Goal: Task Accomplishment & Management: Use online tool/utility

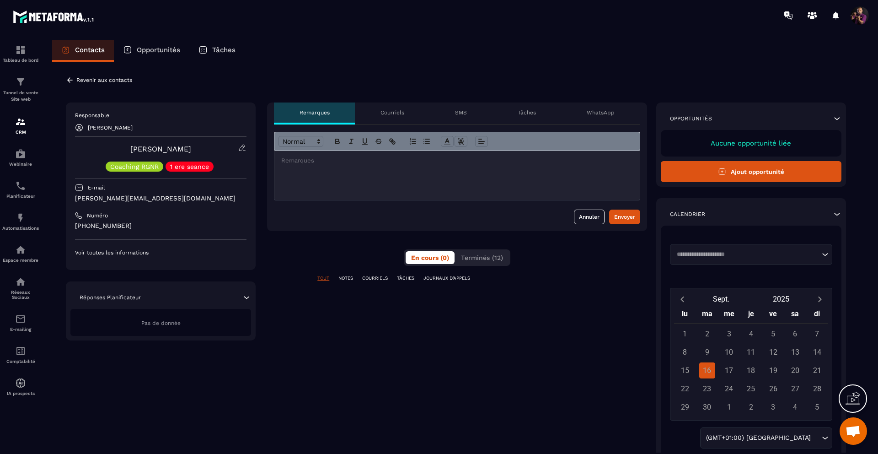
click at [193, 167] on p "1 ere seance" at bounding box center [189, 166] width 39 height 6
click at [67, 79] on icon at bounding box center [70, 80] width 8 height 8
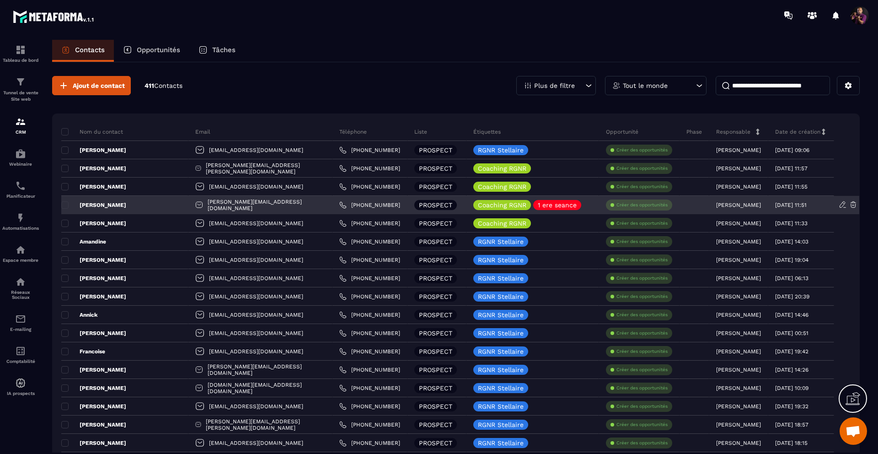
click at [841, 205] on icon at bounding box center [843, 204] width 8 height 8
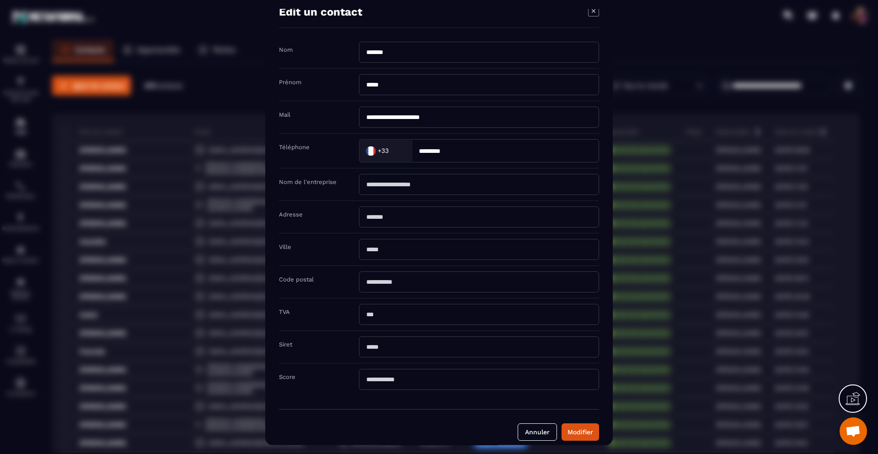
scroll to position [27, 0]
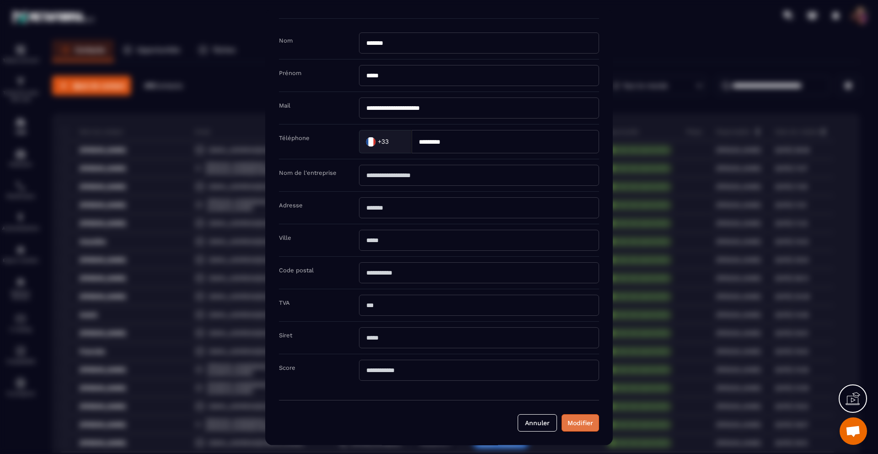
click at [590, 419] on button "Modifier" at bounding box center [581, 422] width 38 height 17
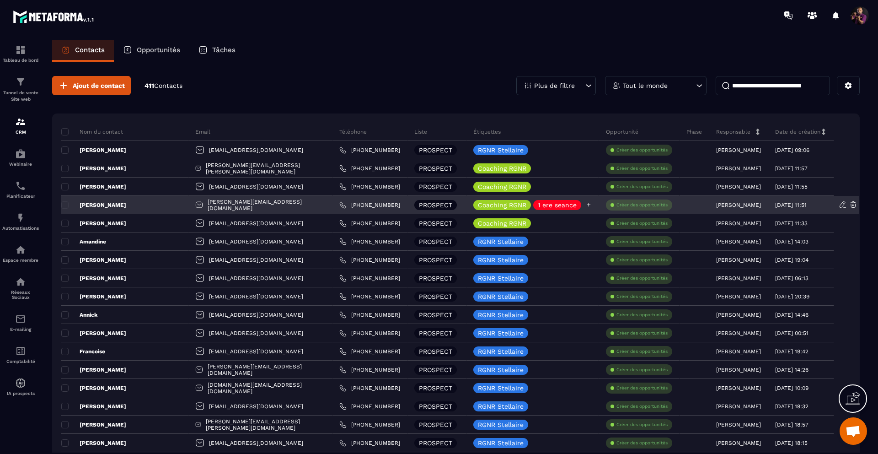
click at [586, 204] on icon at bounding box center [589, 205] width 6 height 6
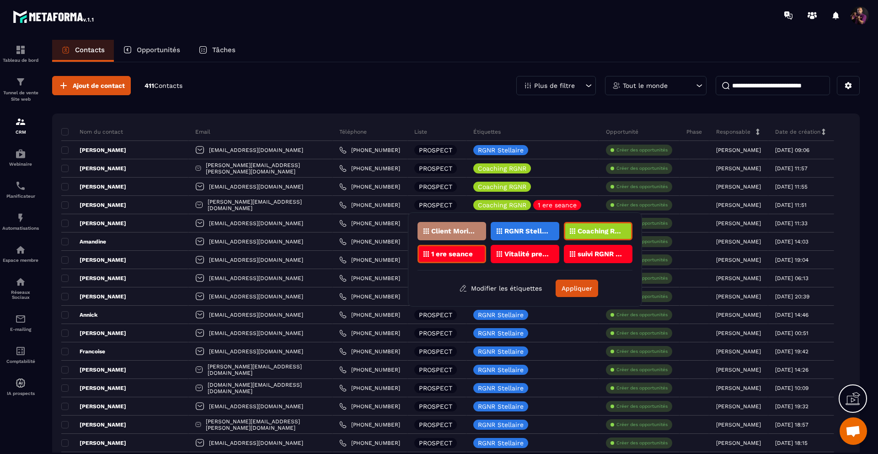
click at [597, 252] on p "suivi RGNR Vitalité" at bounding box center [600, 254] width 44 height 6
click at [448, 248] on div "1 ere seance" at bounding box center [452, 254] width 69 height 18
click at [583, 291] on button "Appliquer" at bounding box center [577, 287] width 43 height 17
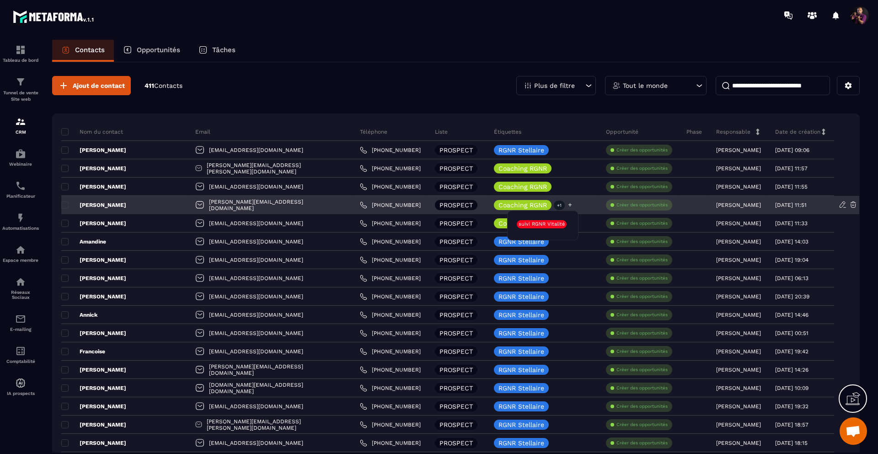
click at [554, 204] on p "+1" at bounding box center [559, 205] width 11 height 10
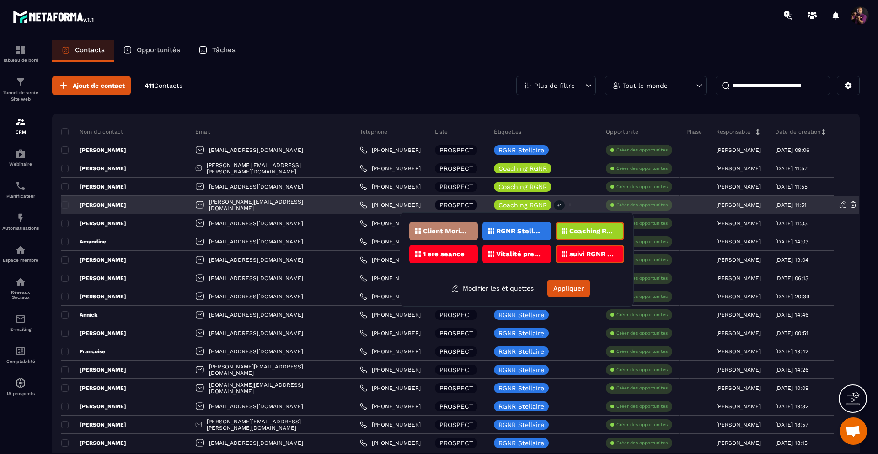
click at [567, 204] on icon at bounding box center [570, 205] width 6 height 6
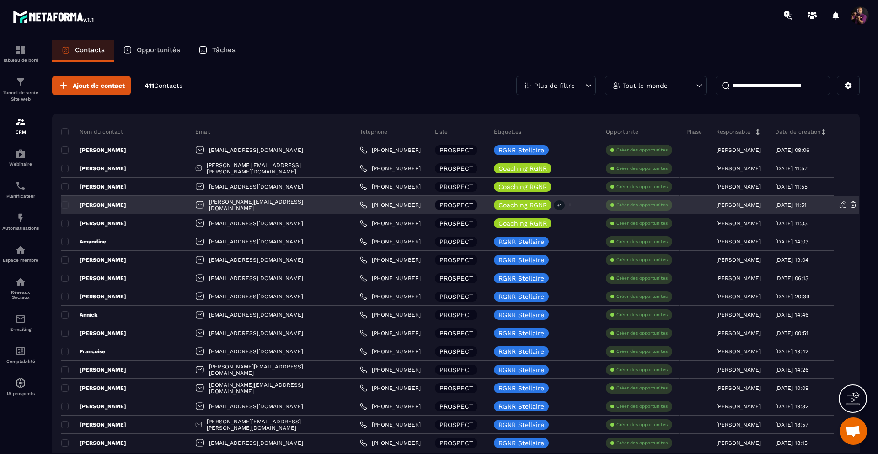
click at [567, 204] on icon at bounding box center [570, 205] width 6 height 6
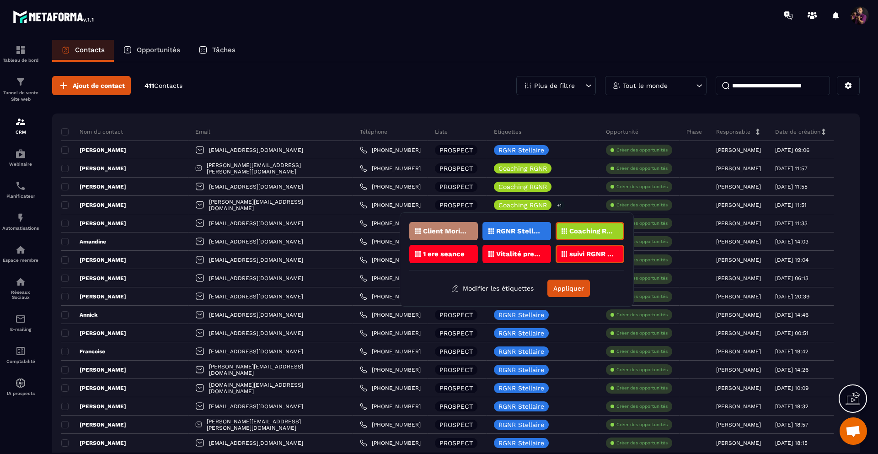
click at [453, 252] on p "1 ere seance" at bounding box center [444, 254] width 42 height 6
click at [574, 283] on button "Appliquer" at bounding box center [568, 287] width 43 height 17
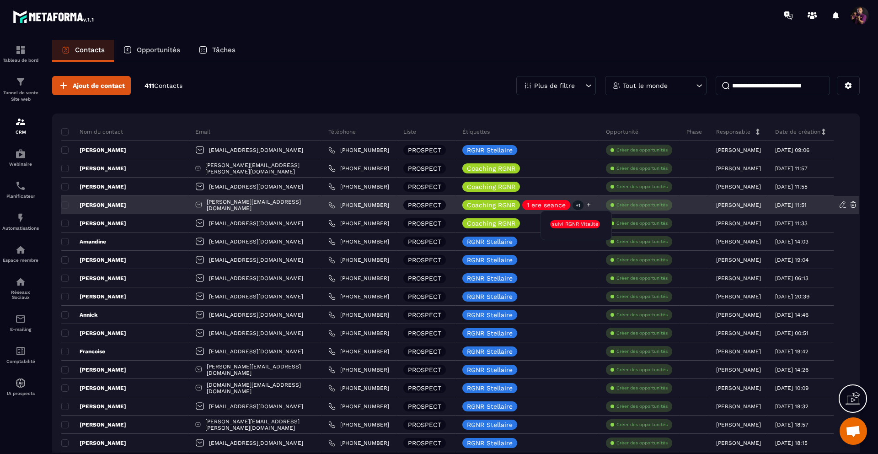
click at [574, 204] on p "+1" at bounding box center [578, 205] width 11 height 10
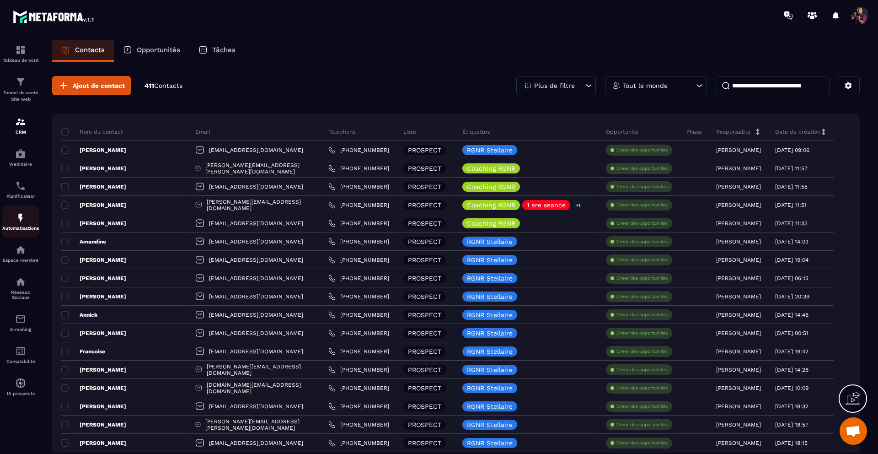
click at [20, 218] on img at bounding box center [20, 217] width 11 height 11
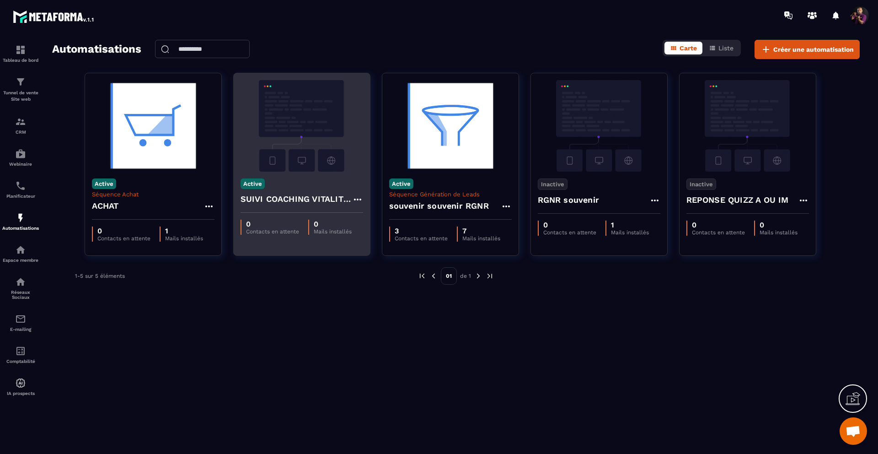
click at [282, 112] on img at bounding box center [302, 125] width 123 height 91
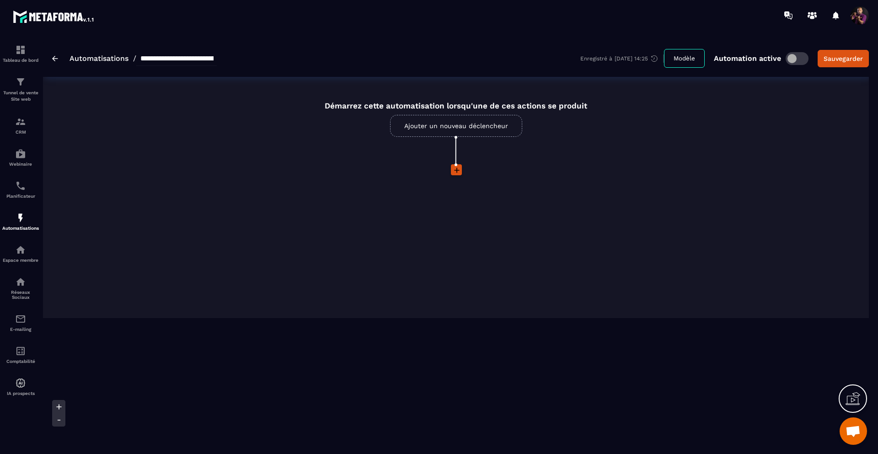
click at [447, 126] on link "Ajouter un nouveau déclencheur" at bounding box center [456, 126] width 132 height 22
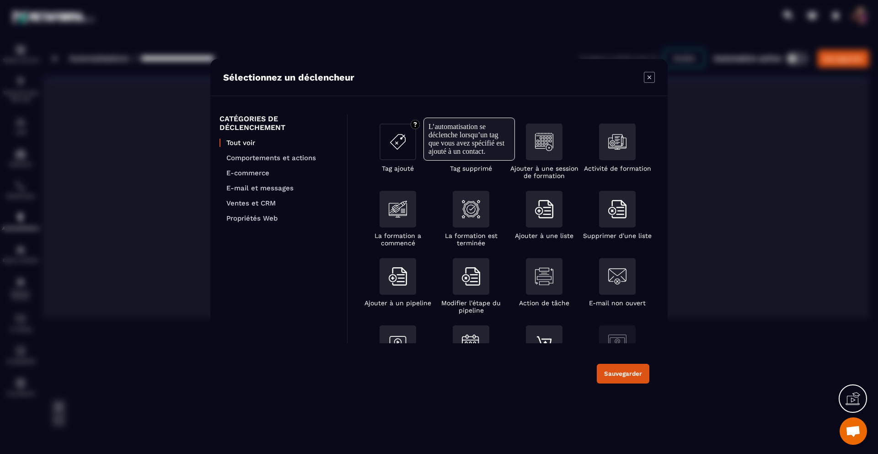
click at [394, 139] on img "Modal window" at bounding box center [398, 142] width 18 height 18
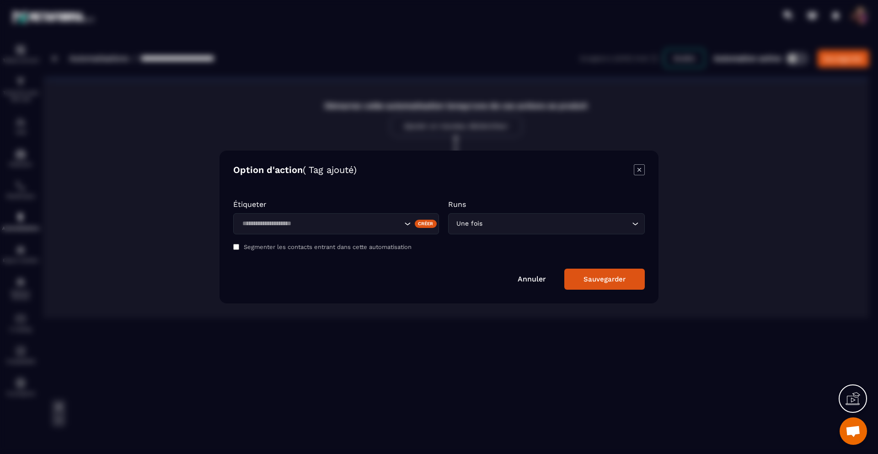
click at [405, 222] on icon "Search for option" at bounding box center [407, 223] width 9 height 9
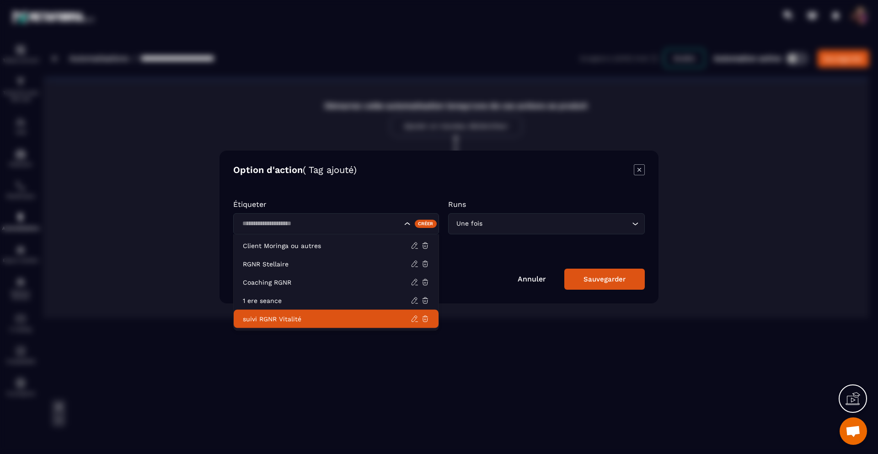
click at [295, 313] on li "suivi RGNR Vitalité" at bounding box center [336, 319] width 205 height 18
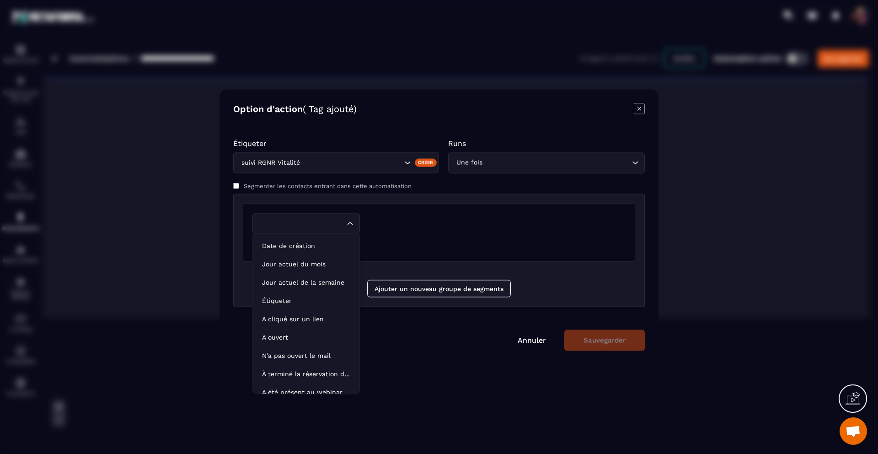
click at [349, 221] on icon "Search for option" at bounding box center [350, 223] width 9 height 9
click at [278, 304] on p "Étiqueter" at bounding box center [306, 300] width 88 height 9
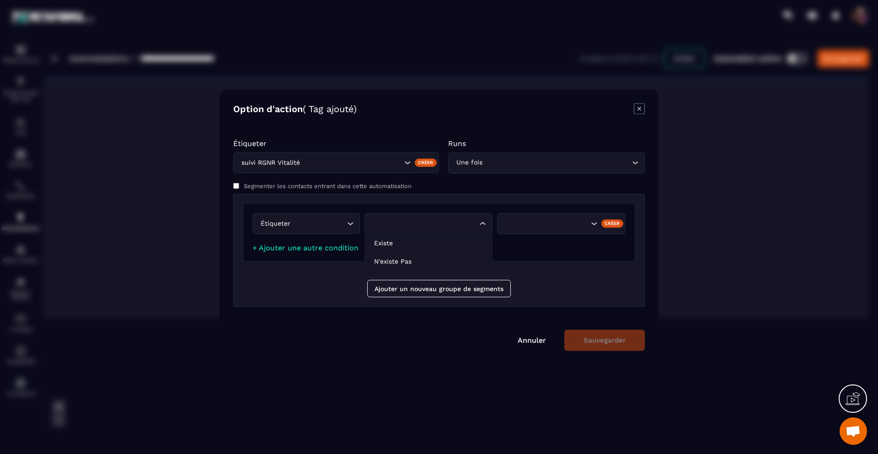
click at [480, 219] on div "Loading..." at bounding box center [429, 223] width 129 height 21
click at [406, 243] on p "Existe" at bounding box center [428, 242] width 109 height 9
click at [594, 222] on icon "Search for option" at bounding box center [594, 223] width 9 height 9
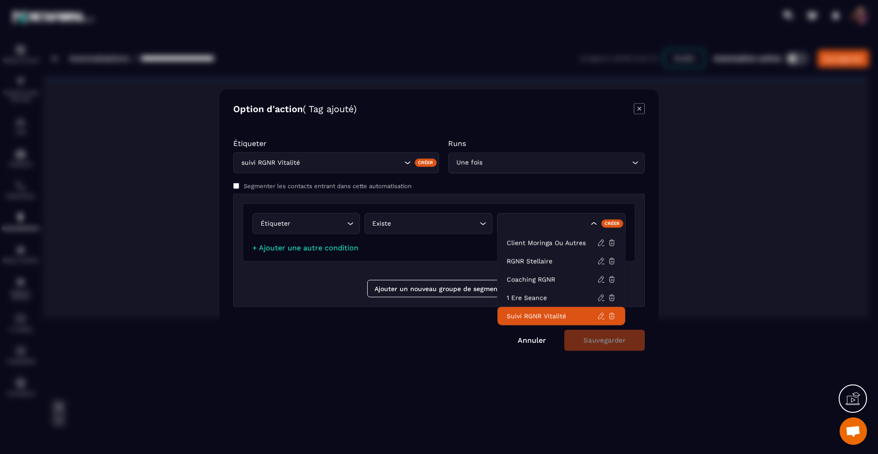
click at [530, 317] on p "suivi RGNR Vitalité" at bounding box center [552, 315] width 91 height 9
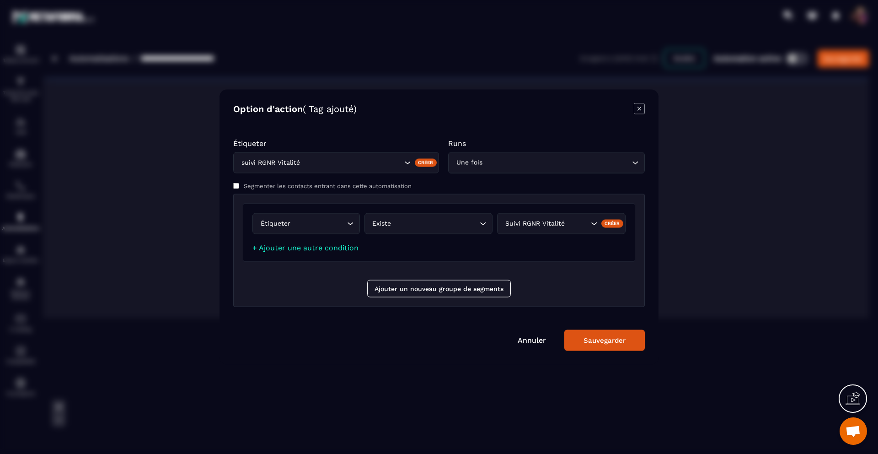
click at [588, 343] on div "Sauvegarder" at bounding box center [605, 340] width 42 height 8
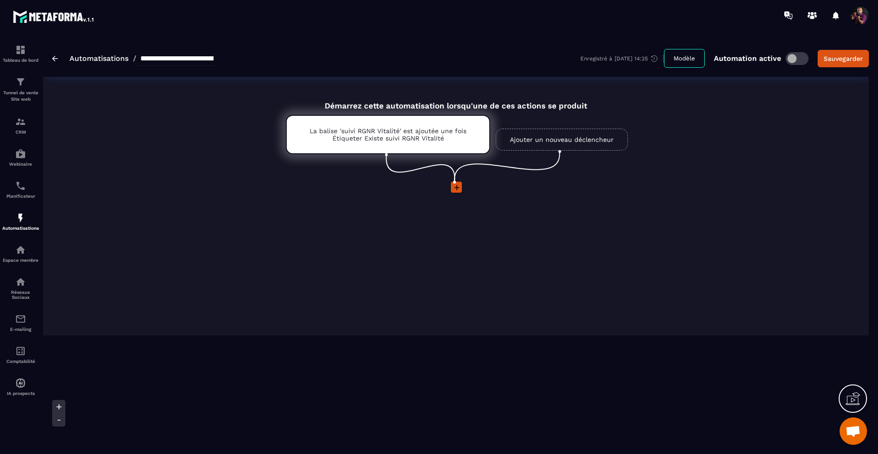
click at [456, 191] on icon at bounding box center [456, 187] width 9 height 9
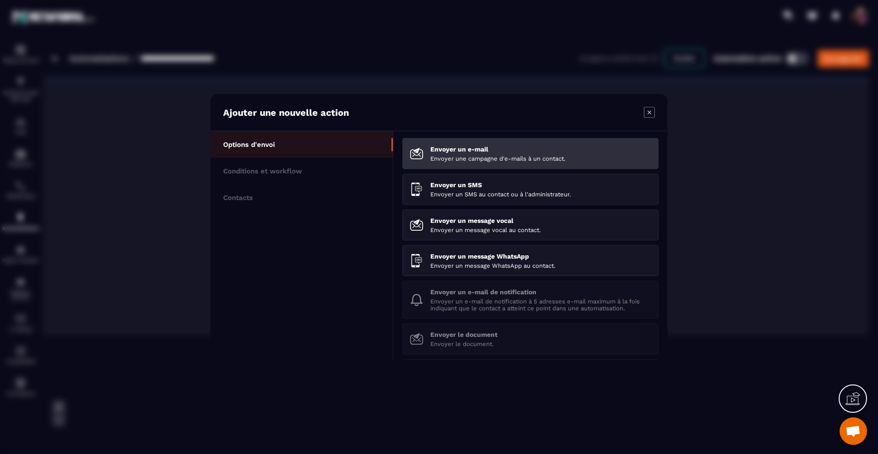
click at [462, 157] on p "Envoyer une campagne d'e-mails à un contact." at bounding box center [540, 158] width 221 height 7
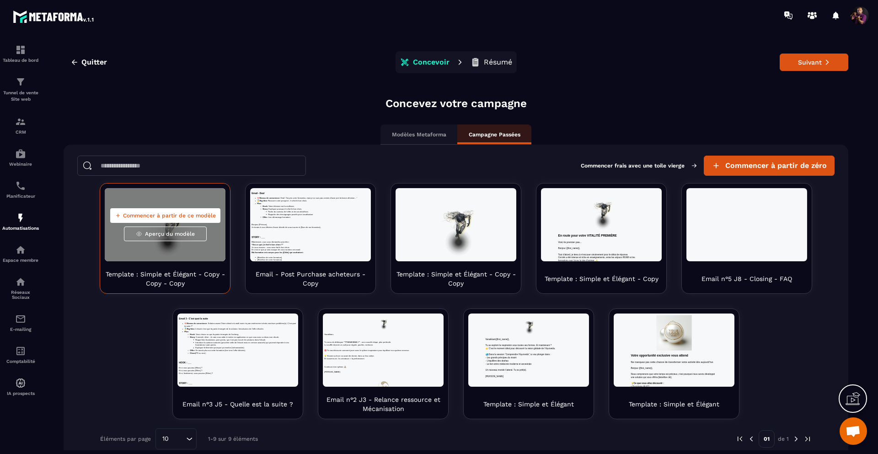
click at [185, 231] on span "Aperçu du modèle" at bounding box center [170, 233] width 50 height 7
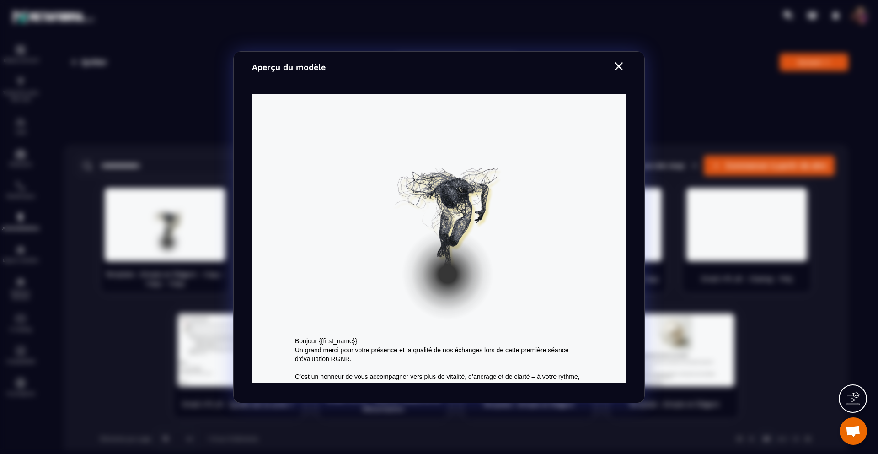
click at [617, 62] on icon "Modal window" at bounding box center [619, 66] width 15 height 15
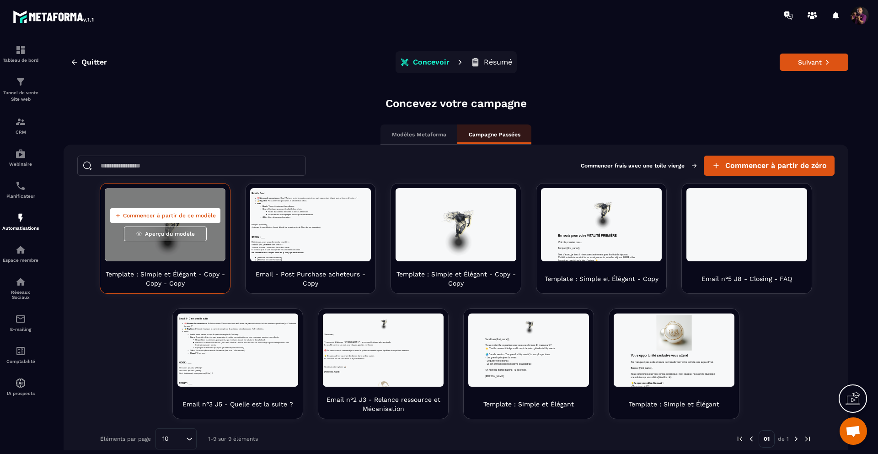
click at [107, 258] on div "Commencer à partir de ce modèle Aperçu du modèle" at bounding box center [165, 224] width 121 height 73
click at [194, 256] on div "Commencer à partir de ce modèle Aperçu du modèle" at bounding box center [165, 224] width 121 height 73
click at [179, 214] on span "Commencer à partir de ce modèle" at bounding box center [169, 215] width 93 height 7
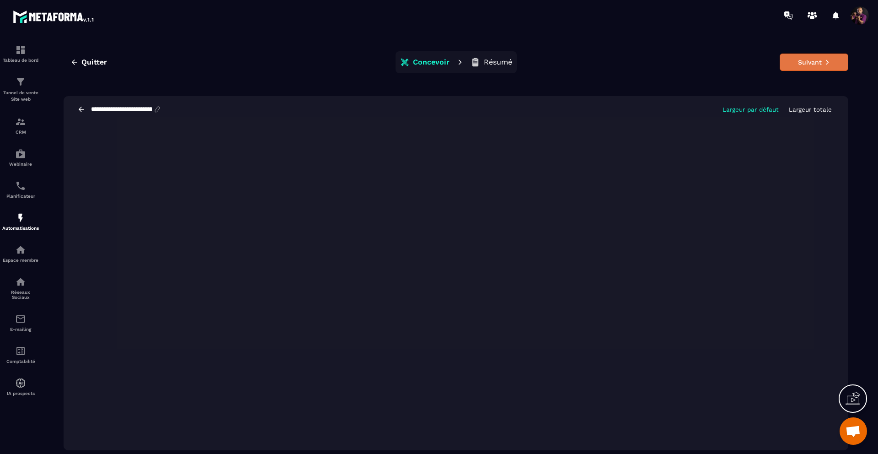
click at [810, 66] on button "Suivant" at bounding box center [814, 62] width 69 height 17
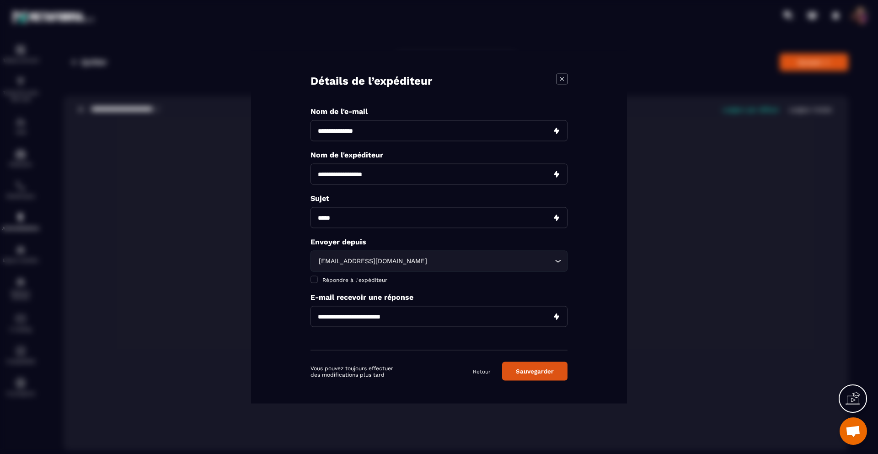
click at [479, 129] on input "Modal window" at bounding box center [439, 130] width 257 height 21
type input "**********"
click at [377, 177] on input "Modal window" at bounding box center [439, 174] width 257 height 21
type input "**********"
click at [363, 129] on input "**********" at bounding box center [439, 130] width 257 height 21
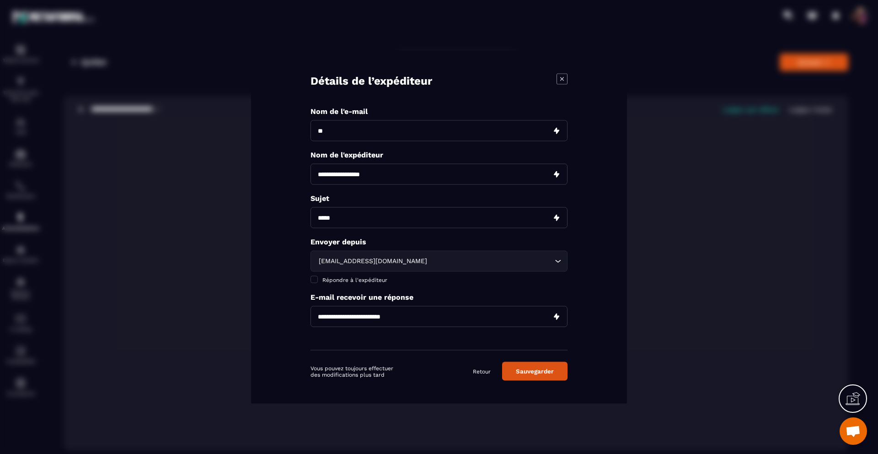
type input "*"
type input "**********"
click at [448, 219] on input "Modal window" at bounding box center [439, 217] width 257 height 21
type input "**********"
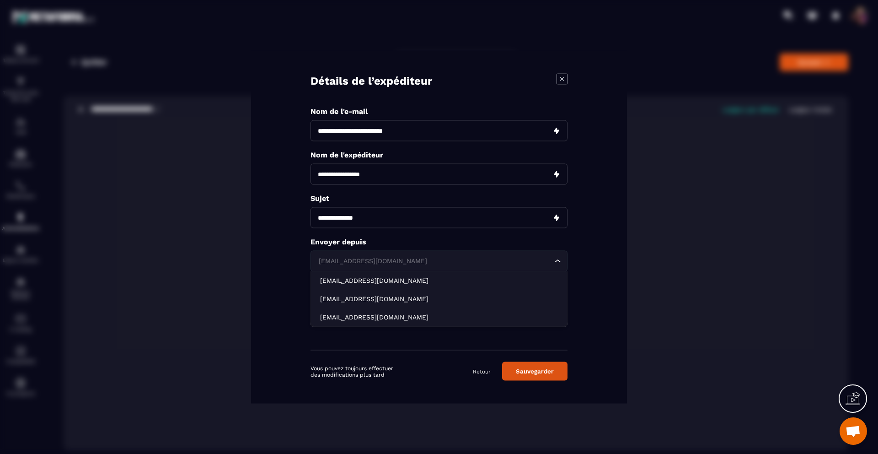
click at [527, 261] on input "Search for option" at bounding box center [435, 261] width 236 height 10
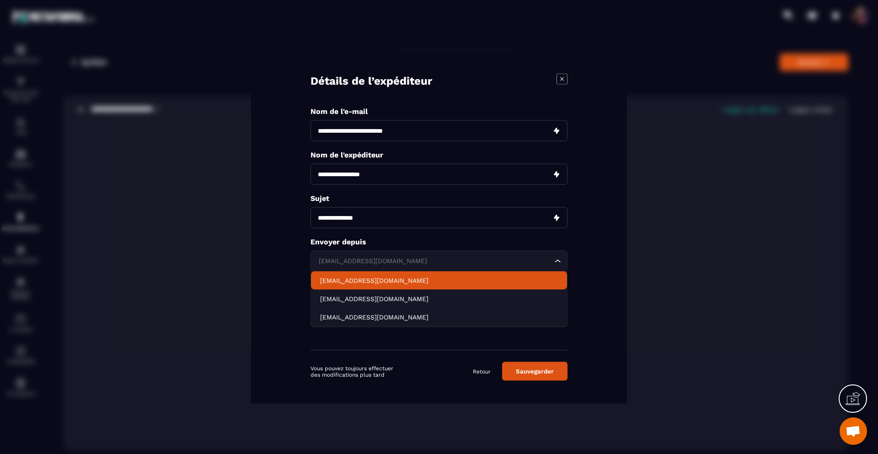
type input "**********"
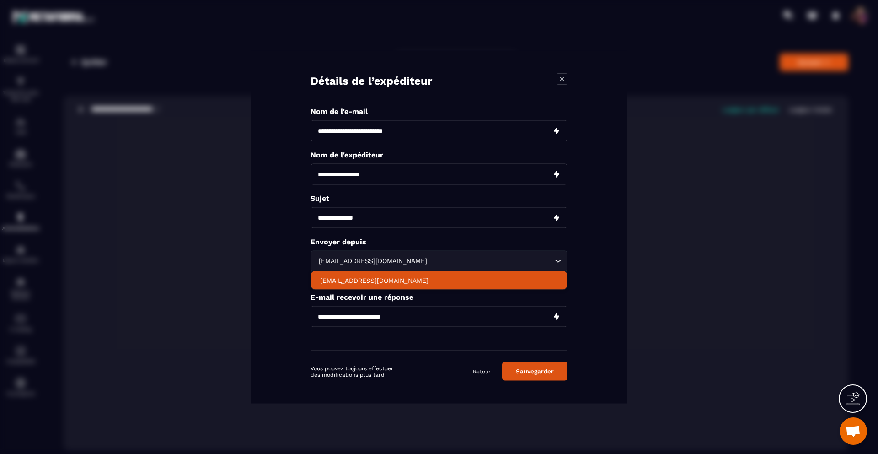
click at [606, 329] on div "**********" at bounding box center [439, 227] width 376 height 353
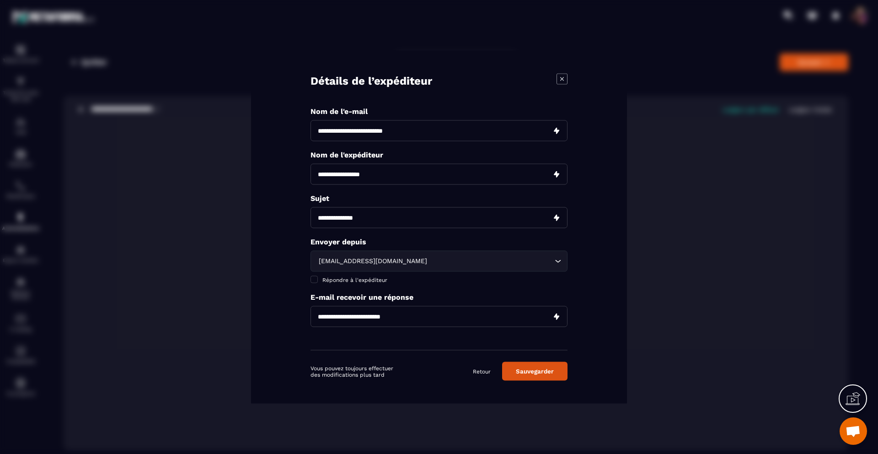
click at [556, 263] on icon "Search for option" at bounding box center [557, 261] width 9 height 9
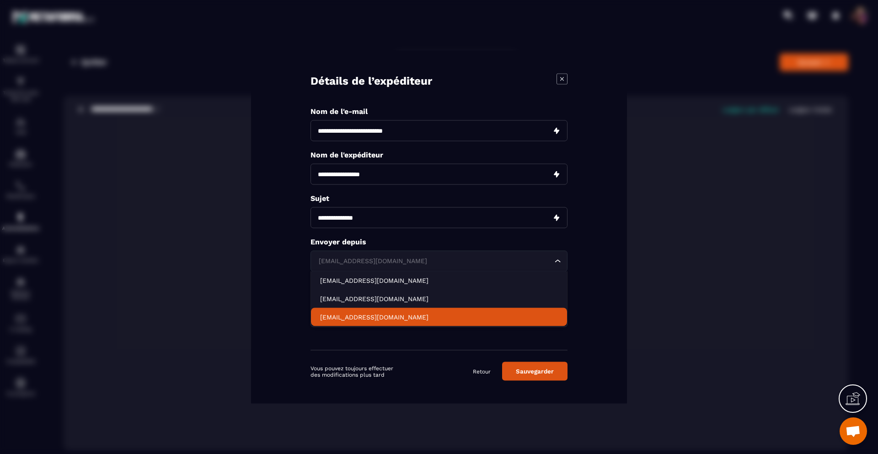
click at [390, 317] on p "[EMAIL_ADDRESS][DOMAIN_NAME]" at bounding box center [439, 316] width 238 height 9
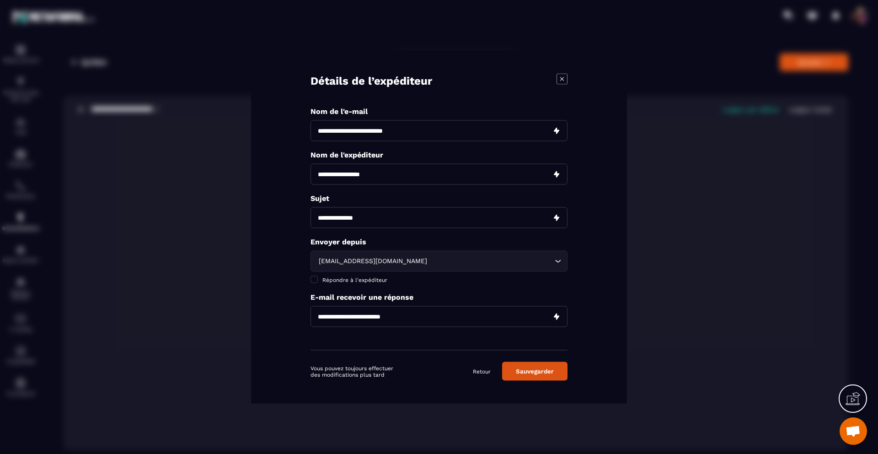
click at [456, 315] on input "Modal window" at bounding box center [439, 316] width 257 height 21
type input "**********"
click at [526, 376] on button "Sauvegarder" at bounding box center [534, 371] width 65 height 19
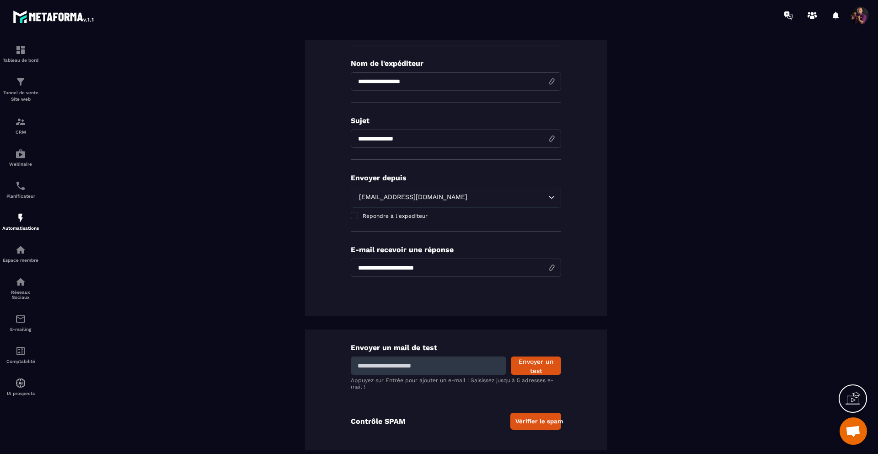
scroll to position [141, 0]
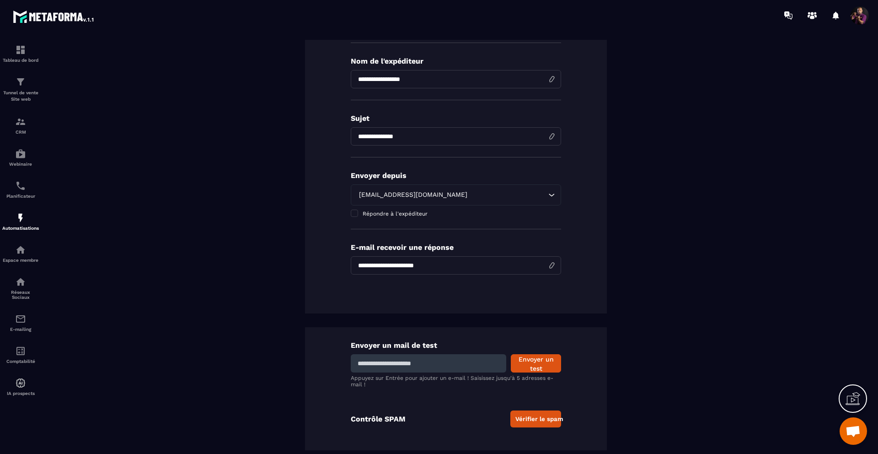
click at [521, 416] on button "Vérifier le spam" at bounding box center [535, 418] width 51 height 17
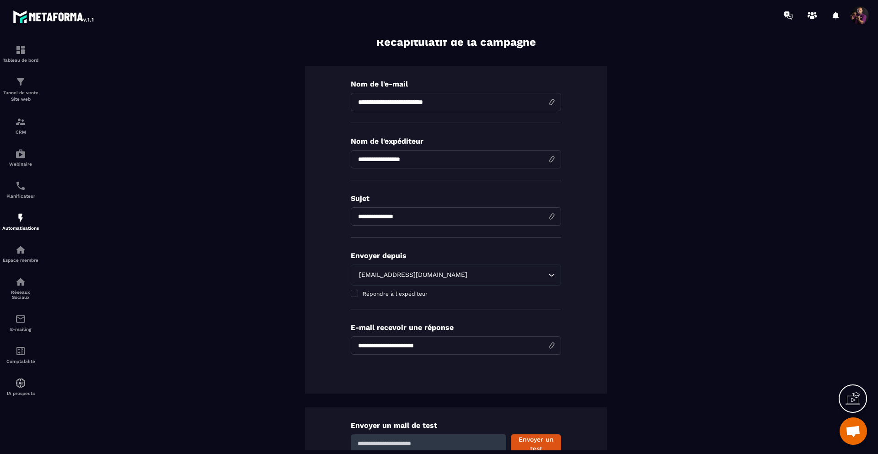
scroll to position [0, 0]
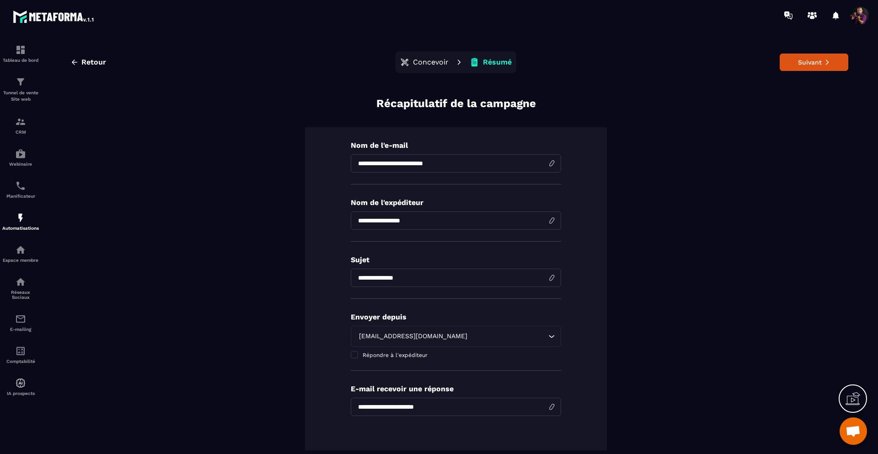
click at [548, 278] on input "**********" at bounding box center [456, 277] width 210 height 18
type input "*"
type input "**********"
click at [622, 363] on div "**********" at bounding box center [456, 418] width 785 height 645
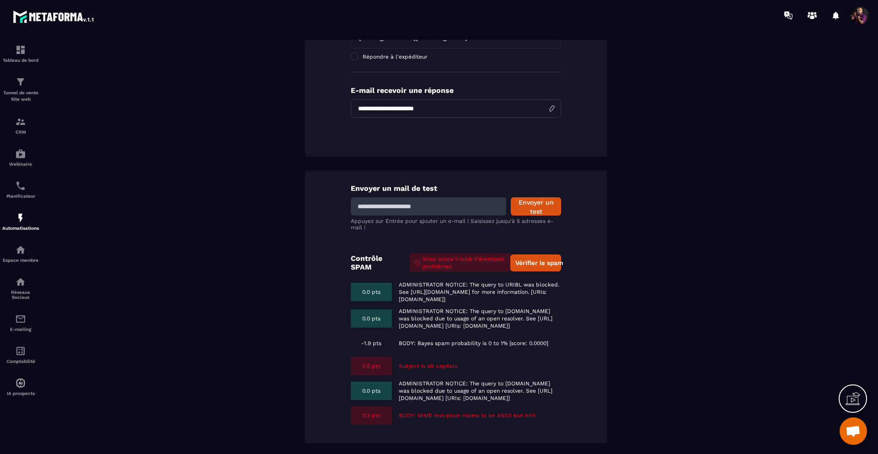
scroll to position [5, 0]
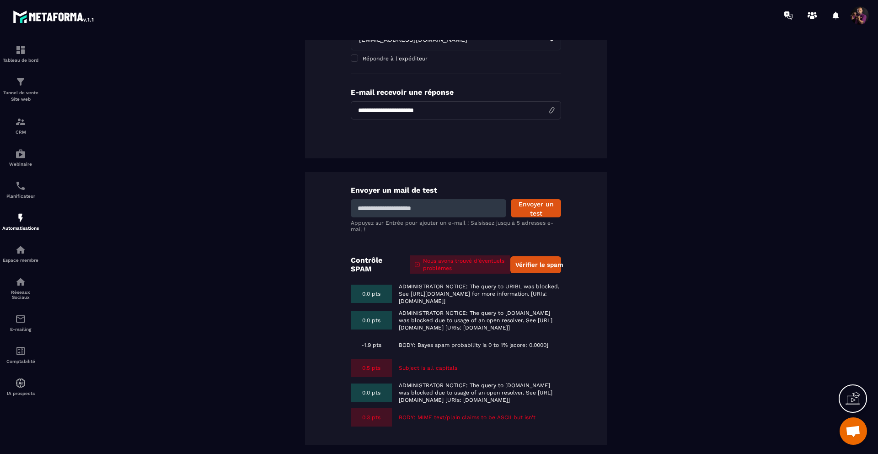
click at [528, 256] on button "Vérifier le spam" at bounding box center [535, 264] width 51 height 17
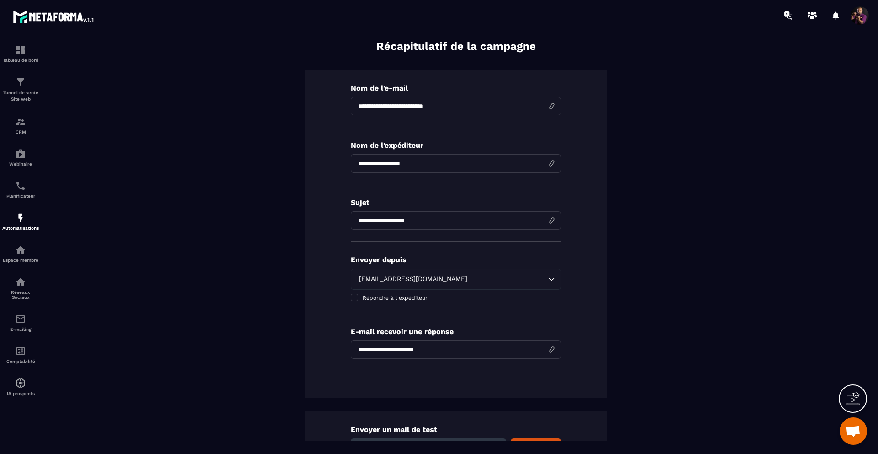
scroll to position [24, 0]
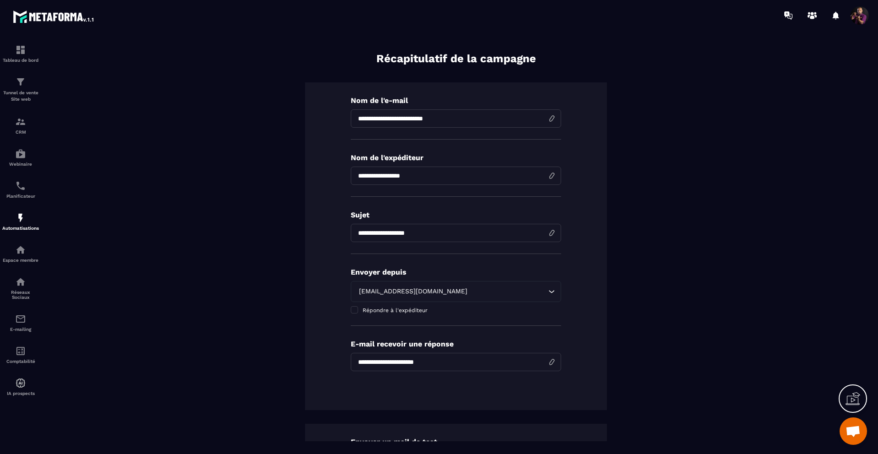
click at [452, 118] on input "**********" at bounding box center [456, 118] width 210 height 18
drag, startPoint x: 435, startPoint y: 119, endPoint x: 362, endPoint y: 121, distance: 72.7
click at [362, 121] on input "**********" at bounding box center [456, 118] width 210 height 18
click at [549, 120] on input "**********" at bounding box center [456, 118] width 210 height 18
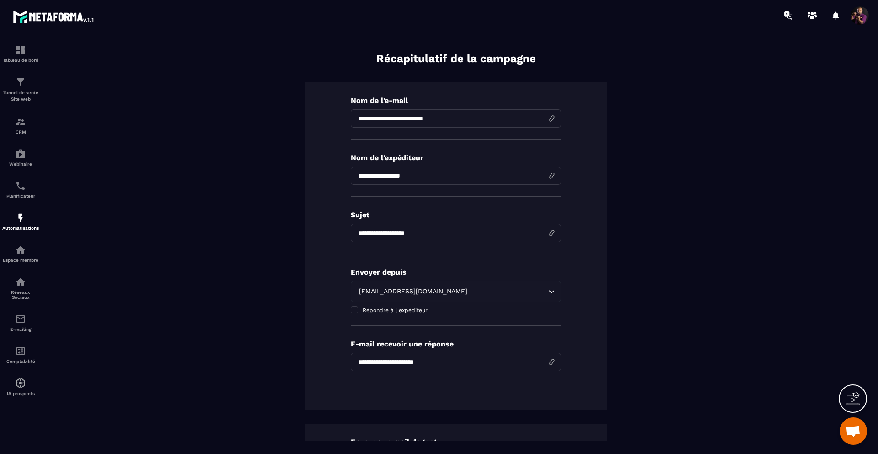
click at [466, 123] on input "**********" at bounding box center [456, 118] width 210 height 18
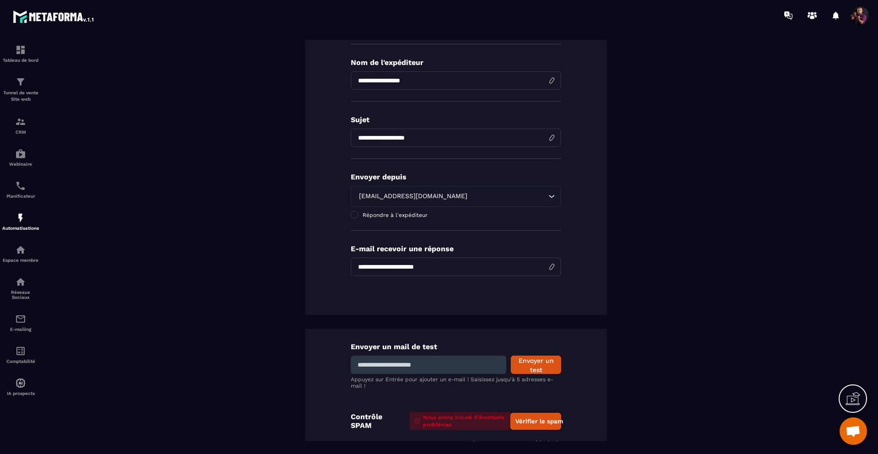
scroll to position [115, 0]
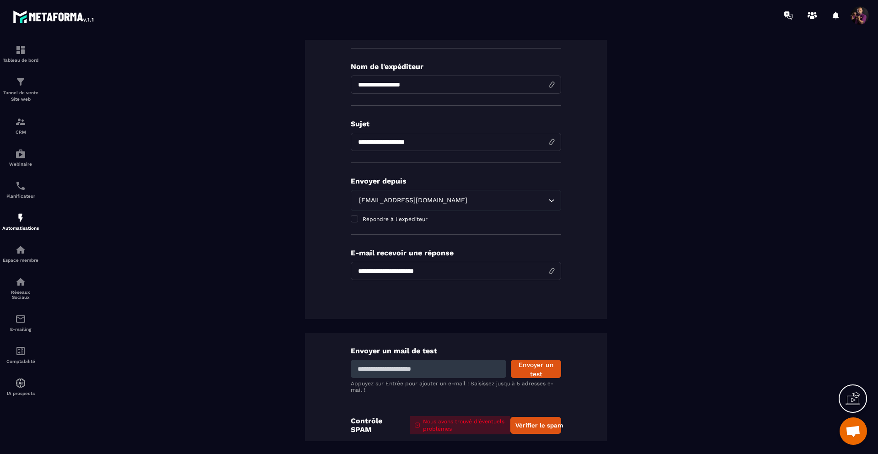
type input "**********"
click at [547, 199] on icon "Search for option" at bounding box center [551, 200] width 9 height 9
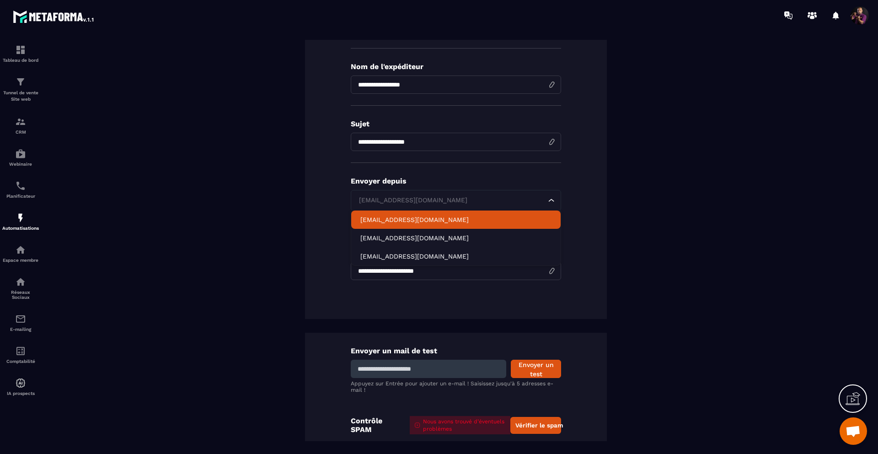
click at [500, 228] on li "[EMAIL_ADDRESS][DOMAIN_NAME]" at bounding box center [455, 219] width 209 height 18
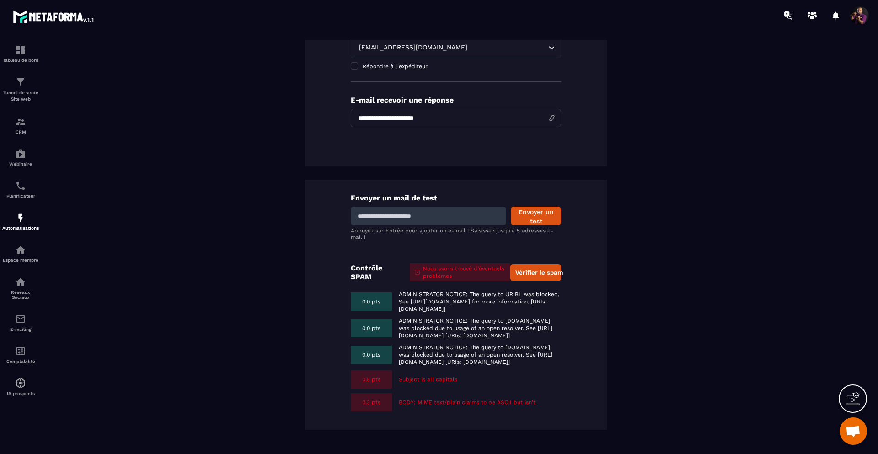
scroll to position [290, 0]
click at [523, 264] on button "Vérifier le spam" at bounding box center [535, 272] width 51 height 17
click at [431, 207] on input at bounding box center [429, 216] width 156 height 18
type input "**********"
click at [533, 207] on button "Envoyer un test" at bounding box center [536, 216] width 50 height 18
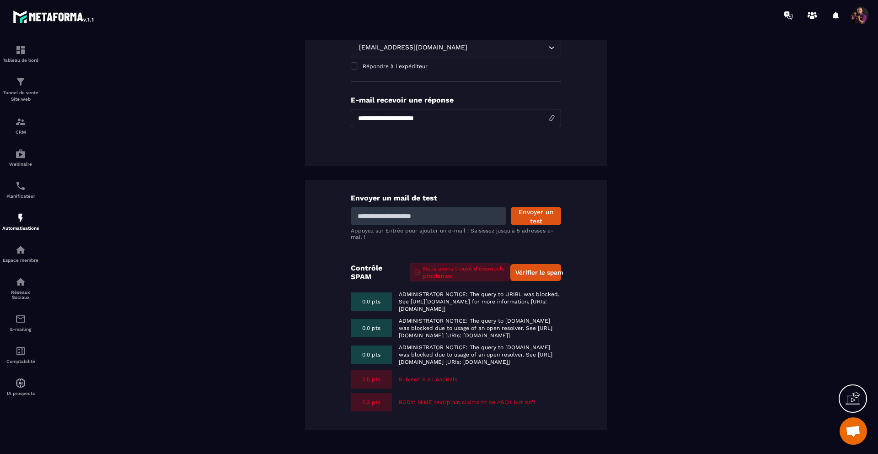
scroll to position [0, 0]
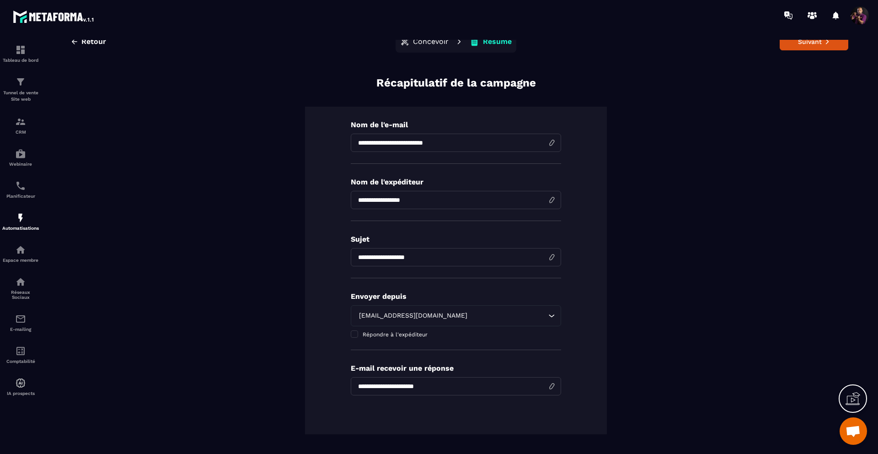
click at [435, 44] on p "Concevoir" at bounding box center [431, 41] width 36 height 9
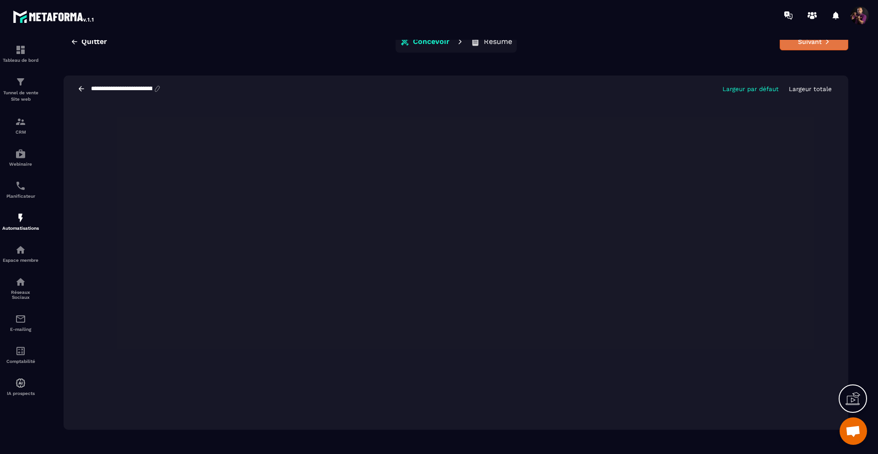
click at [811, 46] on button "Suivant" at bounding box center [814, 41] width 69 height 17
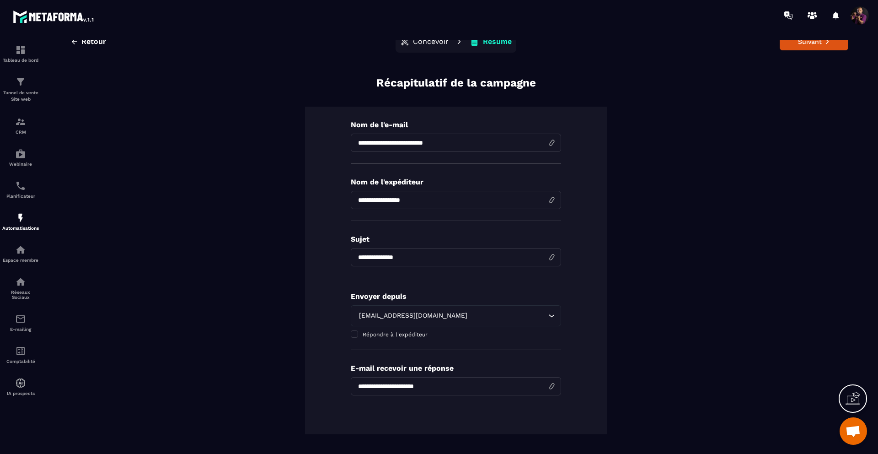
click at [547, 313] on icon "Search for option" at bounding box center [551, 315] width 9 height 9
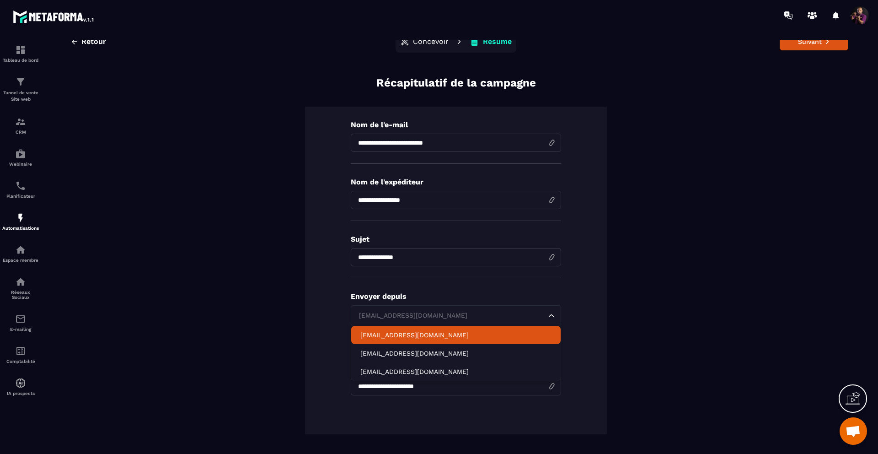
click at [477, 334] on p "[EMAIL_ADDRESS][DOMAIN_NAME]" at bounding box center [455, 334] width 191 height 9
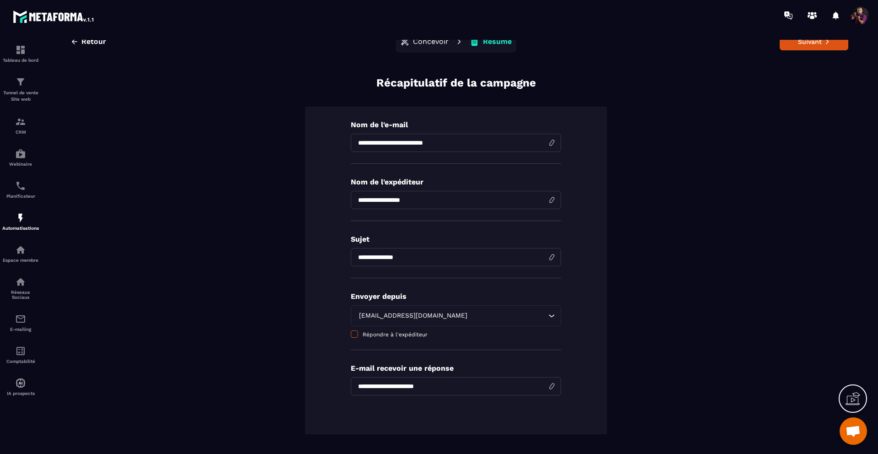
click at [351, 333] on span at bounding box center [354, 333] width 7 height 7
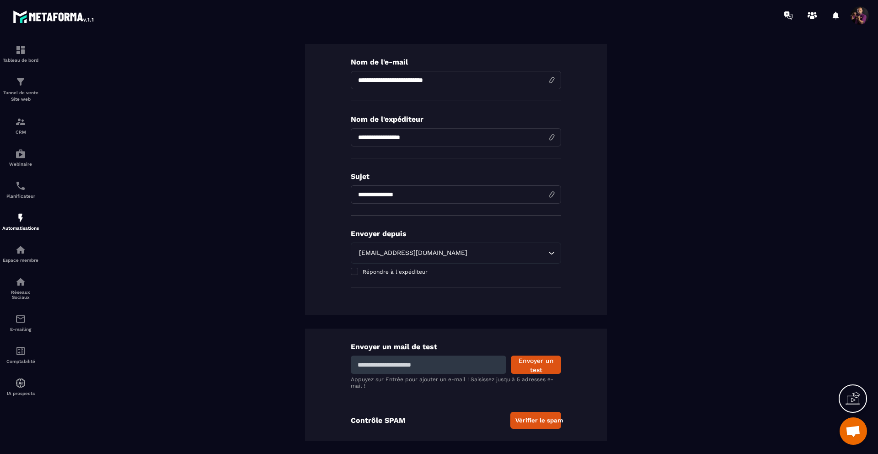
scroll to position [64, 0]
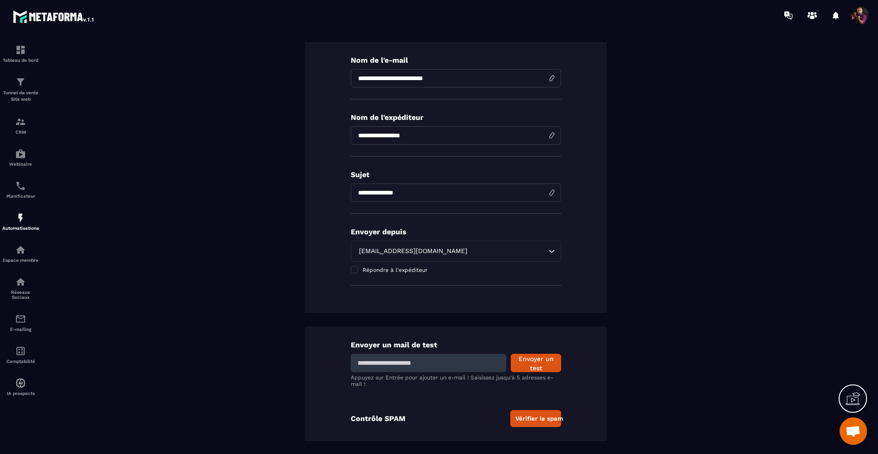
click at [471, 365] on input at bounding box center [429, 363] width 156 height 18
type input "**********"
click at [531, 360] on button "Envoyer un test" at bounding box center [536, 363] width 50 height 18
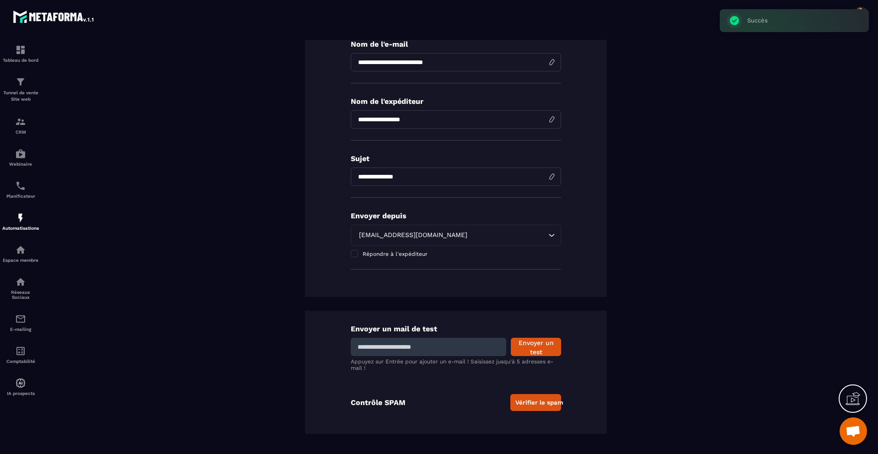
scroll to position [85, 0]
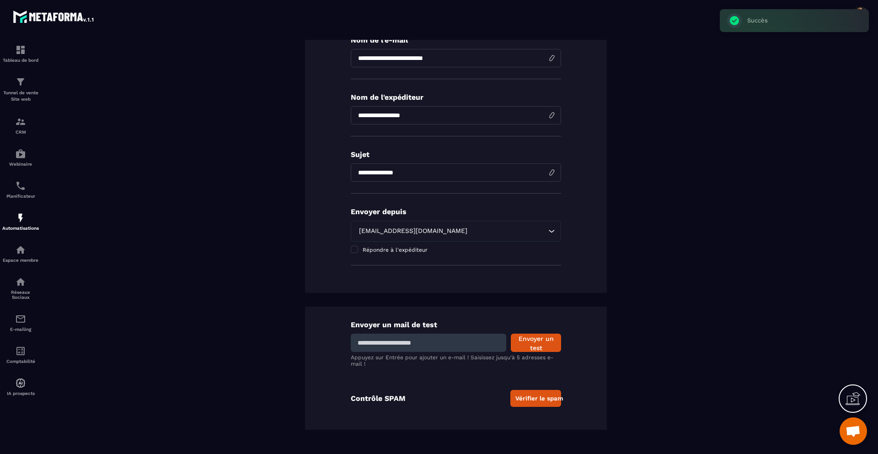
click at [536, 397] on button "Vérifier le spam" at bounding box center [535, 398] width 51 height 17
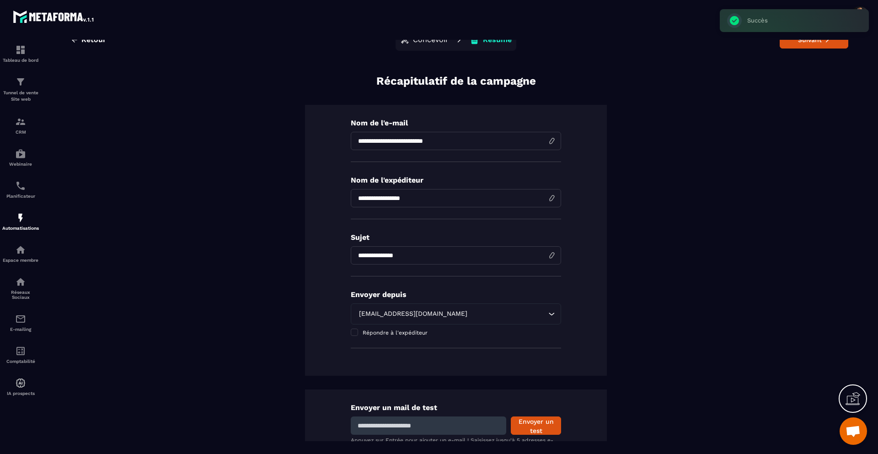
scroll to position [0, 0]
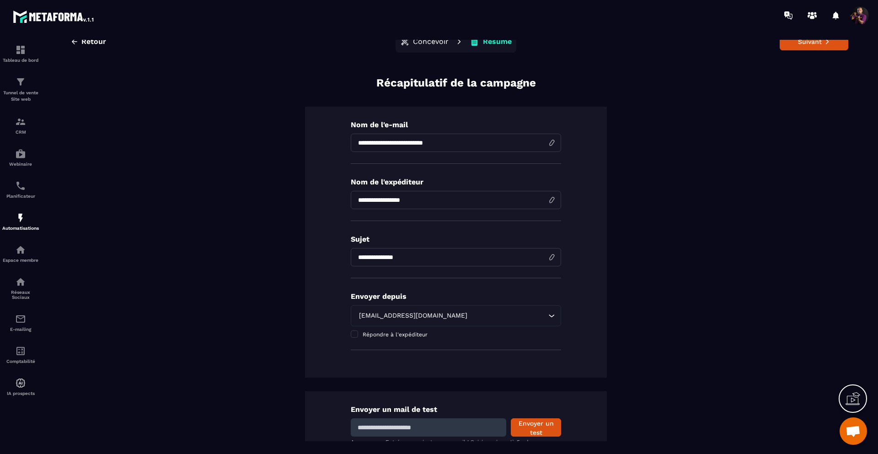
click at [459, 139] on input "**********" at bounding box center [456, 143] width 210 height 18
type input "**********"
click at [415, 260] on input "**********" at bounding box center [456, 257] width 210 height 18
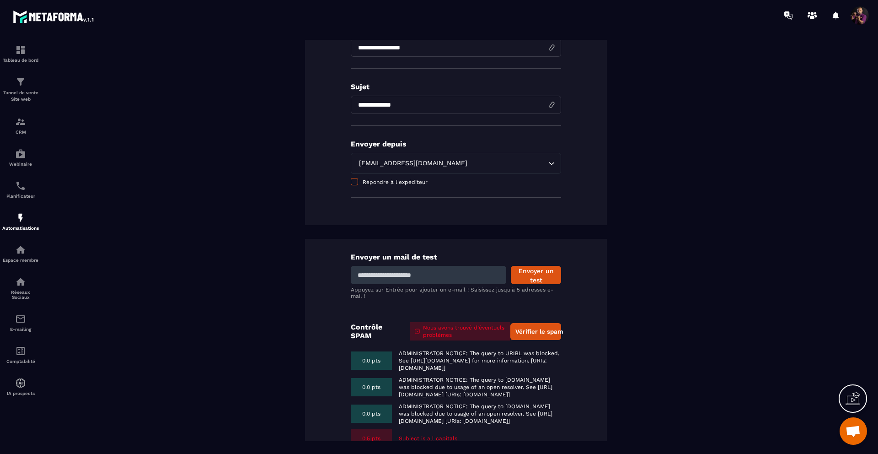
scroll to position [233, 0]
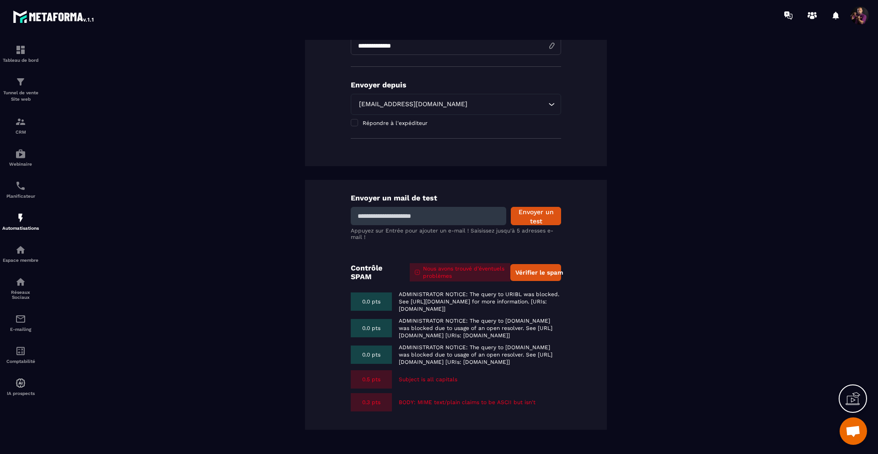
type input "**********"
click at [594, 282] on div "Envoyer un mail de test Envoyer un test Appuyez sur Entrée pour ajouter un e-ma…" at bounding box center [456, 305] width 302 height 250
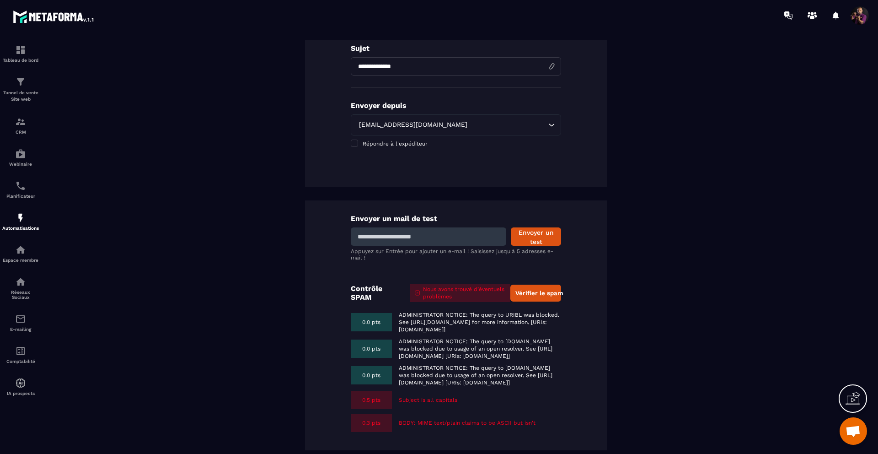
click at [525, 284] on button "Vérifier le spam" at bounding box center [535, 292] width 51 height 17
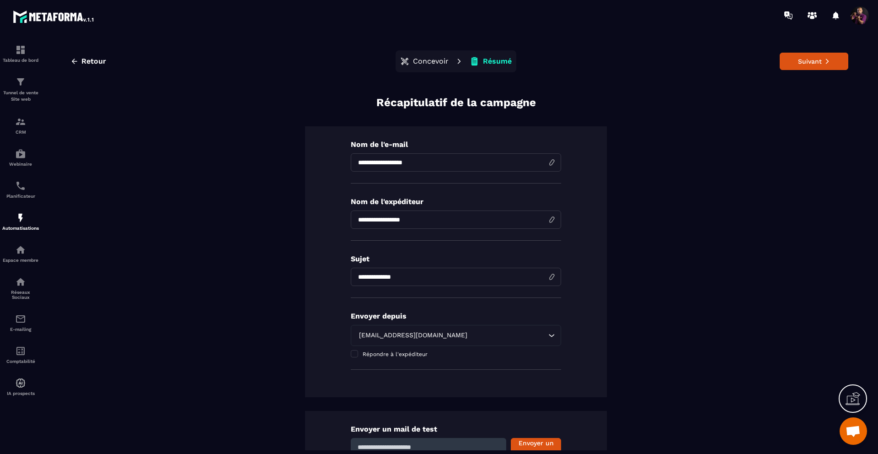
scroll to position [0, 0]
click at [413, 64] on p "Concevoir" at bounding box center [431, 62] width 36 height 9
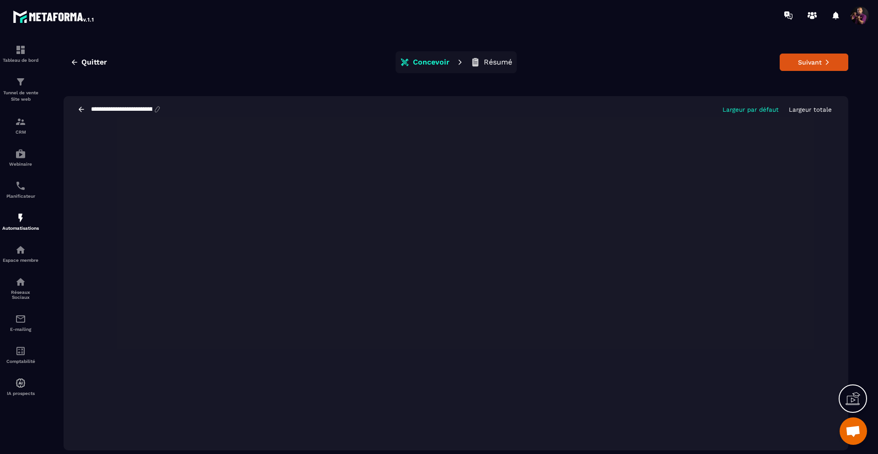
scroll to position [21, 0]
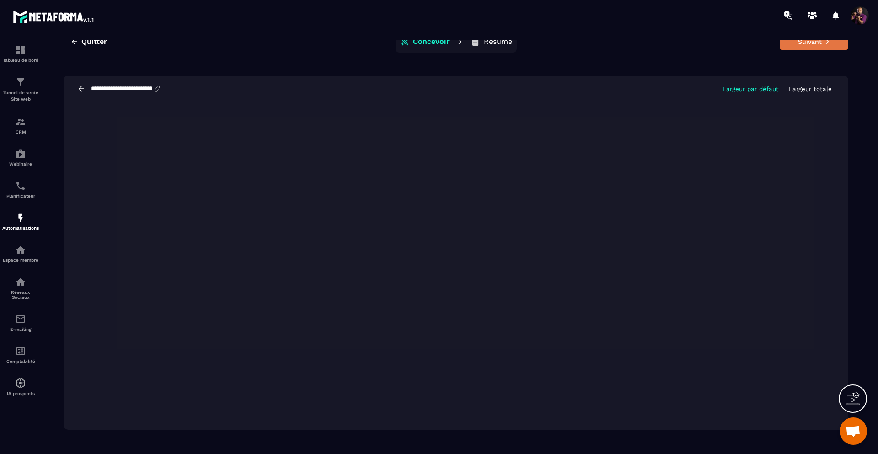
click at [789, 46] on button "Suivant" at bounding box center [814, 41] width 69 height 17
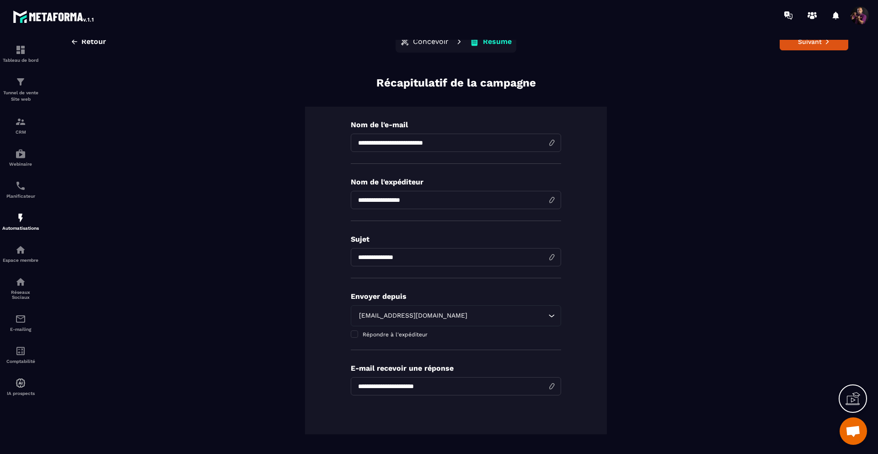
click at [548, 259] on input "**********" at bounding box center [456, 257] width 210 height 18
type input "**********"
click button "Concevoir" at bounding box center [424, 41] width 54 height 18
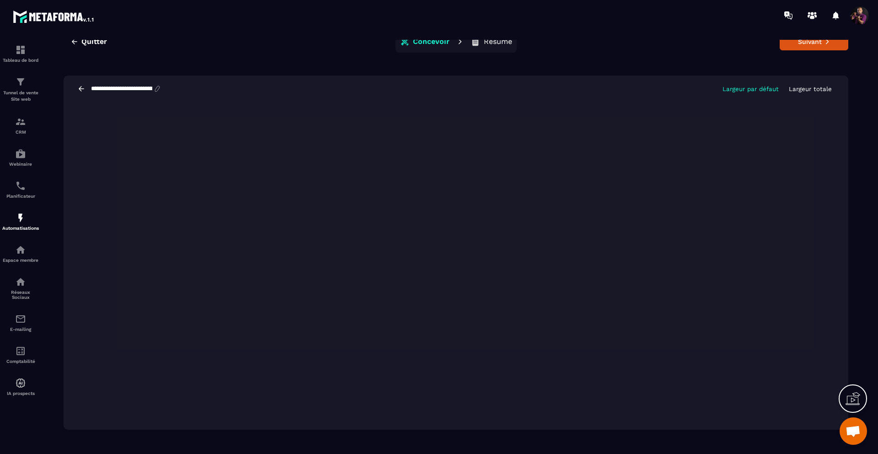
click at [492, 40] on p "Résumé" at bounding box center [498, 41] width 28 height 9
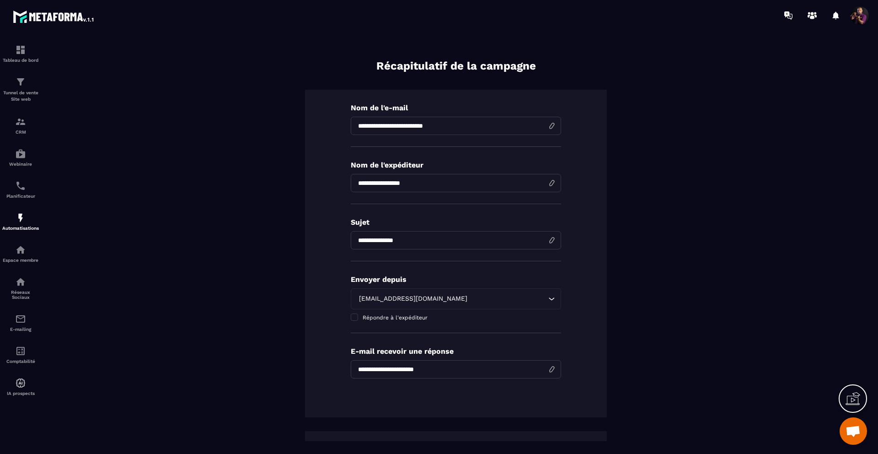
scroll to position [0, 0]
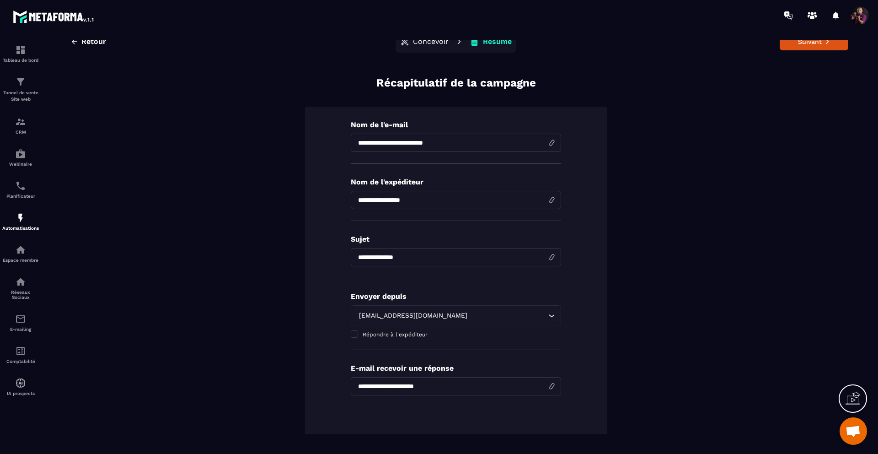
click at [452, 143] on input "**********" at bounding box center [456, 143] width 210 height 18
type input "**********"
click at [431, 199] on input "**********" at bounding box center [456, 200] width 210 height 18
type input "**********"
click at [409, 262] on input "**********" at bounding box center [456, 257] width 210 height 18
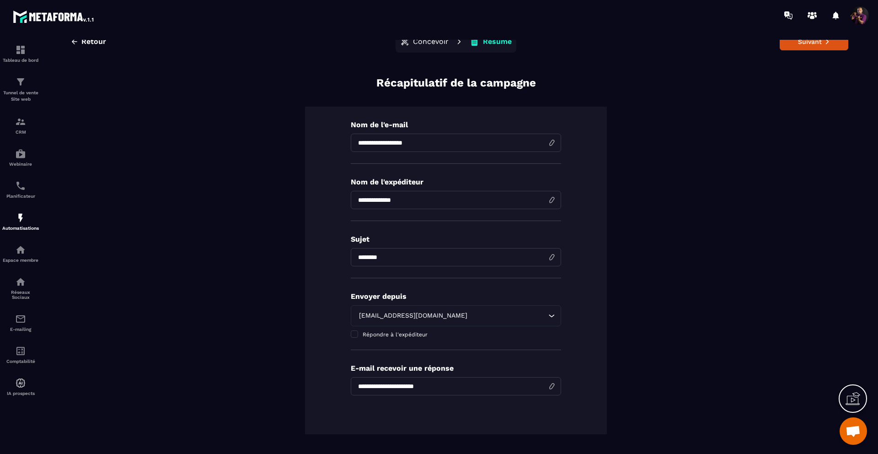
type input "**********"
click at [551, 316] on icon "Search for option" at bounding box center [551, 315] width 9 height 9
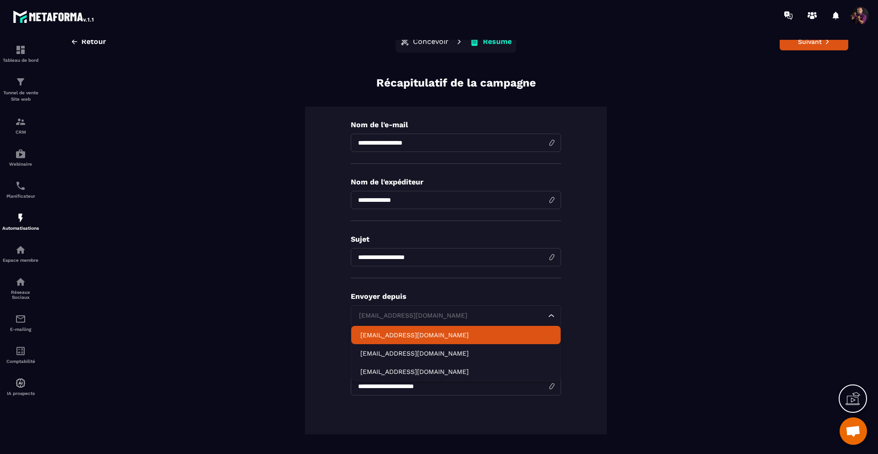
click at [443, 334] on p "[EMAIL_ADDRESS][DOMAIN_NAME]" at bounding box center [455, 334] width 191 height 9
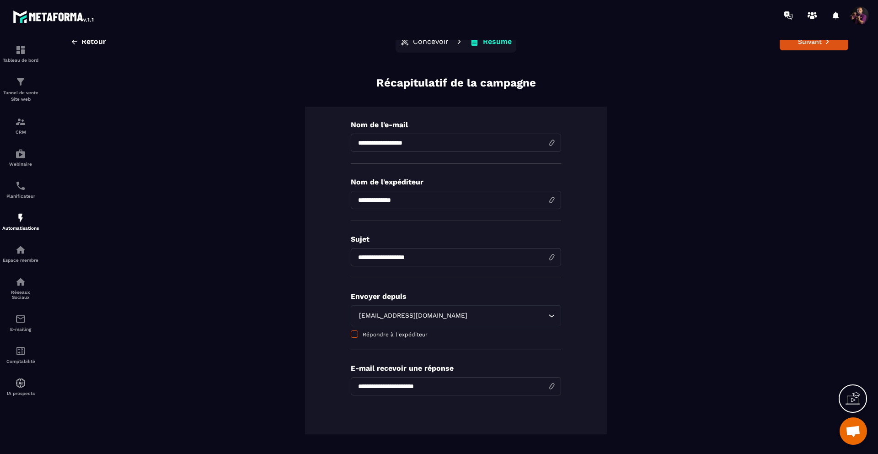
click at [355, 335] on label "Répondre à l'expéditeur" at bounding box center [456, 334] width 210 height 7
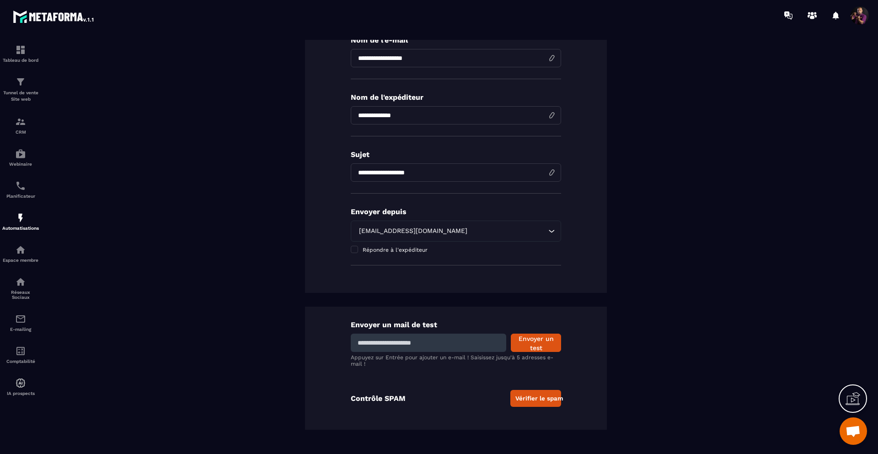
scroll to position [85, 0]
click at [593, 380] on div "Envoyer un mail de test Envoyer un test Appuyez sur Entrée pour ajouter un e-ma…" at bounding box center [456, 367] width 302 height 123
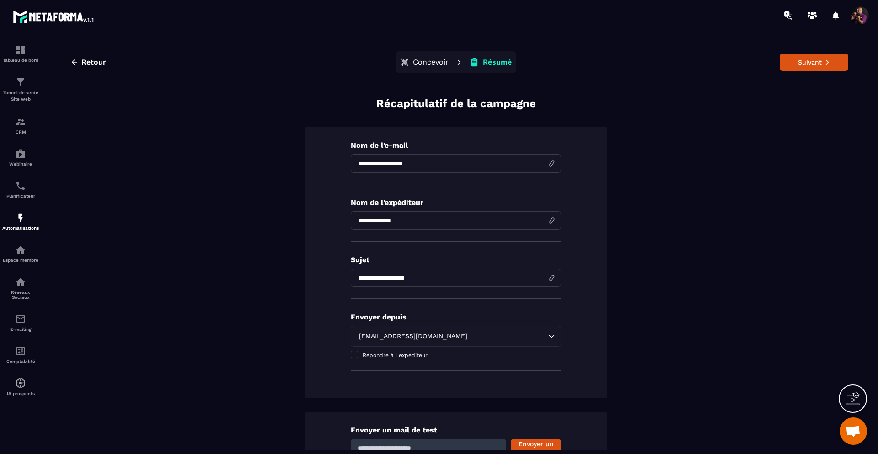
scroll to position [0, 0]
click at [812, 57] on button "Suivant" at bounding box center [814, 62] width 69 height 17
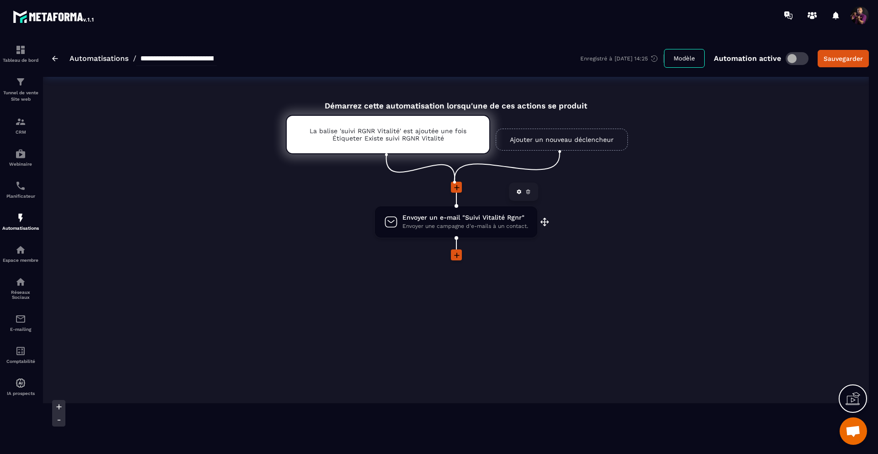
click at [429, 220] on span "Envoyer un e-mail "Suivi Vitalité Rgnr"" at bounding box center [465, 217] width 126 height 9
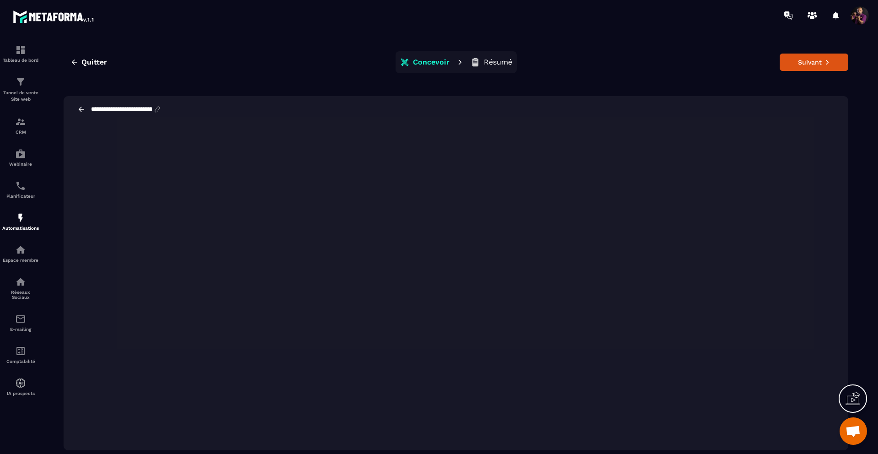
click at [496, 59] on p "Résumé" at bounding box center [498, 62] width 28 height 9
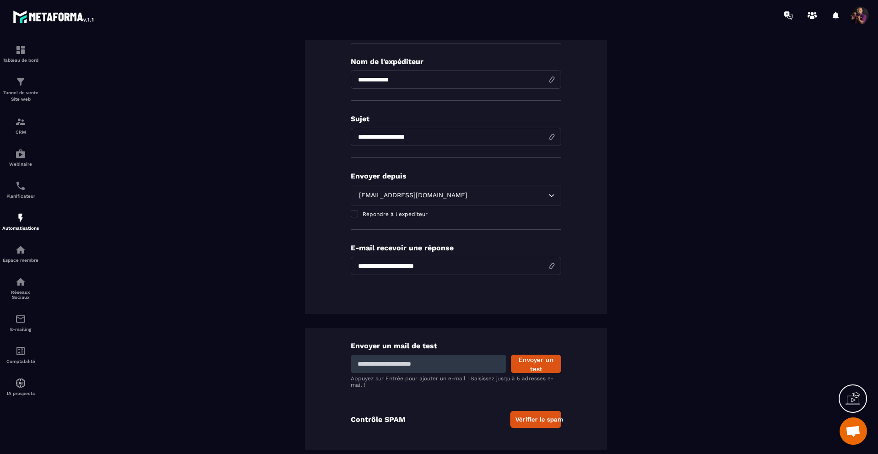
scroll to position [141, 0]
click at [533, 423] on button "Vérifier le spam" at bounding box center [535, 418] width 51 height 17
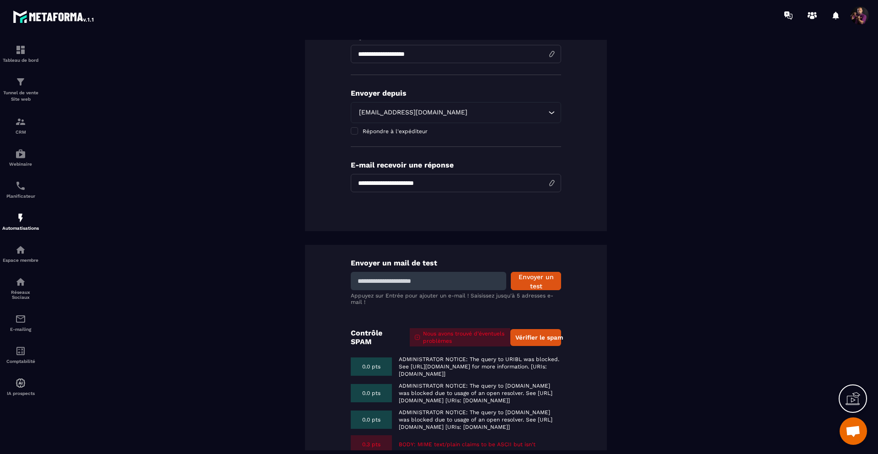
scroll to position [0, 0]
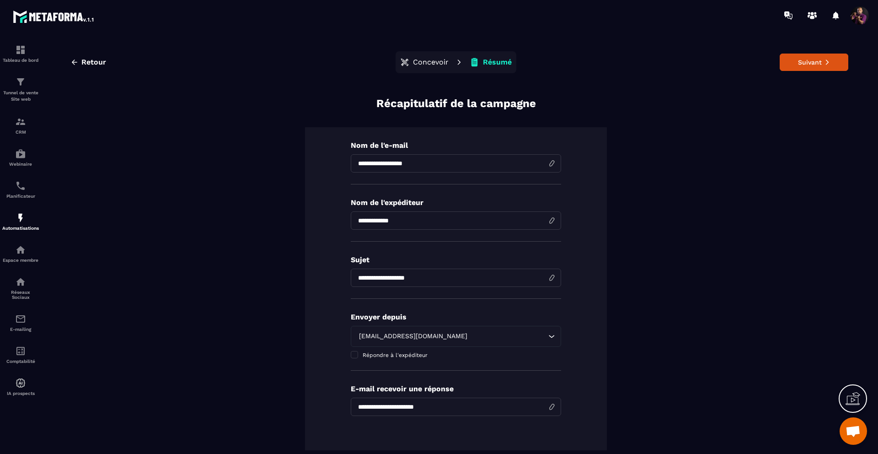
click at [430, 59] on p "Concevoir" at bounding box center [431, 62] width 36 height 9
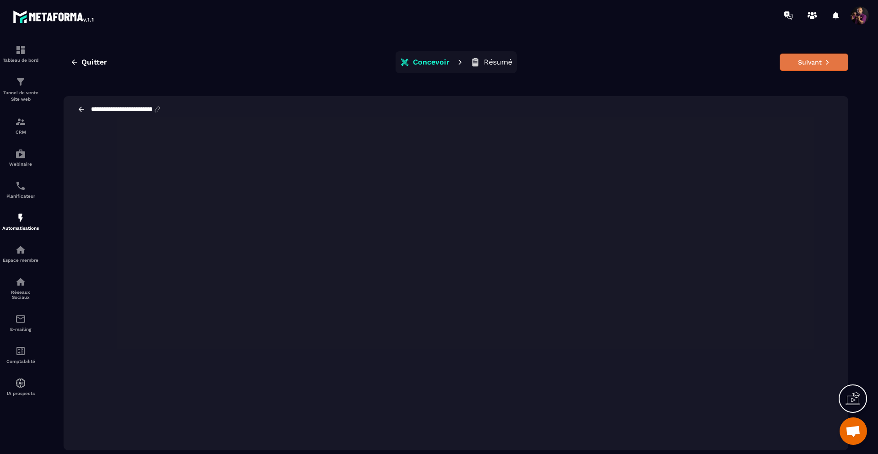
click at [798, 63] on button "Suivant" at bounding box center [814, 62] width 69 height 17
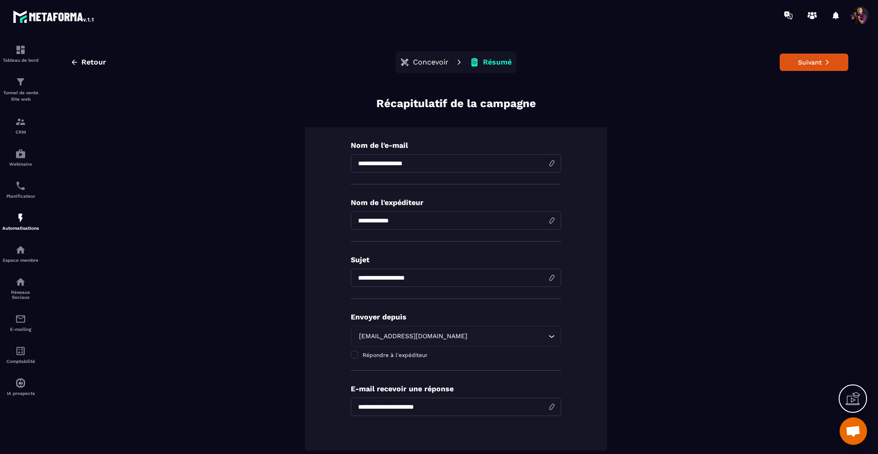
scroll to position [141, 0]
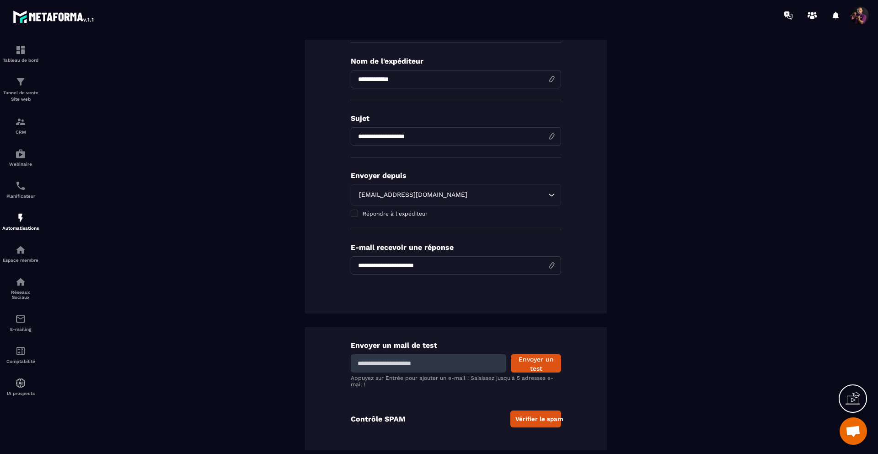
click at [535, 420] on button "Vérifier le spam" at bounding box center [535, 418] width 51 height 17
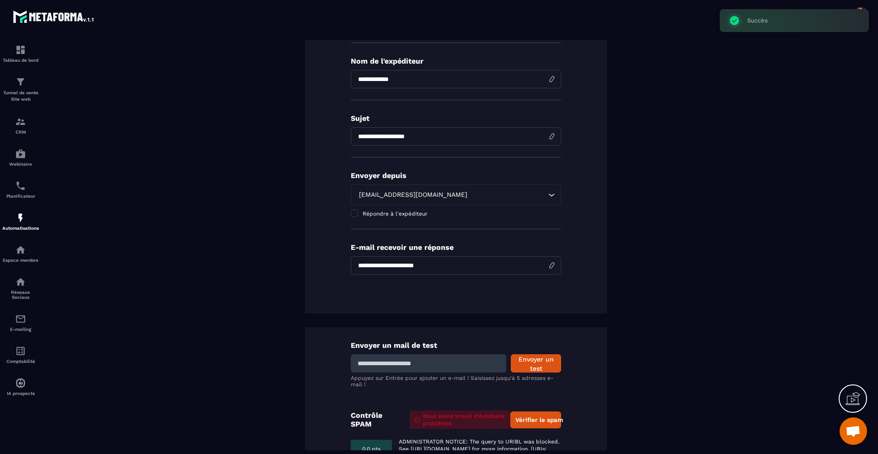
scroll to position [290, 0]
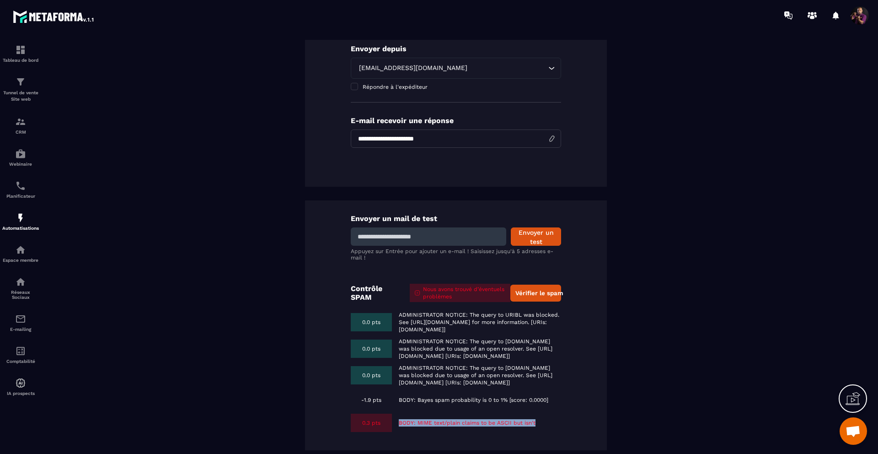
drag, startPoint x: 549, startPoint y: 422, endPoint x: 474, endPoint y: 412, distance: 75.6
click at [474, 412] on div "Envoyer un mail de test Envoyer un test Appuyez sur Entrée pour ajouter un e-ma…" at bounding box center [456, 325] width 302 height 250
copy p "BODY: MIME text/plain claims to be ASCII but isn't"
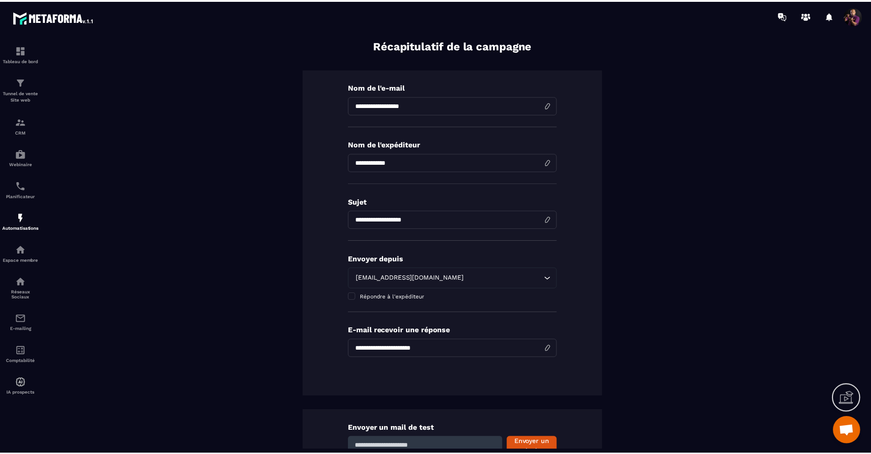
scroll to position [0, 0]
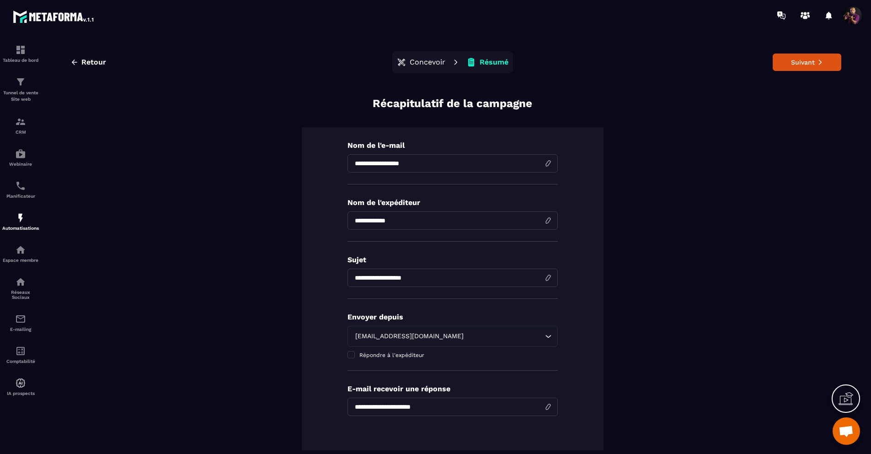
click at [419, 64] on p "Concevoir" at bounding box center [428, 62] width 36 height 9
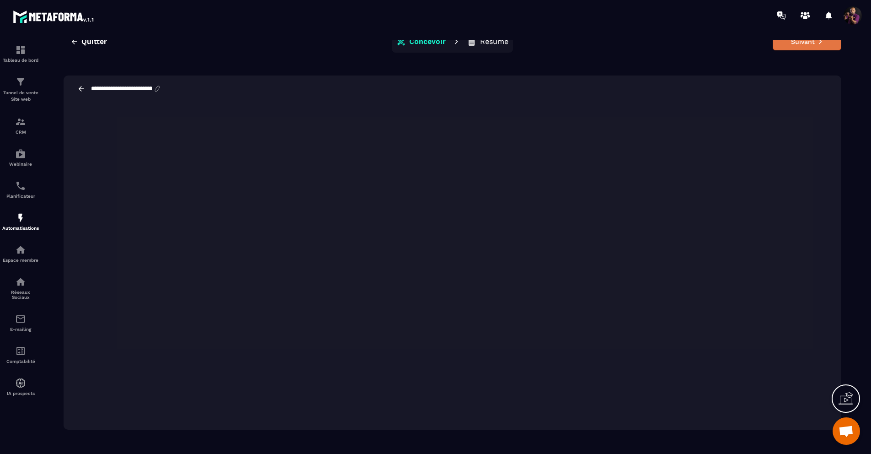
click at [810, 42] on button "Suivant" at bounding box center [807, 41] width 69 height 17
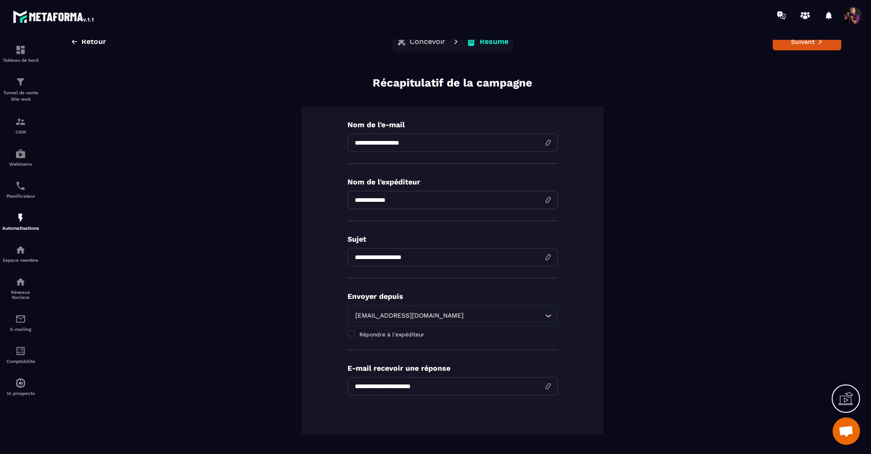
scroll to position [141, 0]
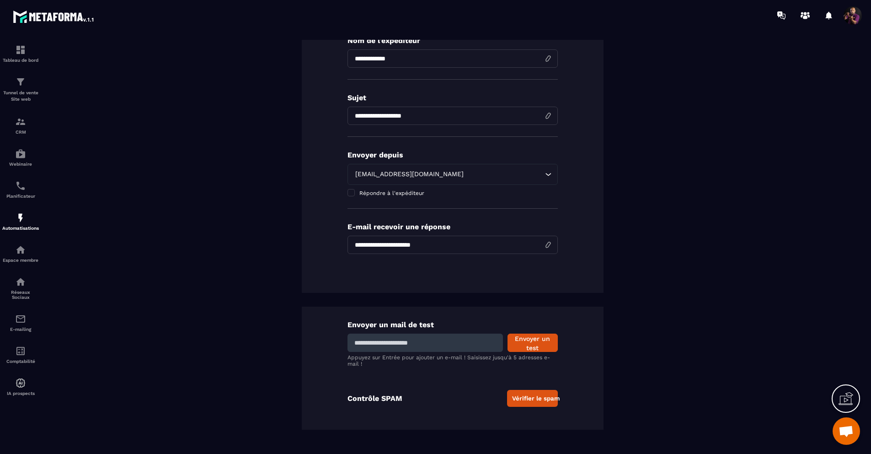
click at [528, 400] on button "Vérifier le spam" at bounding box center [532, 398] width 51 height 17
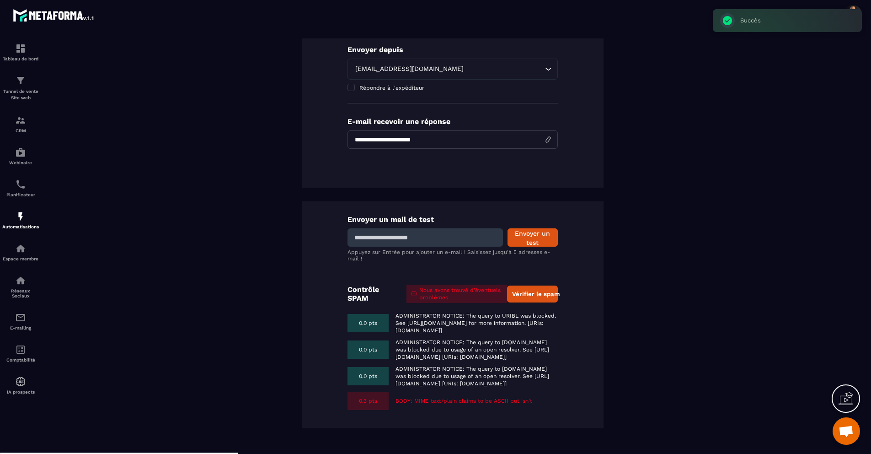
scroll to position [0, 0]
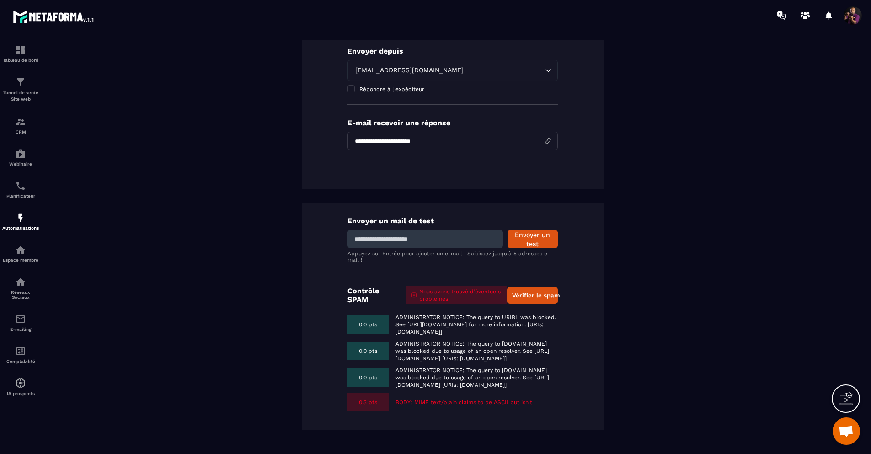
click at [582, 133] on div "**********" at bounding box center [453, 24] width 302 height 327
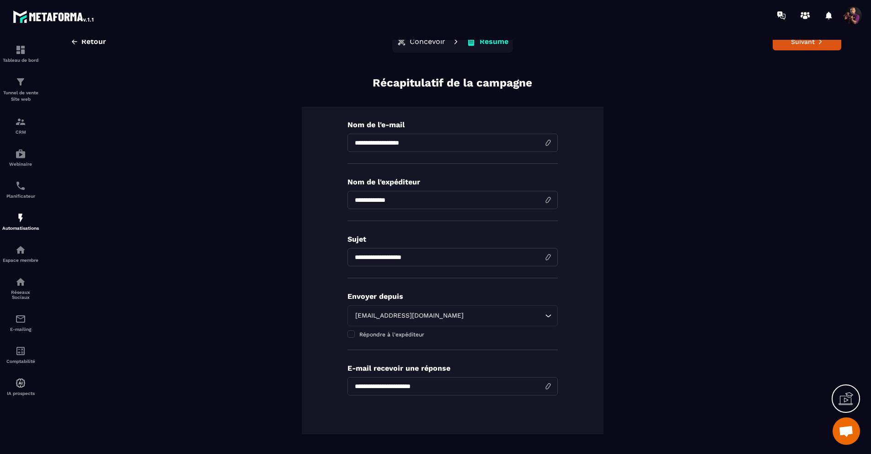
click at [415, 43] on p "Concevoir" at bounding box center [428, 41] width 36 height 9
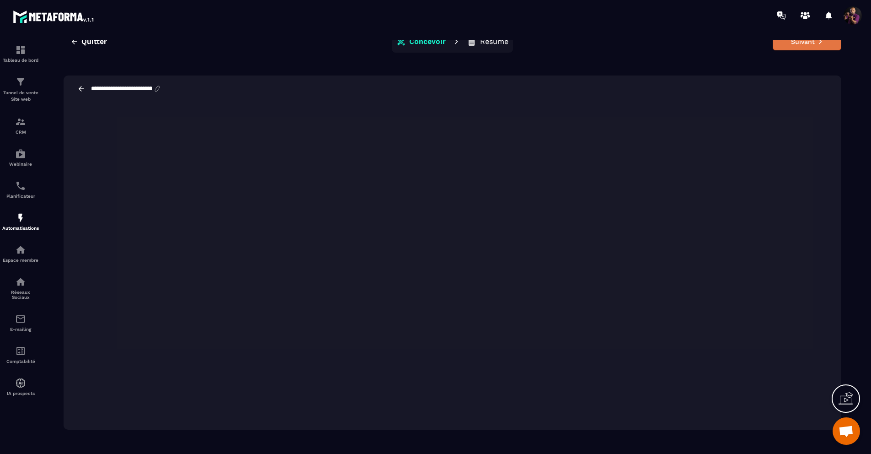
click at [805, 44] on button "Suivant" at bounding box center [807, 41] width 69 height 17
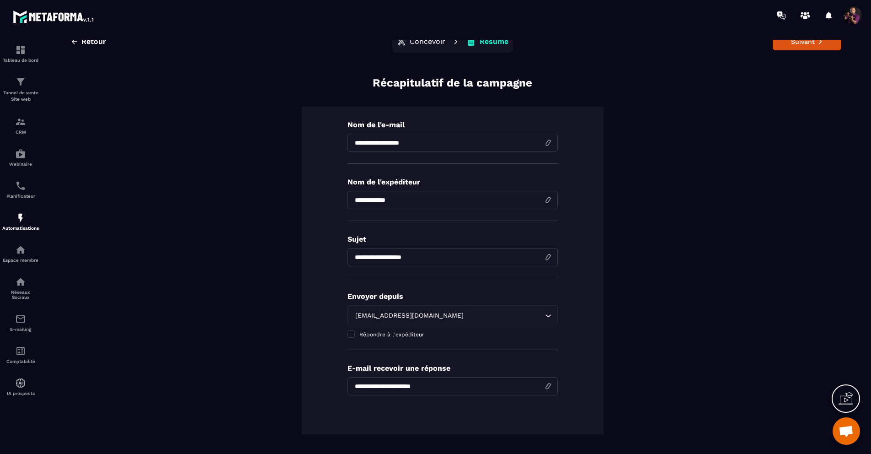
drag, startPoint x: 403, startPoint y: 262, endPoint x: 369, endPoint y: 273, distance: 36.0
click at [369, 273] on div "**********" at bounding box center [453, 256] width 210 height 43
type input "*"
paste input "**********"
type input "**********"
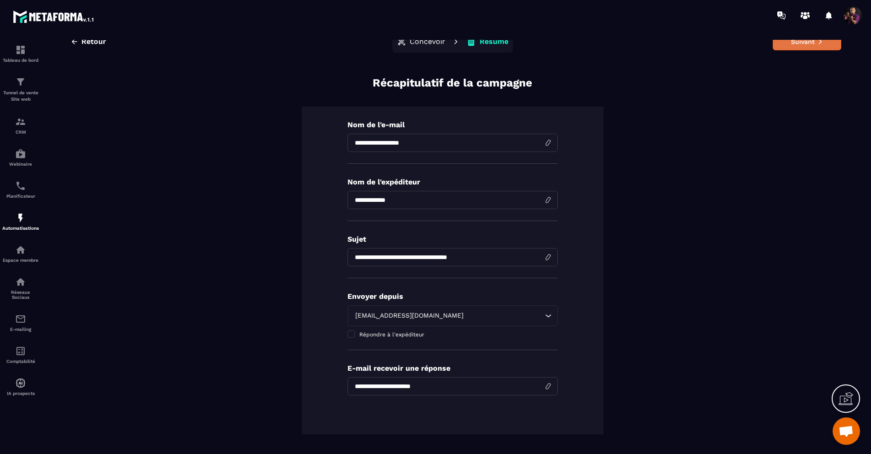
click at [781, 43] on button "Suivant" at bounding box center [807, 41] width 69 height 17
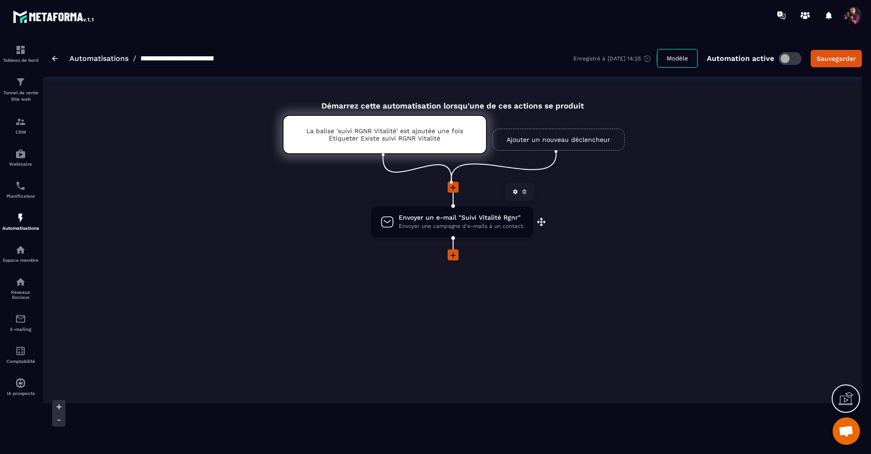
click at [467, 219] on span "Envoyer un e-mail "Suivi Vitalité Rgnr"" at bounding box center [462, 217] width 126 height 9
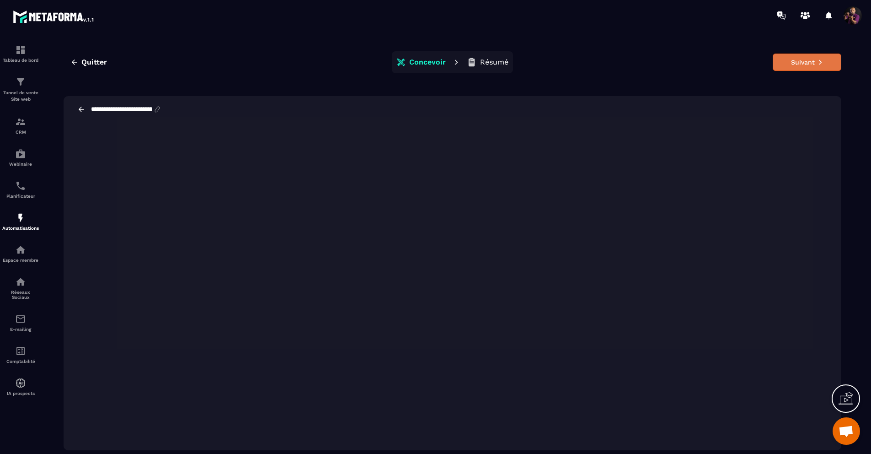
click at [799, 62] on button "Suivant" at bounding box center [807, 62] width 69 height 17
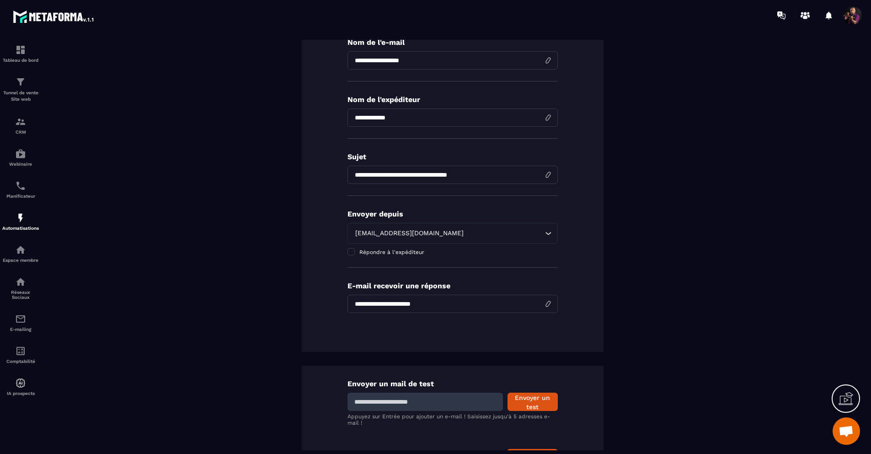
scroll to position [105, 0]
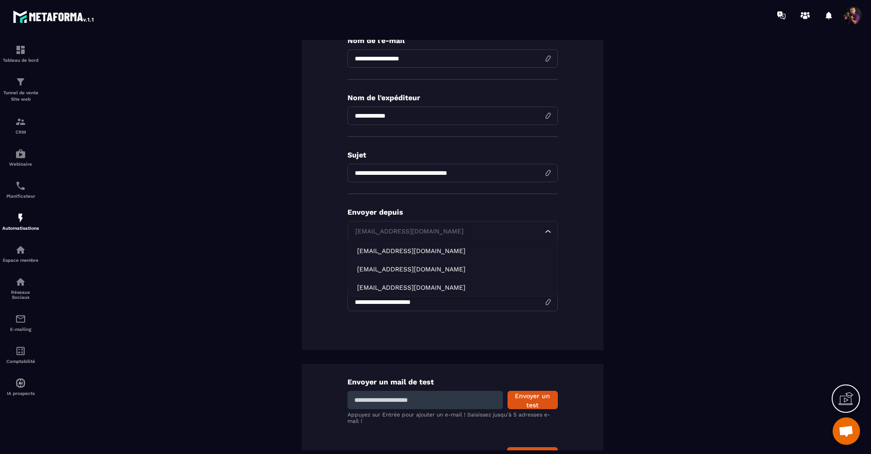
click at [544, 231] on icon "Search for option" at bounding box center [548, 231] width 9 height 9
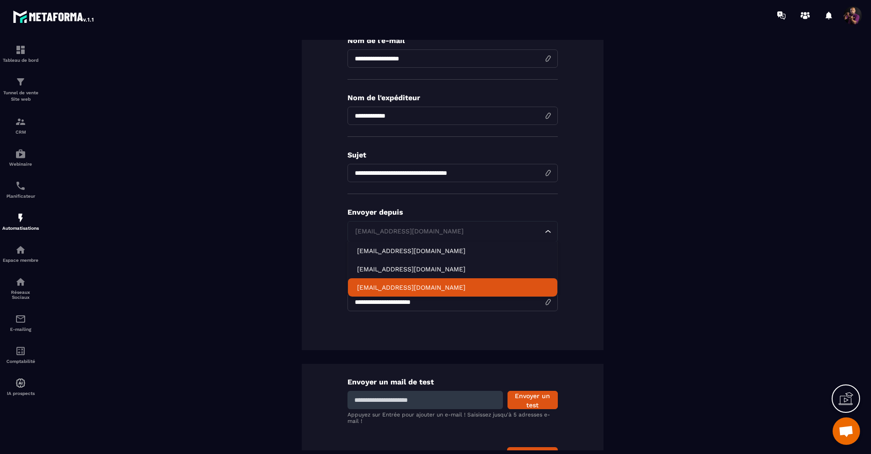
click at [424, 286] on p "[EMAIL_ADDRESS][DOMAIN_NAME]" at bounding box center [452, 287] width 191 height 9
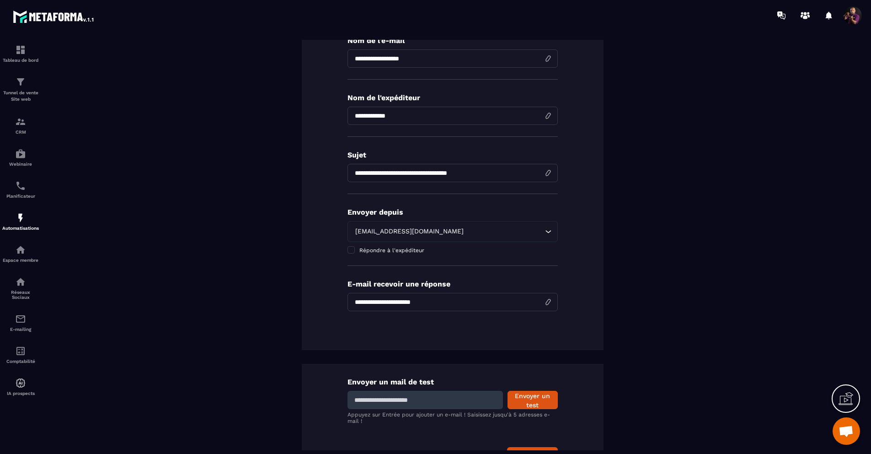
click at [544, 304] on input "**********" at bounding box center [453, 302] width 210 height 18
click at [476, 300] on input "**********" at bounding box center [453, 302] width 210 height 18
click at [348, 250] on span at bounding box center [351, 249] width 7 height 7
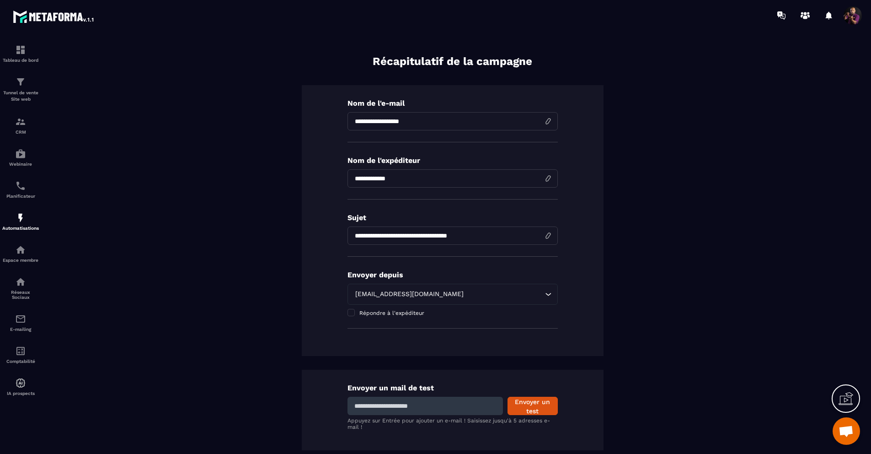
scroll to position [85, 0]
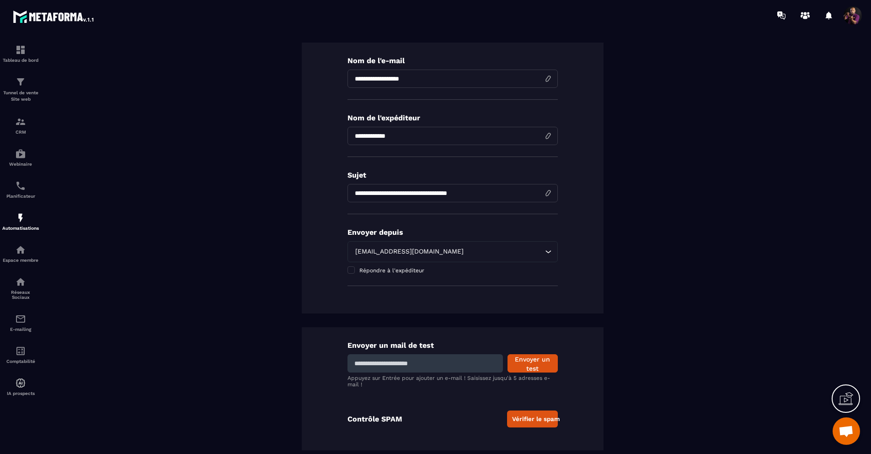
click at [583, 275] on div "**********" at bounding box center [453, 178] width 302 height 271
click at [522, 423] on button "Vérifier le spam" at bounding box center [532, 418] width 51 height 17
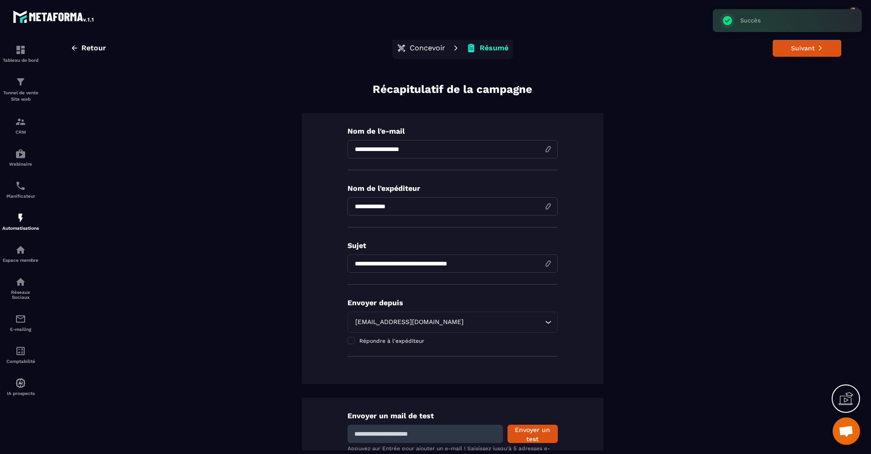
scroll to position [0, 0]
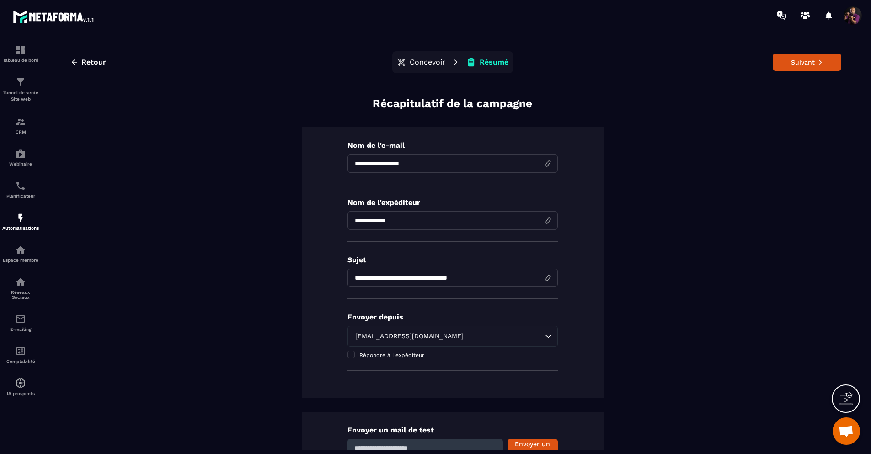
click at [429, 62] on p "Concevoir" at bounding box center [428, 62] width 36 height 9
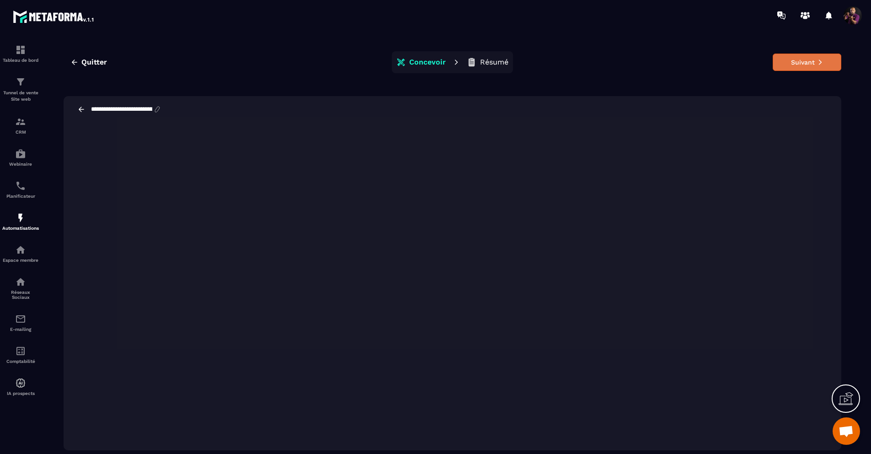
click at [812, 55] on button "Suivant" at bounding box center [807, 62] width 69 height 17
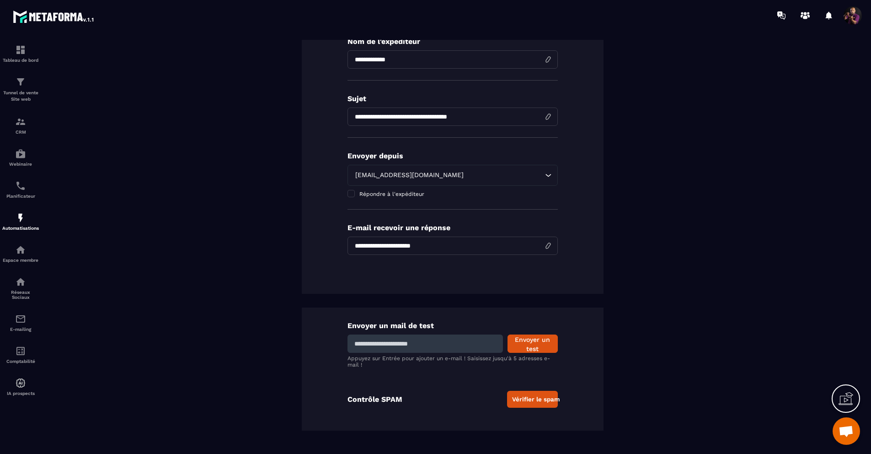
scroll to position [21, 0]
click at [444, 349] on input at bounding box center [426, 342] width 156 height 18
type input "**********"
click at [515, 342] on button "Envoyer un test" at bounding box center [533, 342] width 50 height 18
click at [21, 324] on img at bounding box center [20, 318] width 11 height 11
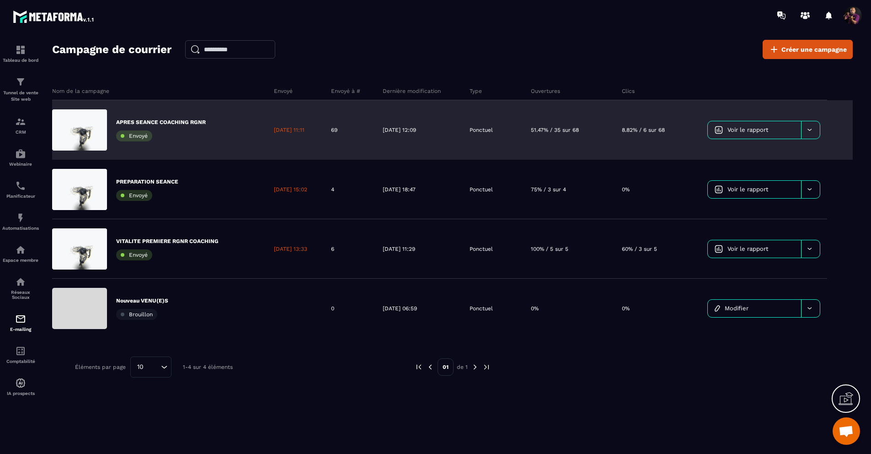
click at [809, 126] on icon at bounding box center [809, 129] width 7 height 7
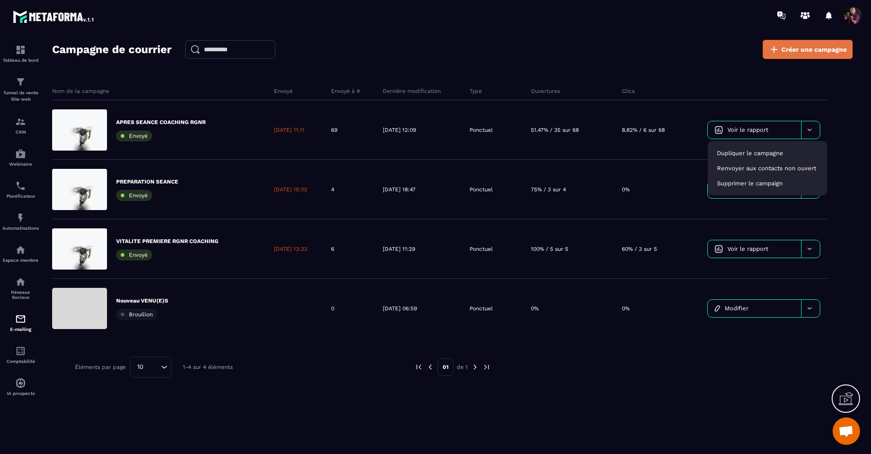
click at [790, 47] on span "Créer une campagne" at bounding box center [814, 49] width 65 height 9
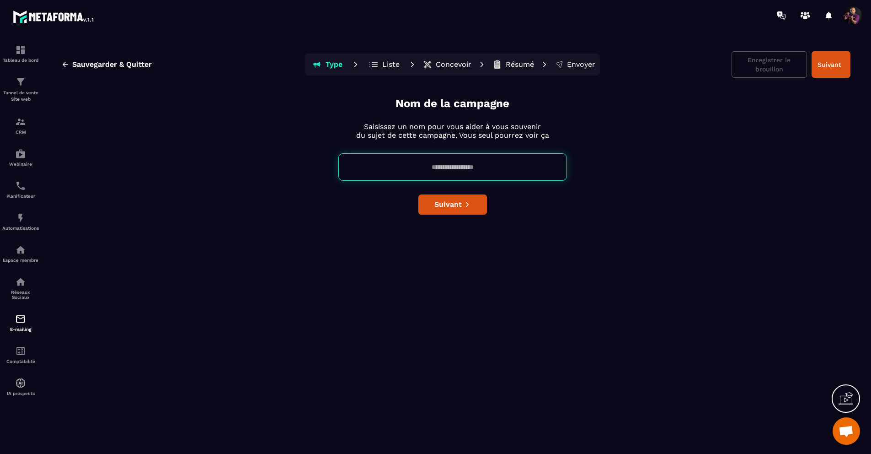
click at [456, 161] on input at bounding box center [452, 166] width 229 height 27
type input "*"
type input "**********"
click at [450, 207] on span "Suivant" at bounding box center [448, 204] width 27 height 9
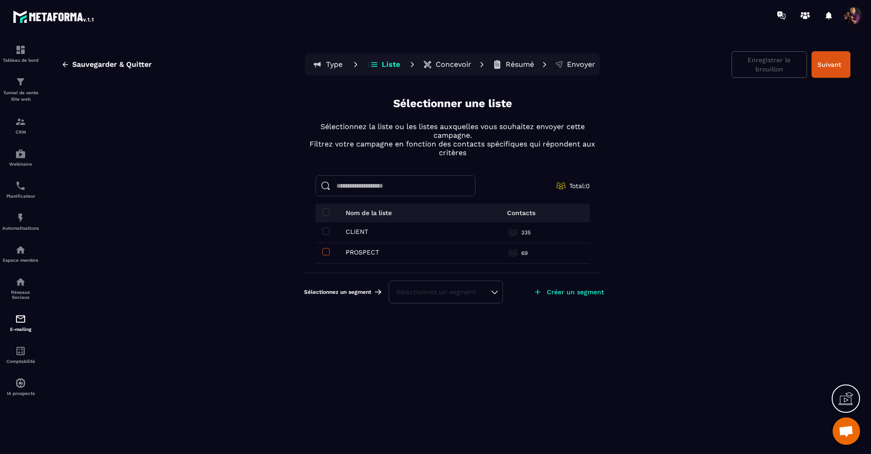
click at [326, 252] on span at bounding box center [325, 251] width 7 height 7
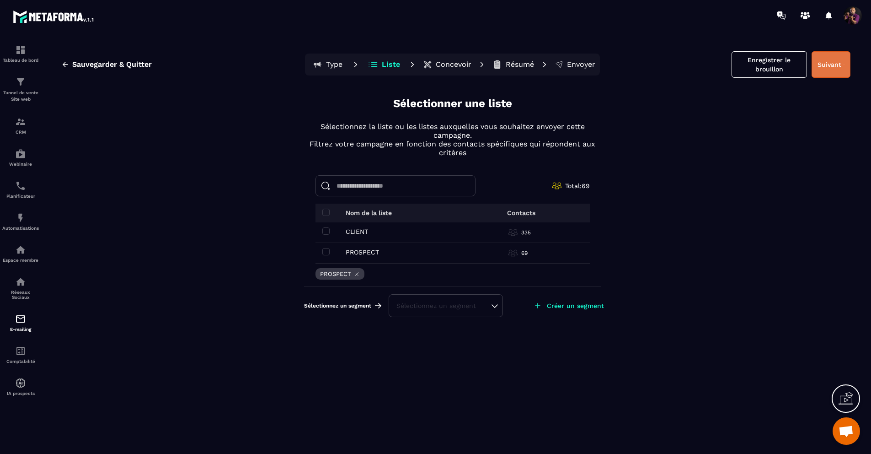
click at [832, 64] on button "Suivant" at bounding box center [831, 64] width 39 height 27
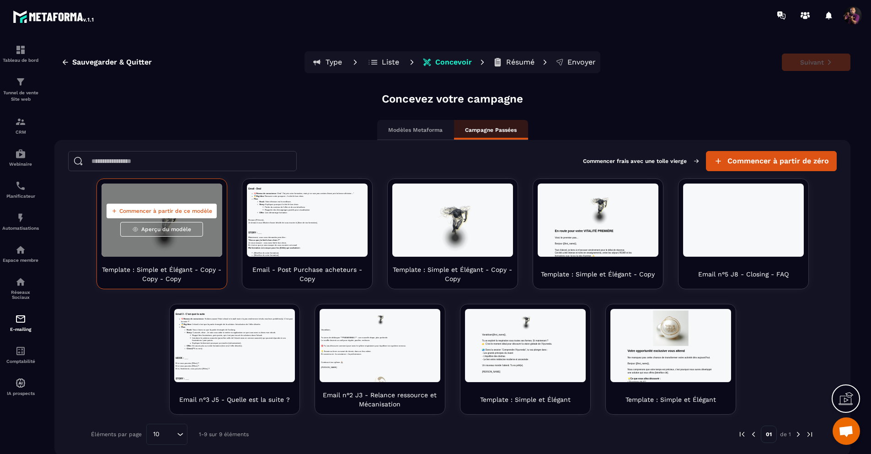
click at [163, 208] on span "Commencer à partir de ce modèle" at bounding box center [165, 210] width 93 height 7
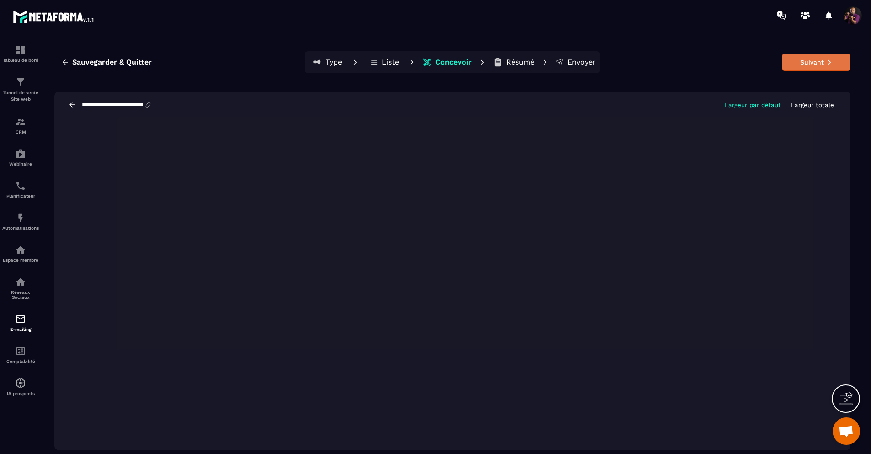
click at [816, 59] on button "Suivant" at bounding box center [816, 62] width 69 height 17
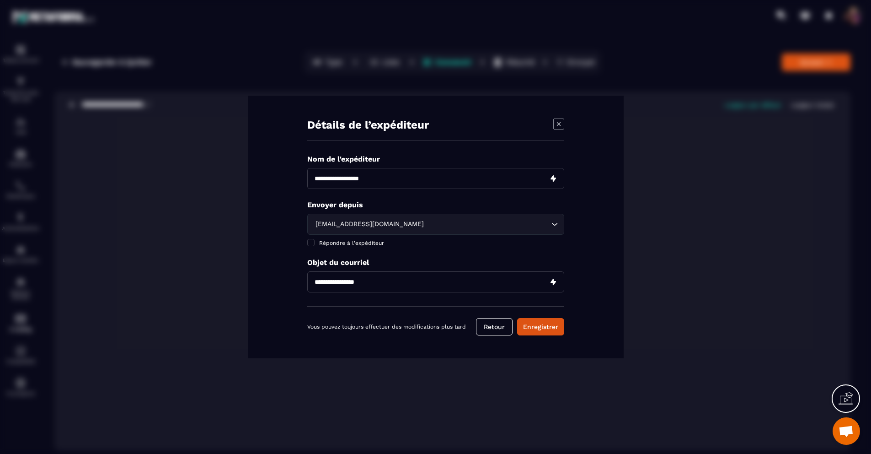
click at [436, 177] on input "Modal window" at bounding box center [435, 178] width 257 height 21
type input "**********"
click at [595, 190] on div "Détails de l’expéditeur Nom de l'expéditeur Envoyer depuis [EMAIL_ADDRESS][DOMA…" at bounding box center [436, 227] width 376 height 263
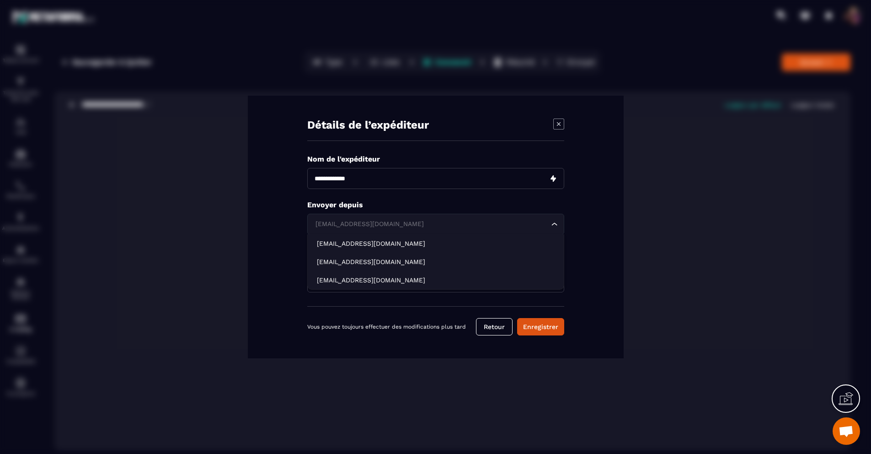
click at [559, 220] on icon "Search for option" at bounding box center [554, 224] width 9 height 9
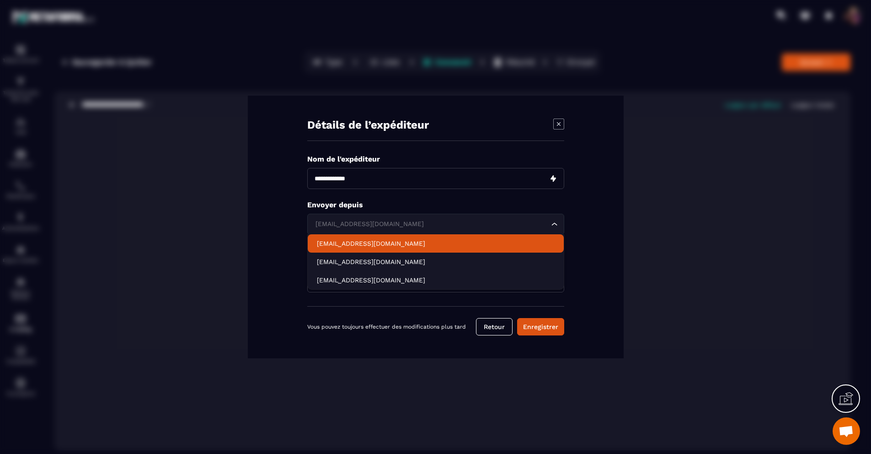
click at [391, 244] on p "[EMAIL_ADDRESS][DOMAIN_NAME]" at bounding box center [436, 243] width 238 height 9
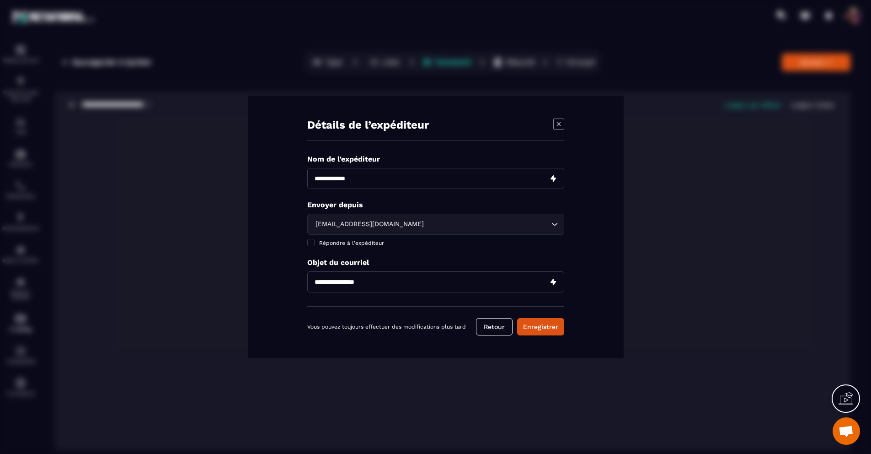
click at [452, 282] on input "Modal window" at bounding box center [435, 281] width 257 height 21
paste input "**********"
type input "**********"
click at [527, 327] on button "Enregistrer" at bounding box center [540, 326] width 47 height 17
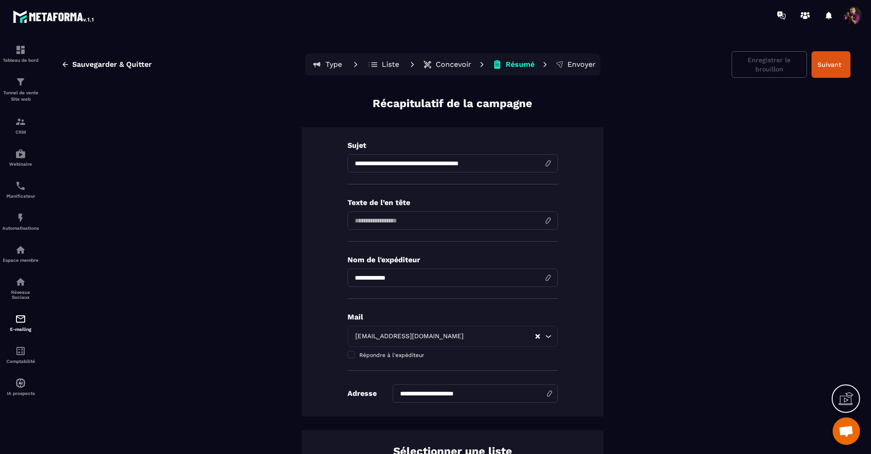
click at [423, 222] on input at bounding box center [453, 220] width 210 height 18
type input "**********"
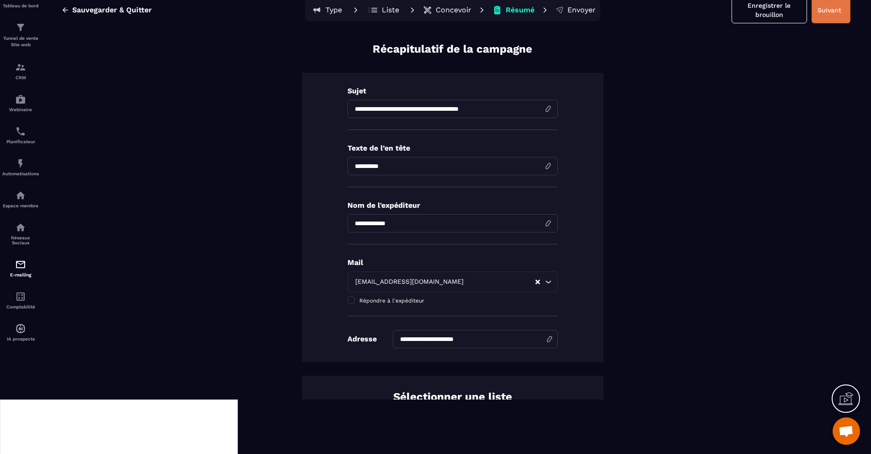
click at [823, 13] on button "Suivant" at bounding box center [831, 10] width 39 height 27
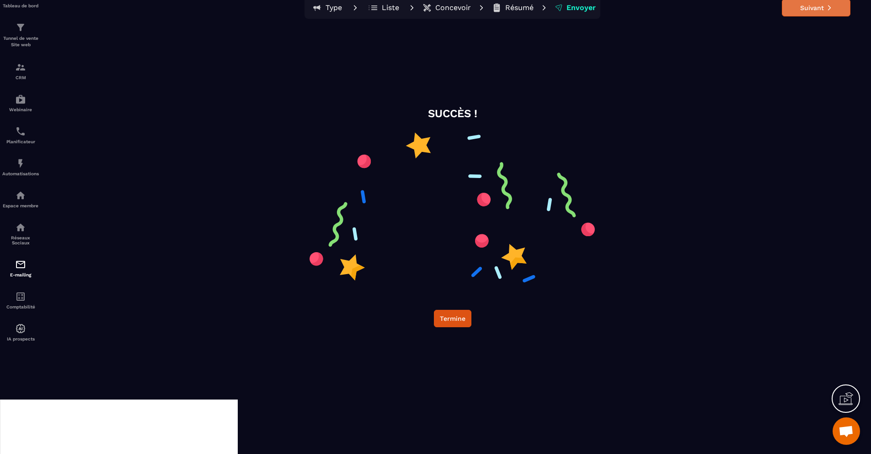
click at [810, 10] on button "Suivant" at bounding box center [816, 7] width 69 height 17
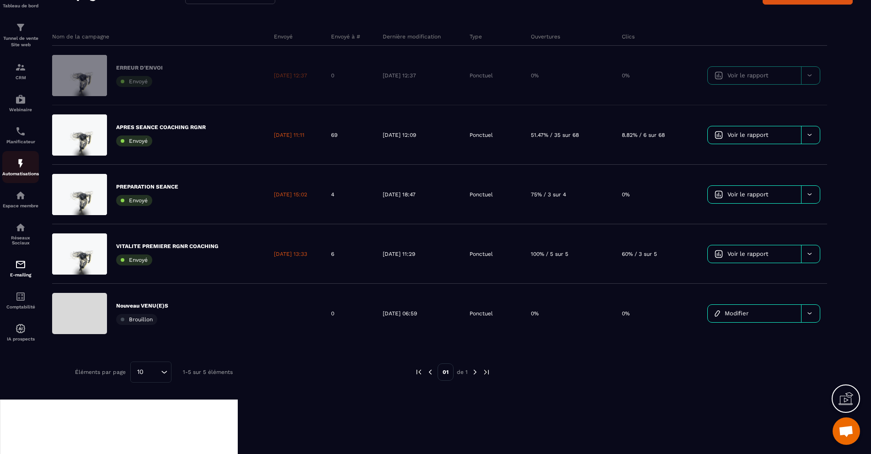
click at [14, 174] on p "Automatisations" at bounding box center [20, 173] width 37 height 5
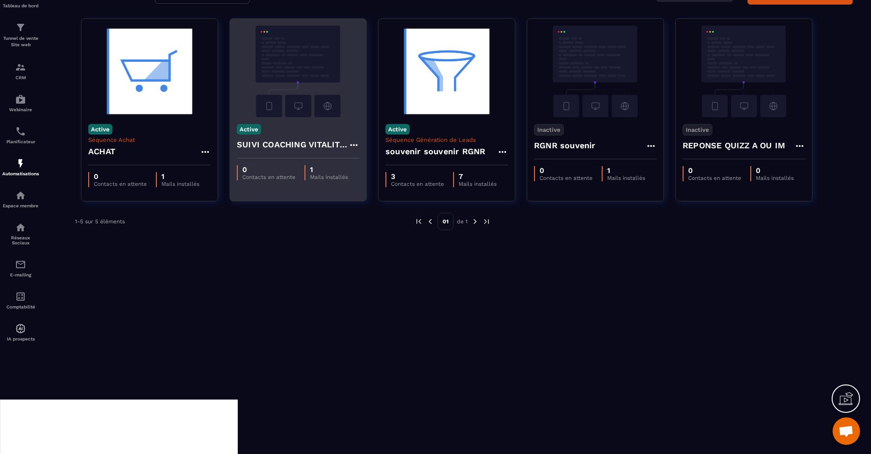
click at [283, 70] on img at bounding box center [298, 71] width 123 height 91
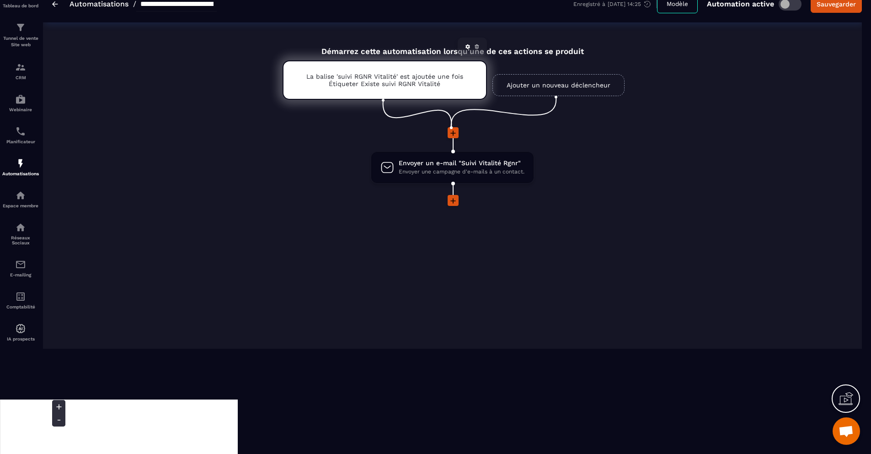
click at [448, 83] on p "Étiqueter Existe suivi RGNR Vitalité" at bounding box center [384, 83] width 157 height 7
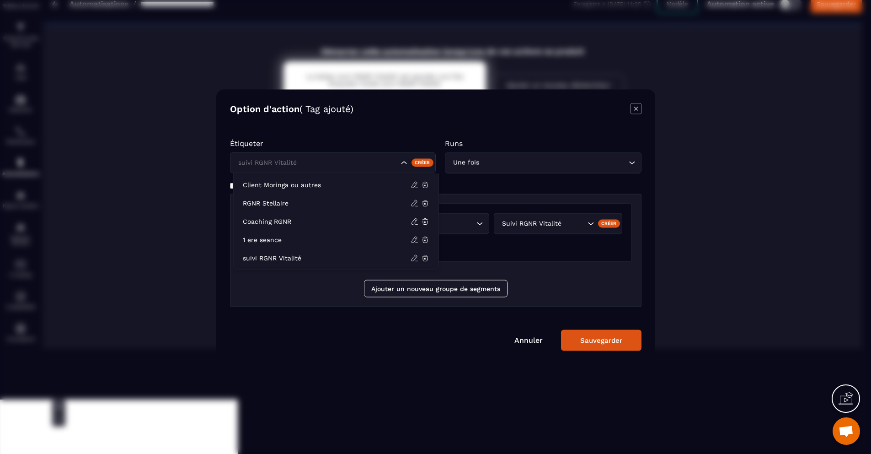
click at [408, 161] on icon "Search for option" at bounding box center [403, 162] width 9 height 9
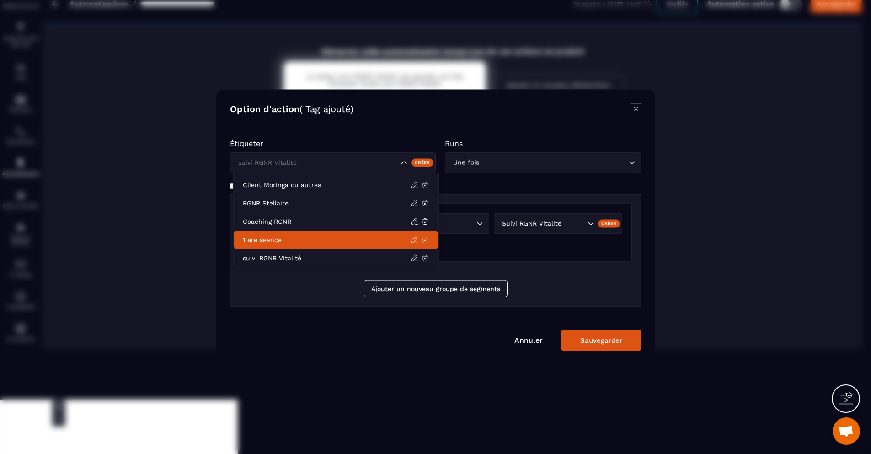
click at [247, 241] on p "1 ere seance" at bounding box center [327, 239] width 168 height 9
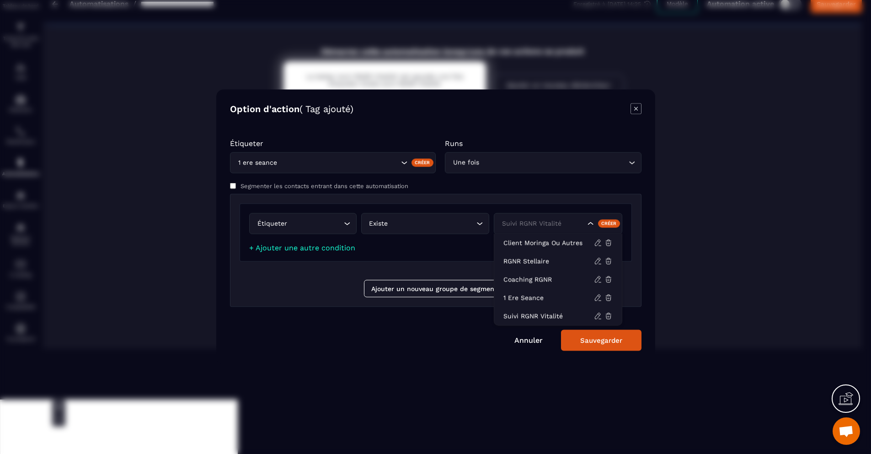
click at [595, 222] on icon "Search for option" at bounding box center [590, 223] width 9 height 9
click at [521, 296] on p "1 ere seance" at bounding box center [549, 297] width 91 height 9
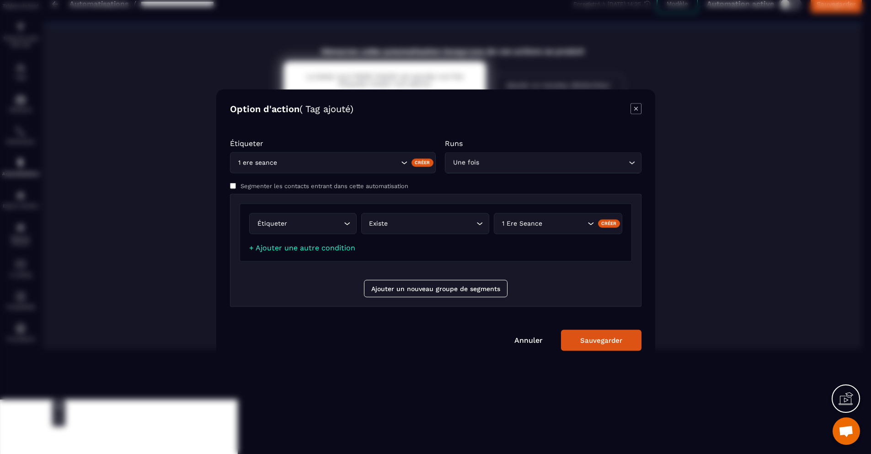
click at [602, 343] on div "Sauvegarder" at bounding box center [601, 340] width 42 height 8
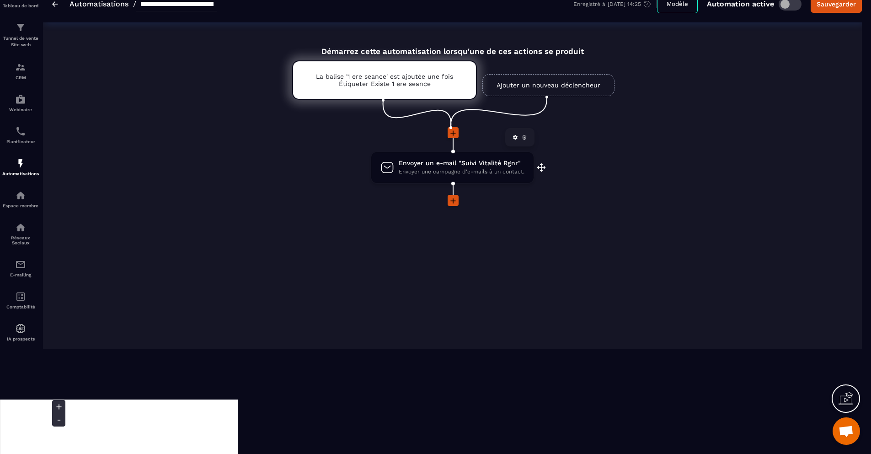
click at [467, 170] on span "Envoyer une campagne d'e-mails à un contact." at bounding box center [462, 171] width 126 height 9
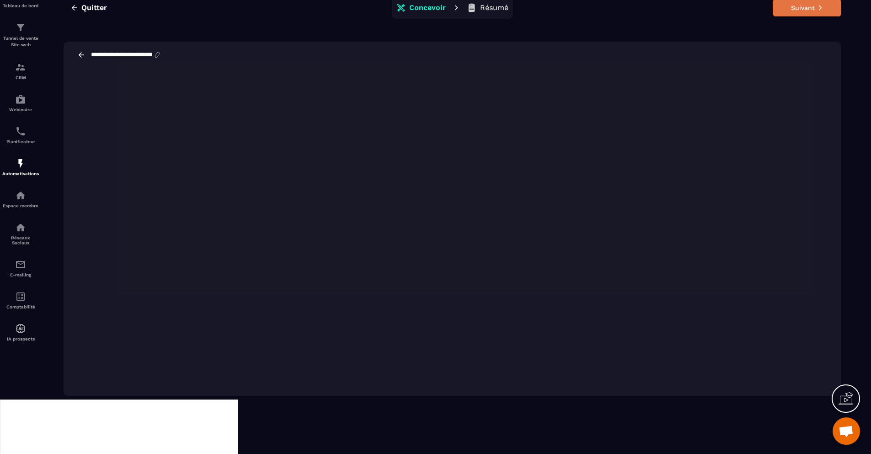
click at [811, 8] on button "Suivant" at bounding box center [807, 7] width 69 height 17
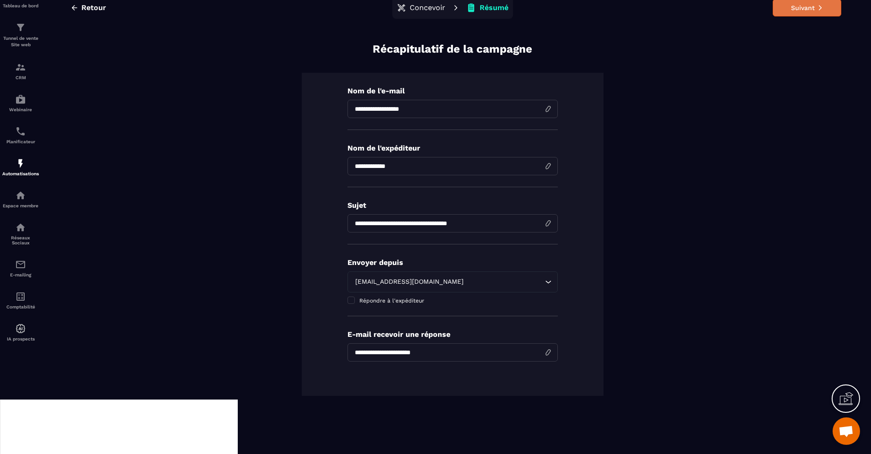
click at [789, 4] on button "Suivant" at bounding box center [807, 7] width 69 height 17
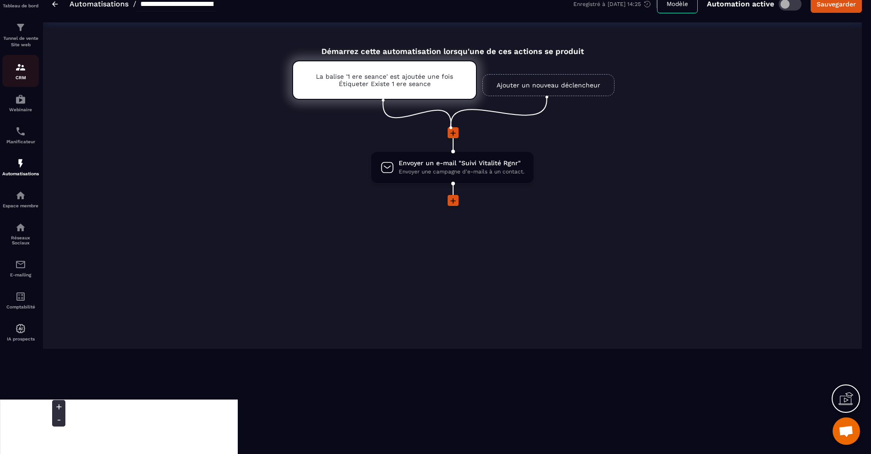
click at [25, 73] on div "CRM" at bounding box center [20, 71] width 37 height 18
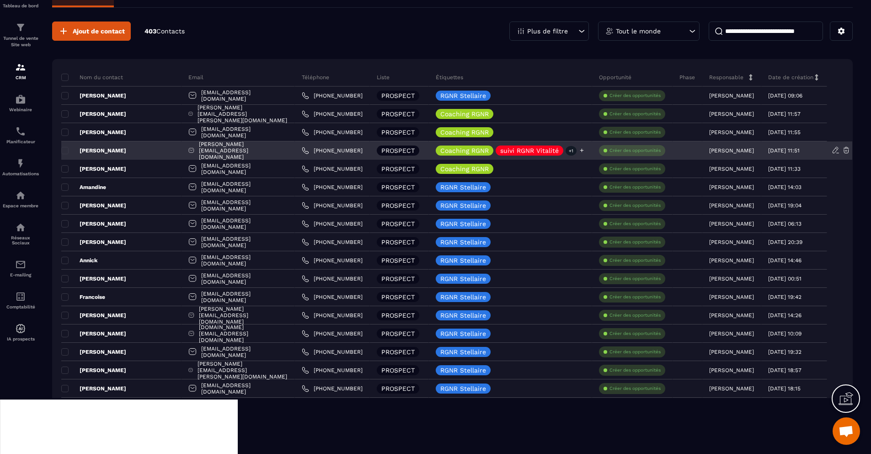
click at [559, 147] on p "suivi RGNR Vitalité" at bounding box center [529, 150] width 59 height 6
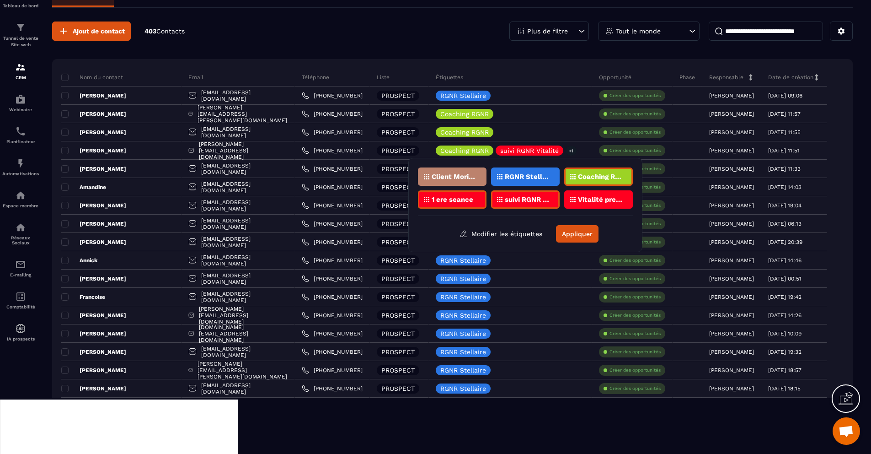
click at [584, 200] on p "Vitalité premiere RS" at bounding box center [600, 199] width 44 height 6
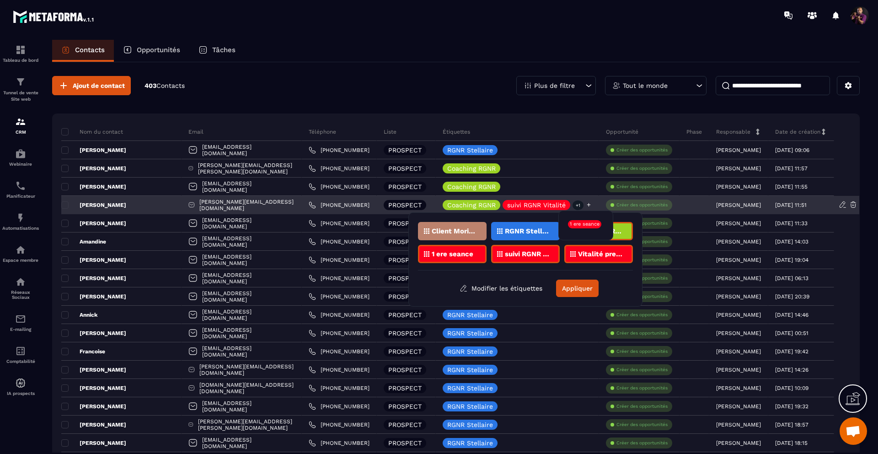
click at [584, 203] on p "+1" at bounding box center [578, 205] width 11 height 10
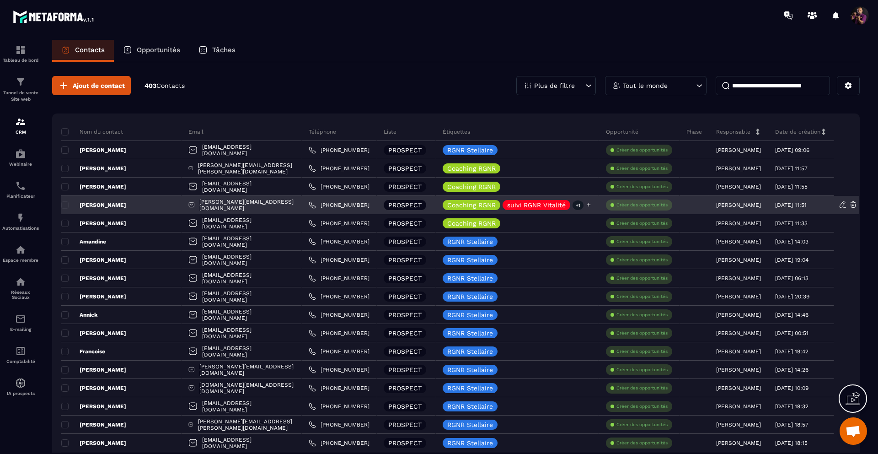
click at [584, 203] on p "+1" at bounding box center [578, 205] width 11 height 10
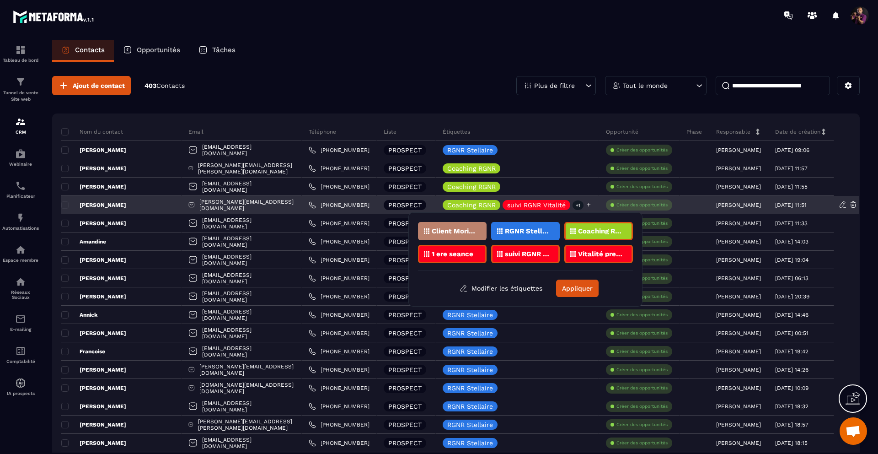
click at [584, 203] on p "+1" at bounding box center [578, 205] width 11 height 10
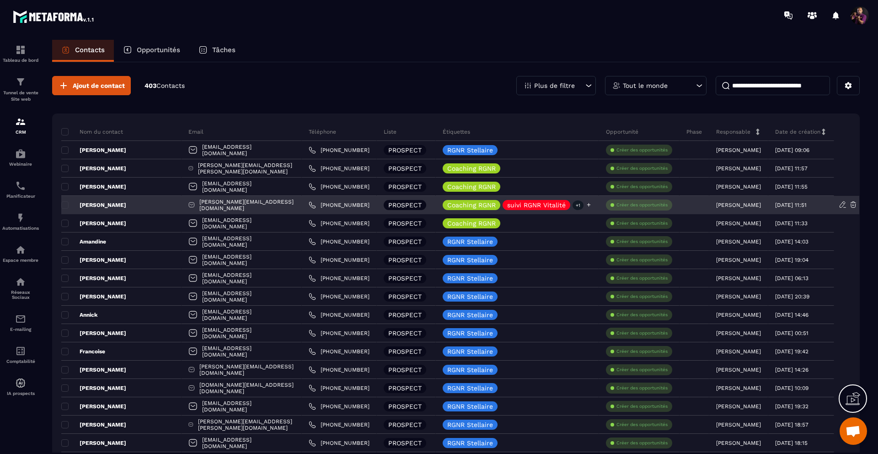
click at [549, 204] on p "suivi RGNR Vitalité" at bounding box center [536, 205] width 59 height 6
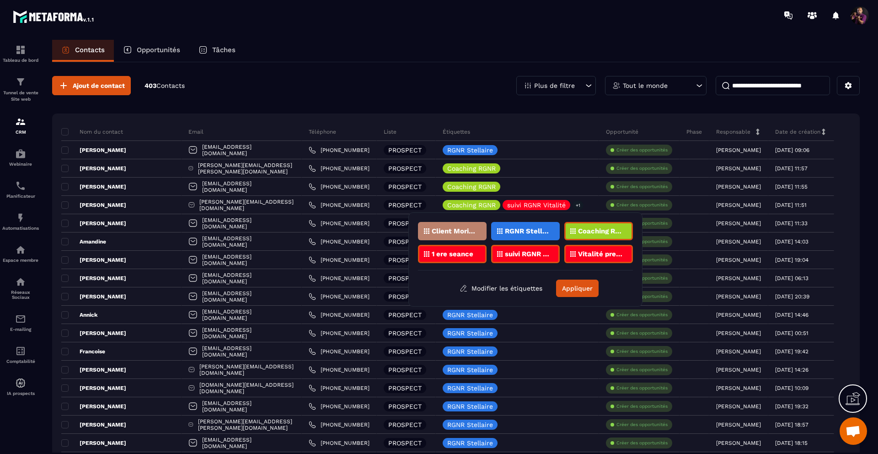
click at [508, 253] on p "suivi RGNR Vitalité" at bounding box center [527, 254] width 44 height 6
click at [569, 284] on button "Appliquer" at bounding box center [577, 287] width 43 height 17
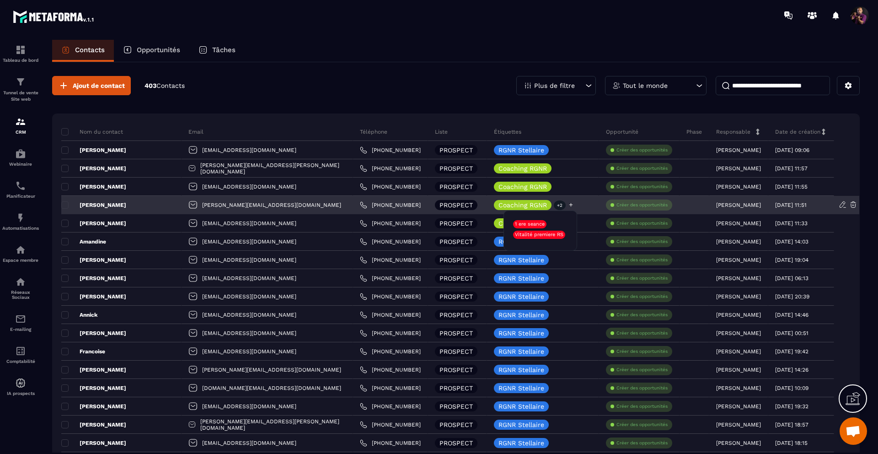
click at [554, 202] on p "+2" at bounding box center [560, 205] width 12 height 10
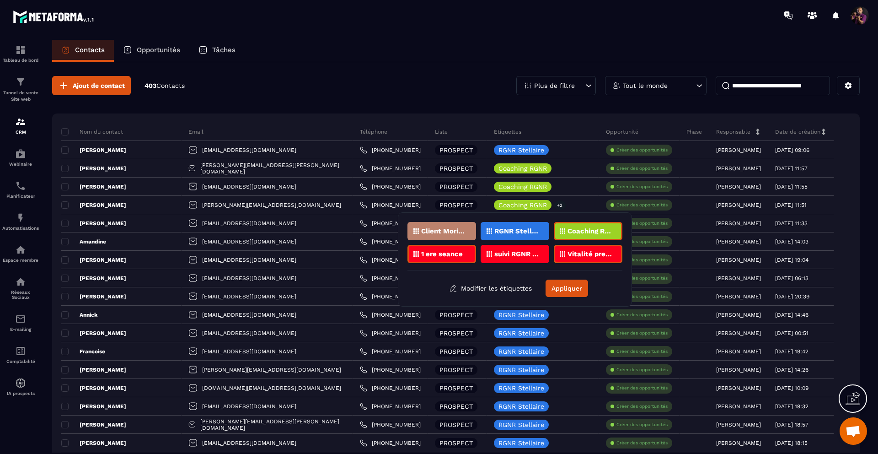
click at [594, 253] on p "Vitalité premiere RS" at bounding box center [590, 254] width 44 height 6
click at [560, 294] on button "Appliquer" at bounding box center [567, 287] width 43 height 17
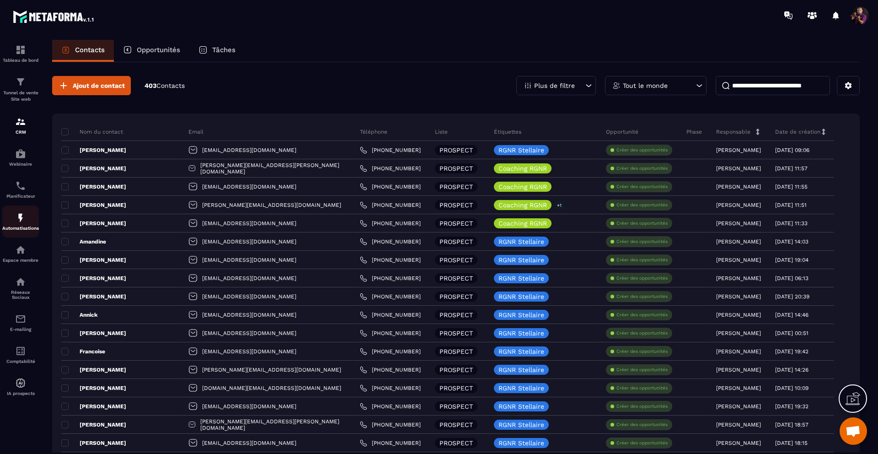
click at [21, 217] on img at bounding box center [20, 217] width 11 height 11
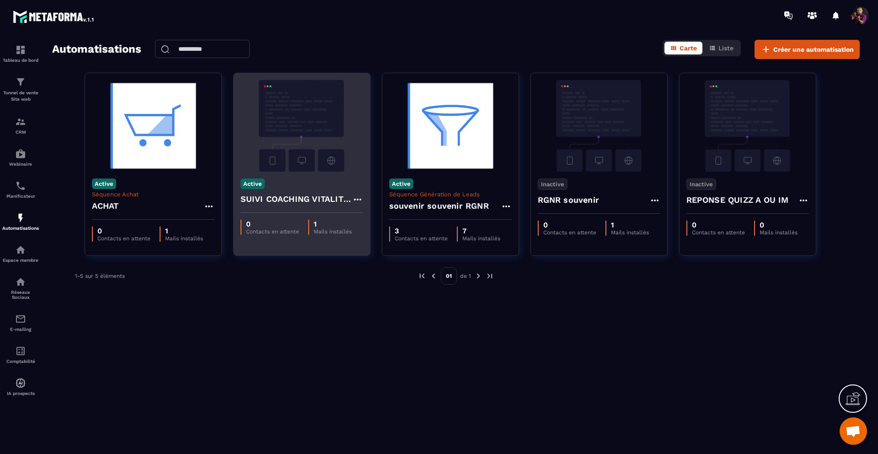
click at [312, 151] on img at bounding box center [302, 125] width 123 height 91
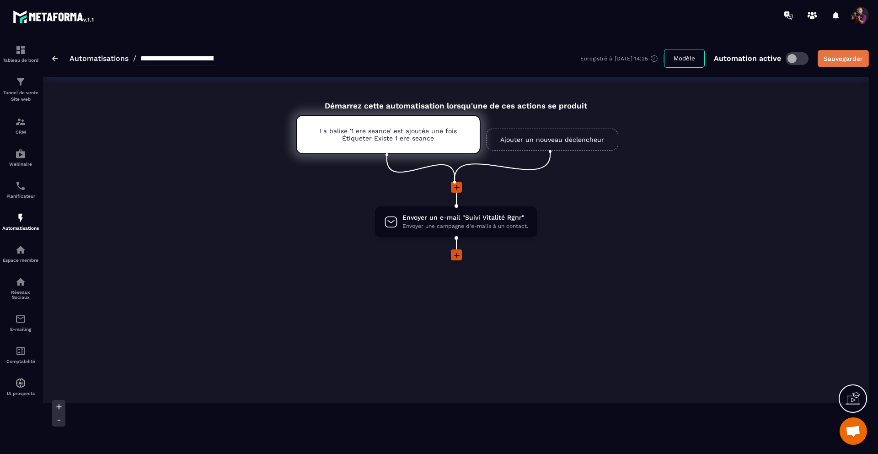
click at [853, 60] on div "Sauvegarder" at bounding box center [843, 58] width 39 height 9
click at [446, 217] on span "Envoyer un e-mail "Suivi Vitalité Rgnr"" at bounding box center [465, 217] width 126 height 9
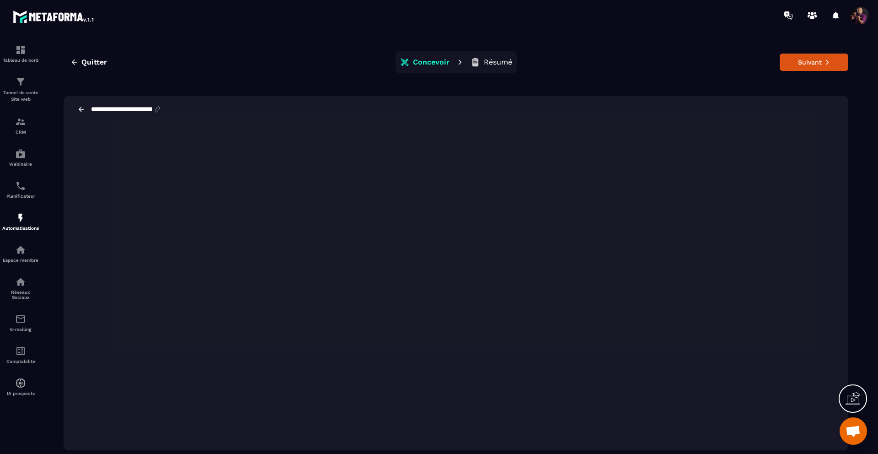
click at [498, 59] on p "Résumé" at bounding box center [498, 62] width 28 height 9
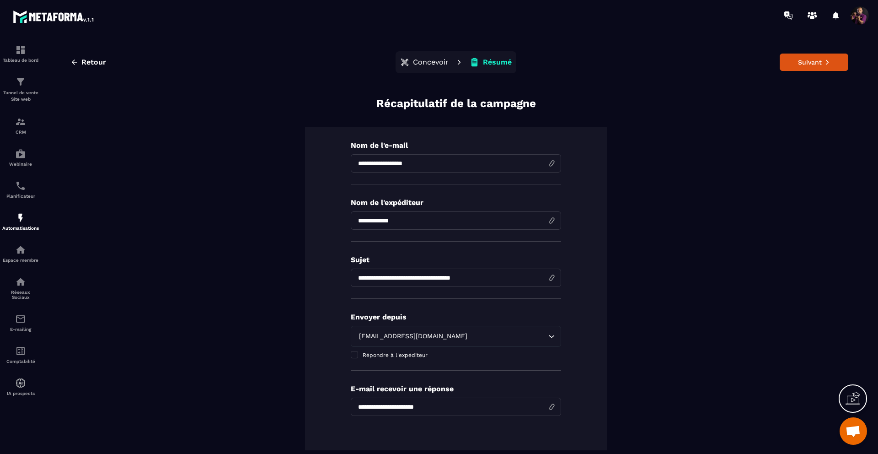
click at [551, 334] on icon "Search for option" at bounding box center [551, 336] width 9 height 9
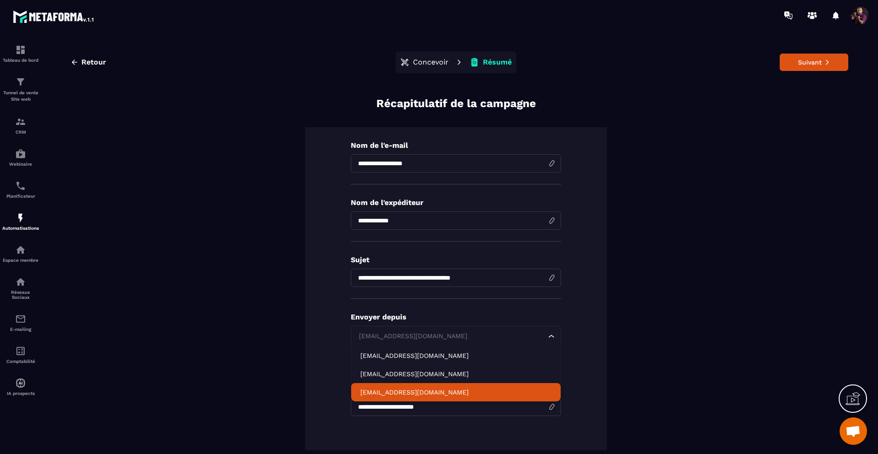
click at [438, 389] on p "[EMAIL_ADDRESS][DOMAIN_NAME]" at bounding box center [455, 391] width 191 height 9
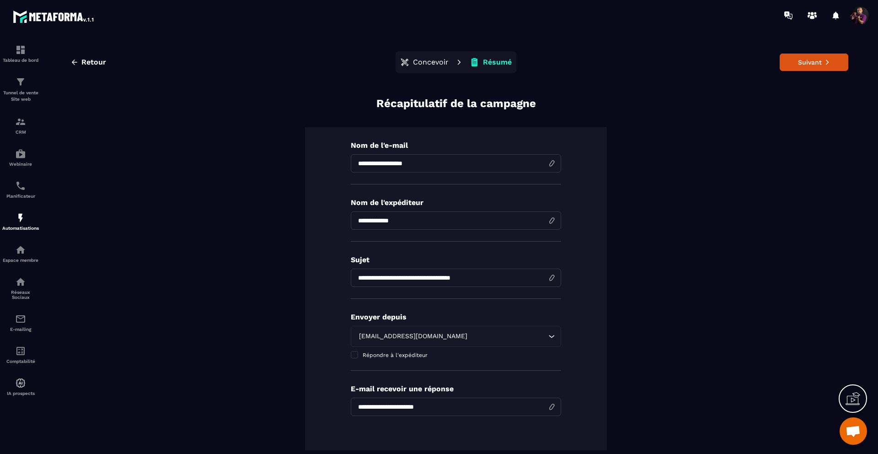
click at [547, 407] on input "**********" at bounding box center [456, 406] width 210 height 18
click at [351, 354] on span at bounding box center [354, 354] width 7 height 7
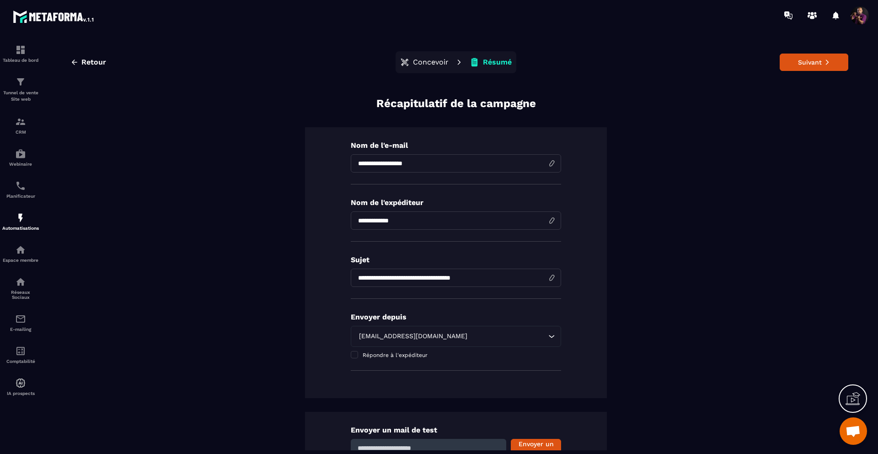
click at [427, 165] on input "**********" at bounding box center [456, 163] width 210 height 18
type input "**********"
click at [796, 61] on button "Suivant" at bounding box center [814, 62] width 69 height 17
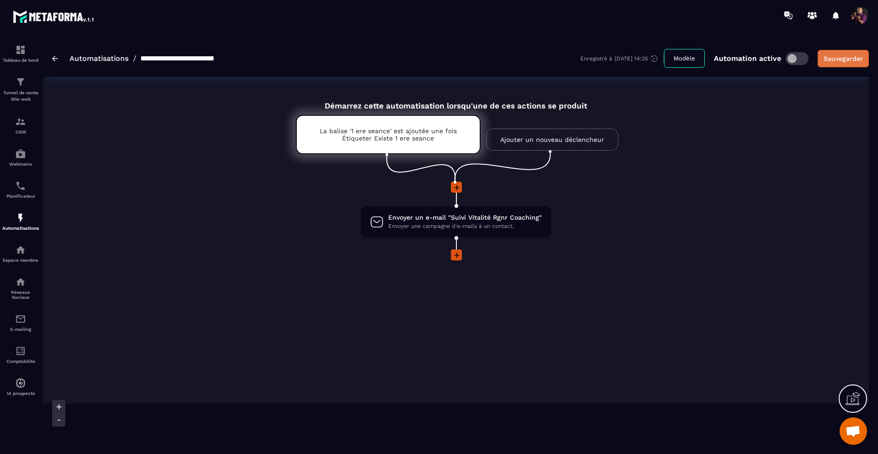
click at [832, 56] on div "Sauvegarder" at bounding box center [843, 58] width 39 height 9
click at [89, 56] on link "Automatisations" at bounding box center [99, 58] width 59 height 9
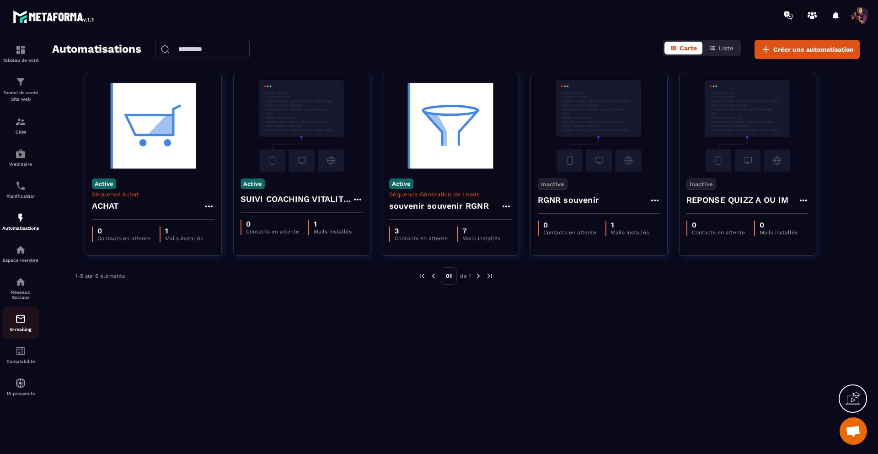
click at [12, 326] on div "E-mailing" at bounding box center [20, 322] width 37 height 18
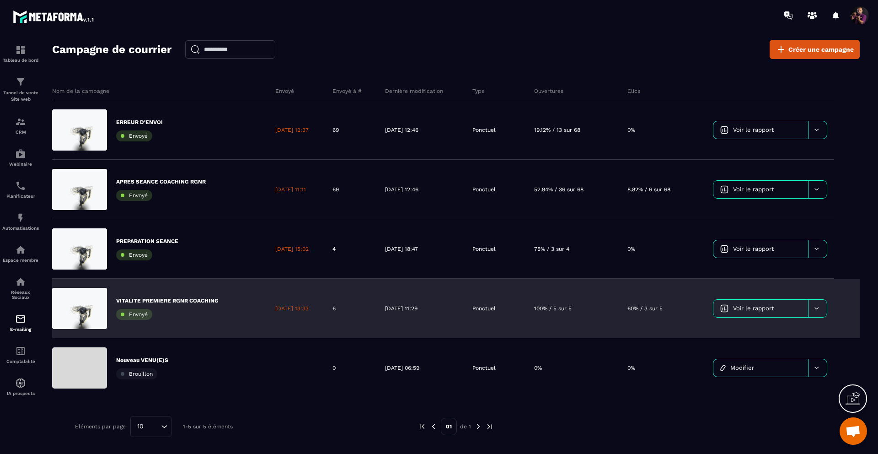
click at [224, 315] on div "VITALITE PREMIERE RGNR COACHING Envoyé" at bounding box center [160, 308] width 216 height 59
click at [166, 297] on p "VITALITE PREMIERE RGNR COACHING" at bounding box center [167, 300] width 102 height 7
click at [818, 305] on icon at bounding box center [816, 308] width 7 height 7
click at [218, 306] on div "VITALITE PREMIERE RGNR COACHING Envoyé" at bounding box center [160, 308] width 216 height 59
click at [819, 311] on icon at bounding box center [816, 308] width 7 height 7
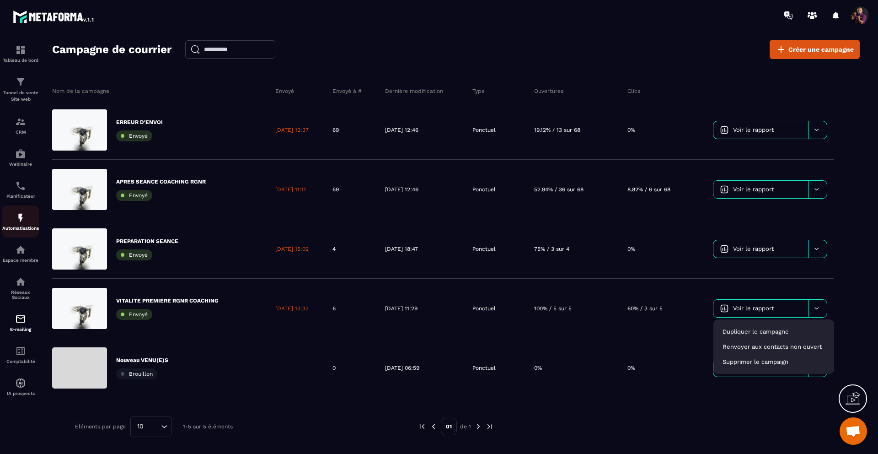
click at [14, 221] on div "Automatisations" at bounding box center [20, 221] width 37 height 18
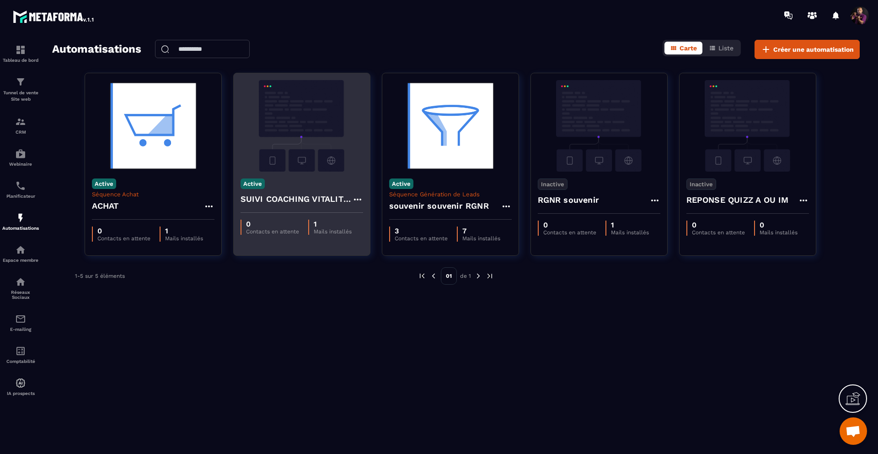
click at [317, 115] on img at bounding box center [302, 125] width 123 height 91
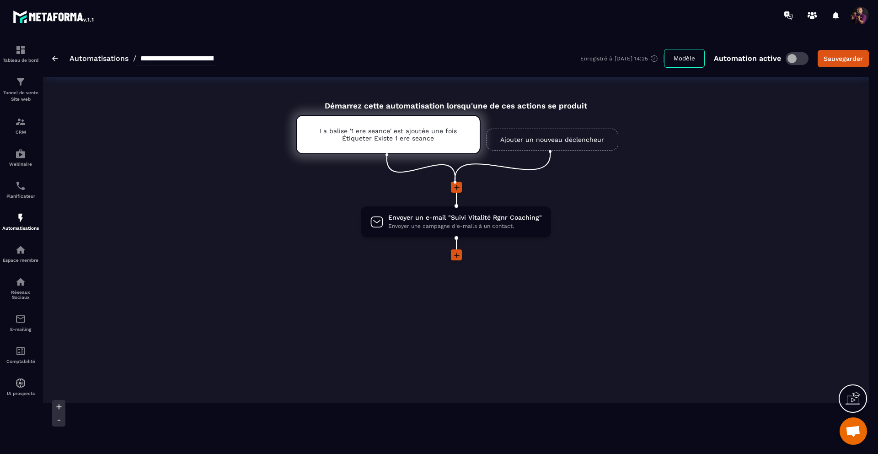
click at [109, 56] on link "Automatisations" at bounding box center [99, 58] width 59 height 9
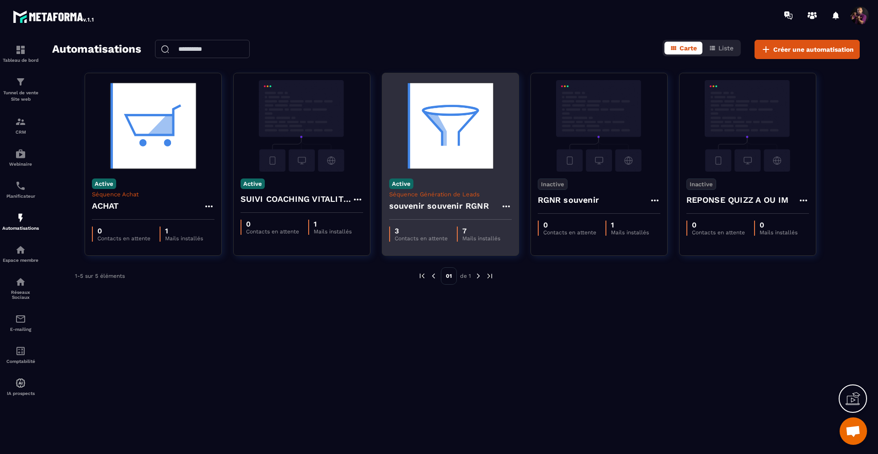
click at [442, 152] on img at bounding box center [450, 125] width 123 height 91
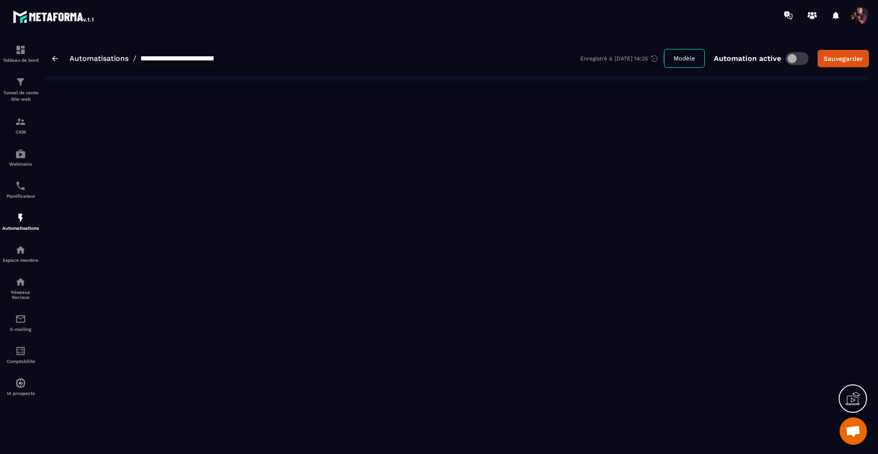
type input "**********"
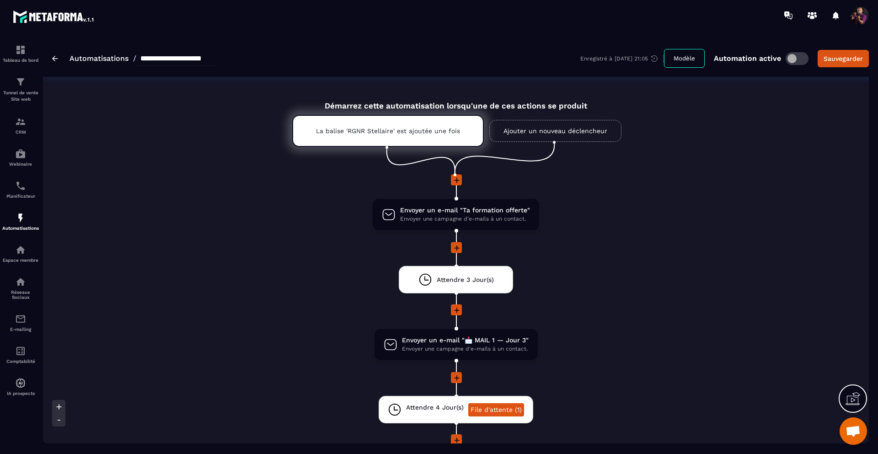
click at [101, 56] on link "Automatisations" at bounding box center [99, 58] width 59 height 9
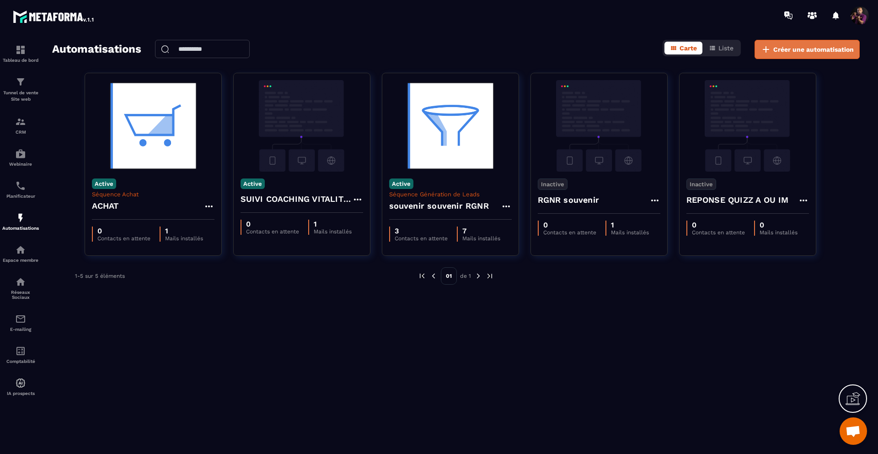
click at [790, 48] on span "Créer une automatisation" at bounding box center [813, 49] width 80 height 9
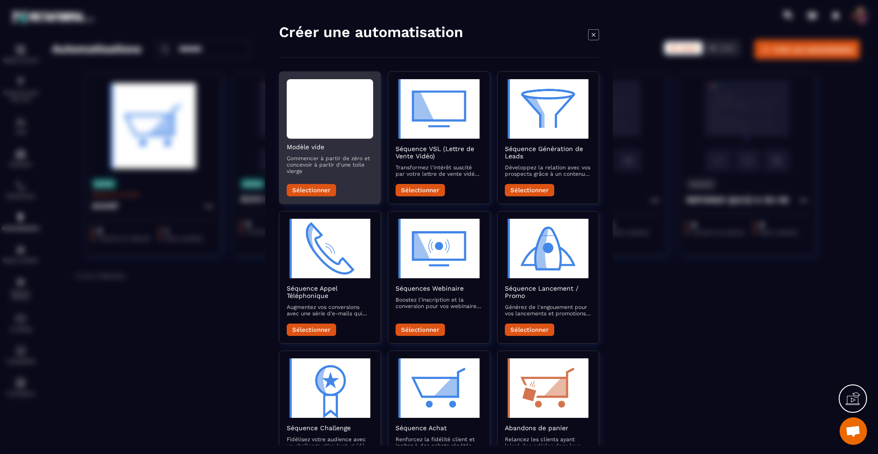
click at [341, 98] on div "Modal window" at bounding box center [330, 108] width 86 height 59
click at [309, 195] on button "Sélectionner" at bounding box center [311, 190] width 49 height 12
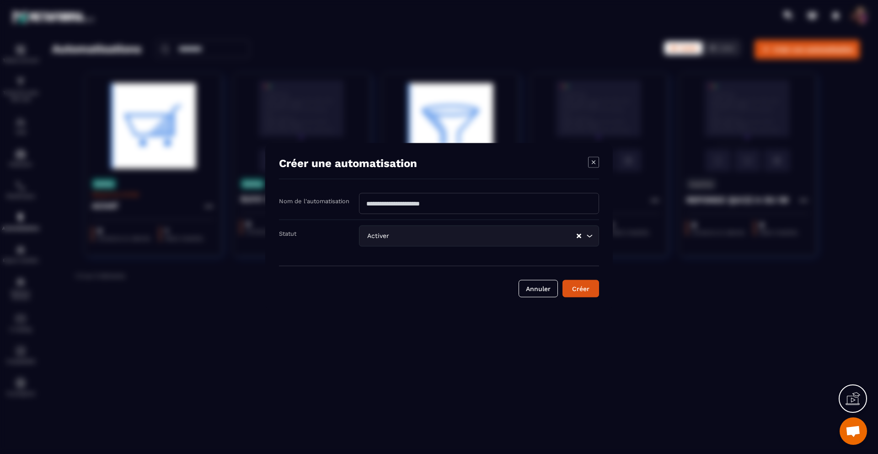
click at [427, 203] on input "Modal window" at bounding box center [479, 203] width 240 height 21
type input "**********"
click at [366, 204] on input "**********" at bounding box center [479, 203] width 240 height 21
click at [584, 284] on button "Créer" at bounding box center [581, 288] width 37 height 17
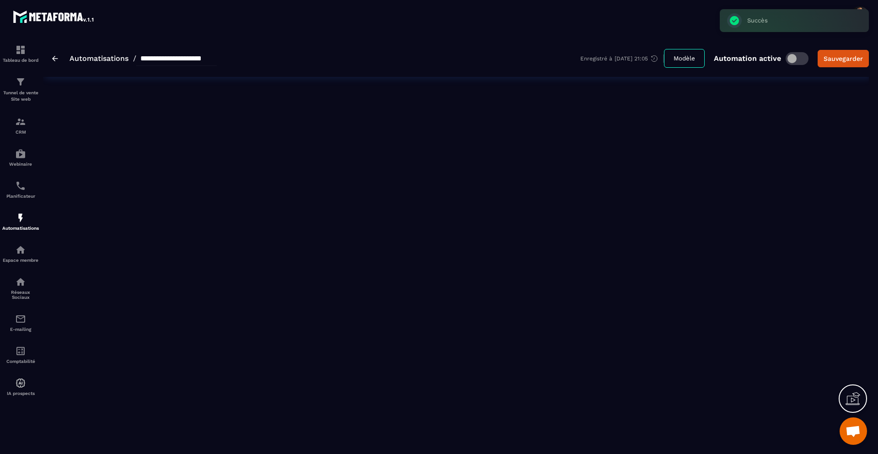
type input "**********"
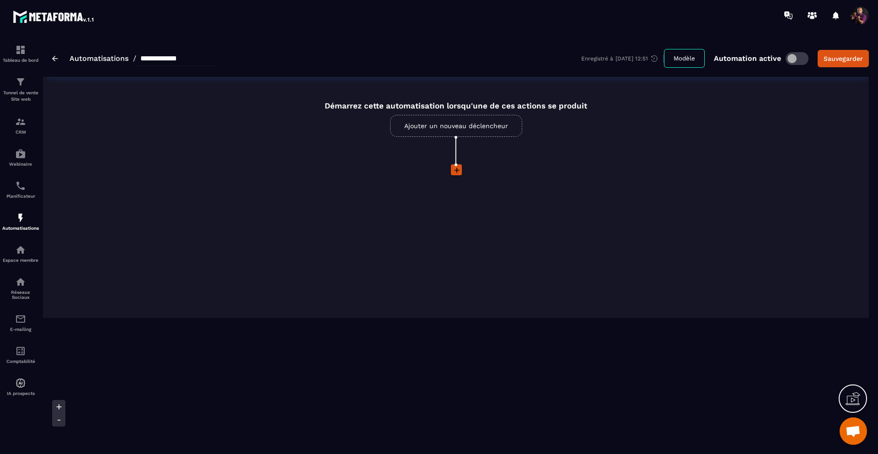
click at [451, 126] on link "Ajouter un nouveau déclencheur" at bounding box center [456, 126] width 132 height 22
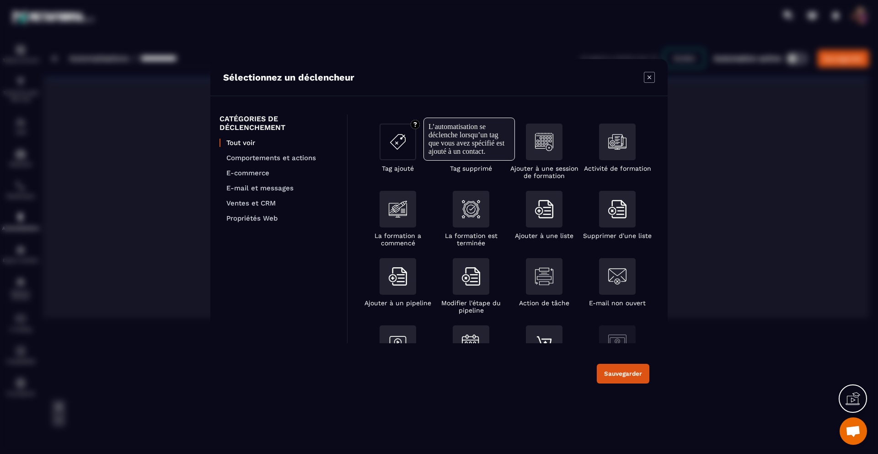
click at [394, 144] on img "Modal window" at bounding box center [398, 142] width 18 height 18
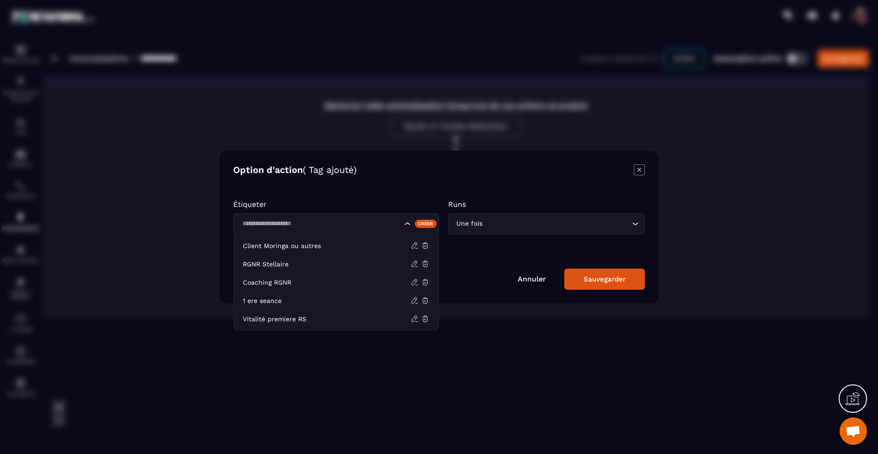
click at [407, 218] on div "Search for option" at bounding box center [336, 223] width 206 height 21
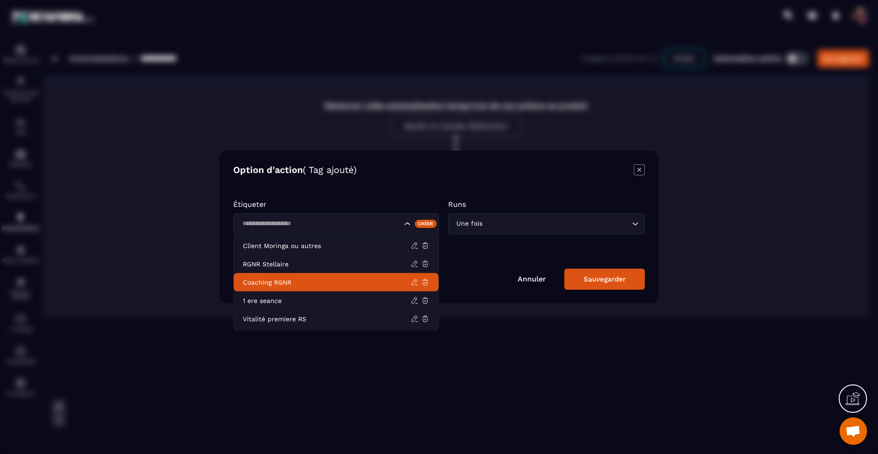
click at [299, 280] on p "Coaching RGNR" at bounding box center [327, 282] width 168 height 9
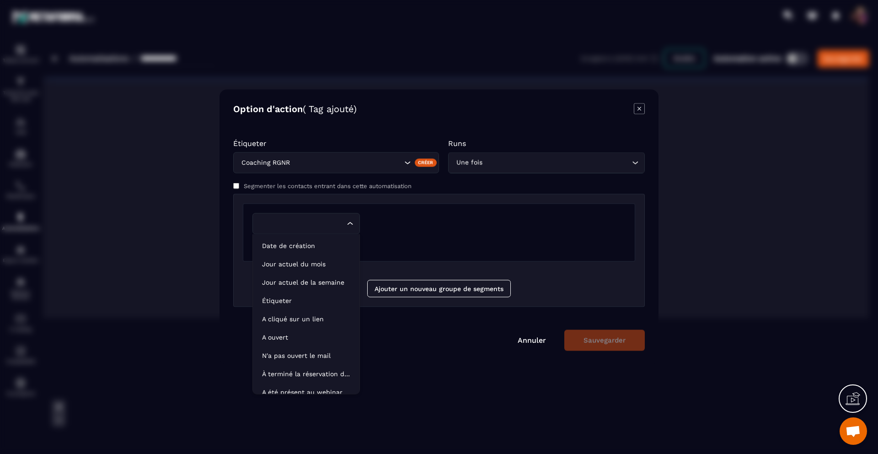
click at [351, 222] on icon "Search for option" at bounding box center [350, 223] width 9 height 9
click at [320, 248] on p "Date de création" at bounding box center [306, 245] width 88 height 9
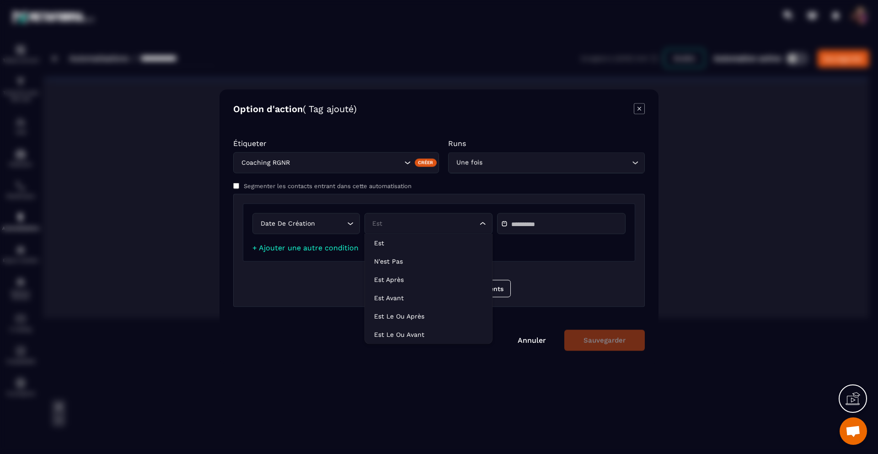
click at [484, 221] on icon "Search for option" at bounding box center [482, 223] width 9 height 9
click at [394, 314] on p "Est le ou après" at bounding box center [428, 315] width 109 height 9
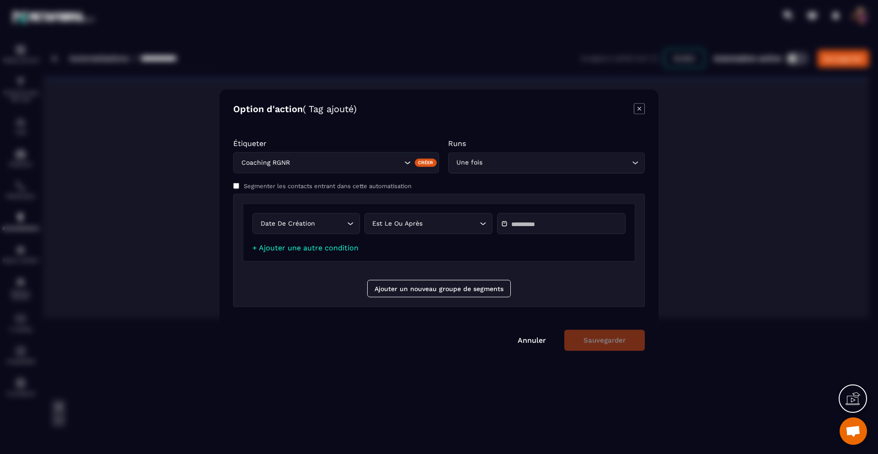
click at [524, 225] on input "Modal window" at bounding box center [543, 224] width 64 height 7
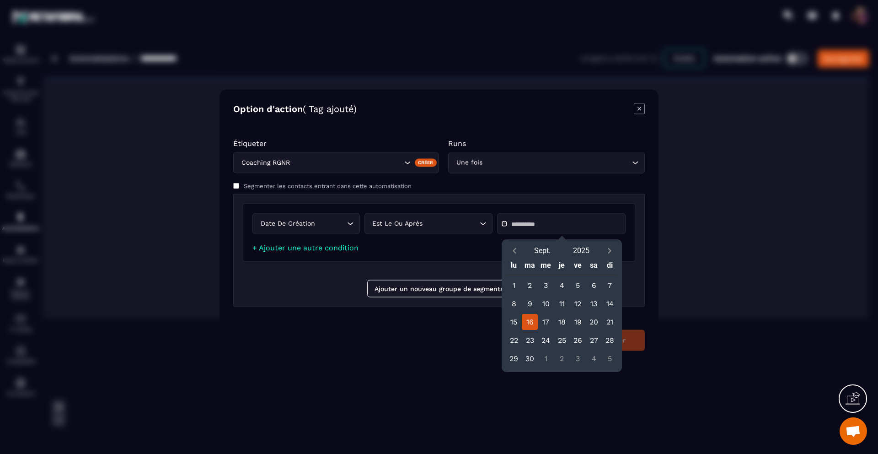
click at [531, 325] on div "16" at bounding box center [530, 322] width 16 height 16
type input "**********"
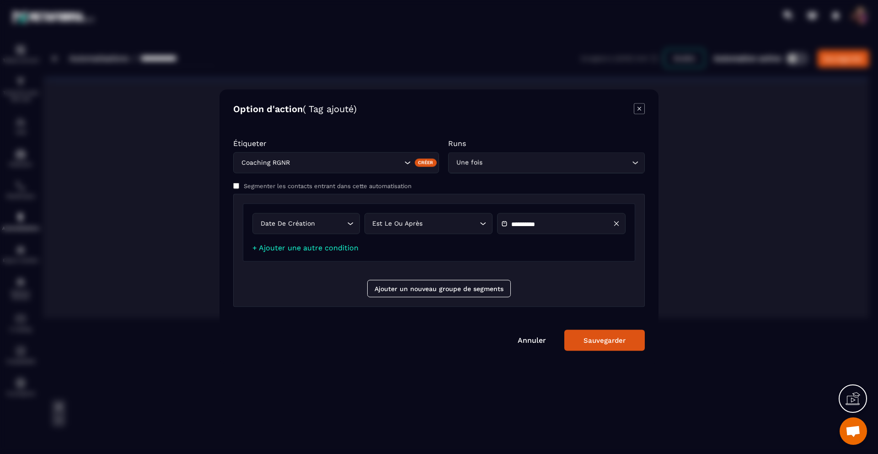
click at [612, 339] on div "Sauvegarder" at bounding box center [605, 340] width 42 height 8
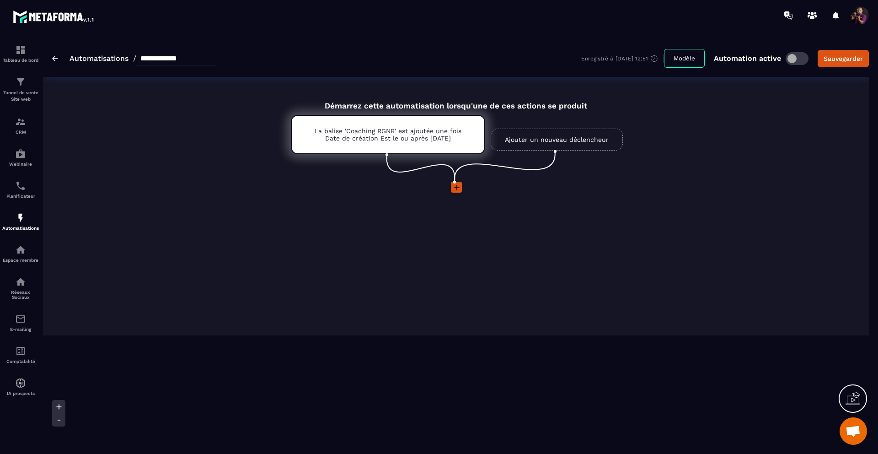
click at [456, 188] on icon at bounding box center [456, 187] width 5 height 5
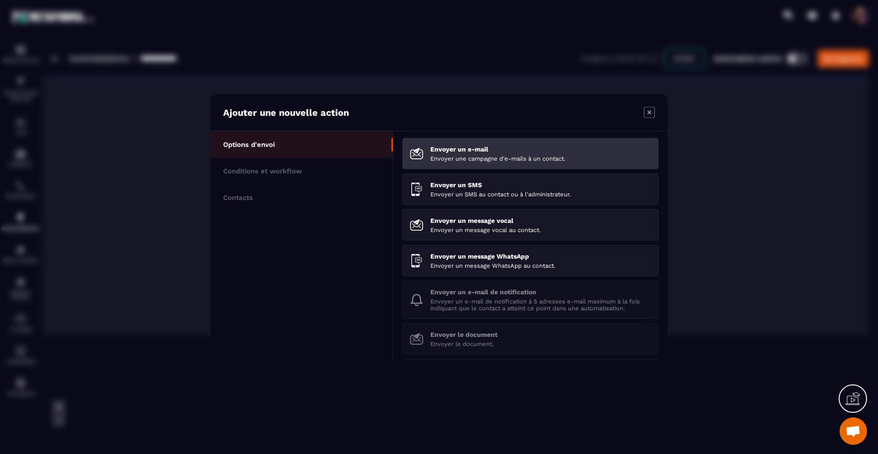
click at [462, 155] on p "Envoyer une campagne d'e-mails à un contact." at bounding box center [540, 158] width 221 height 7
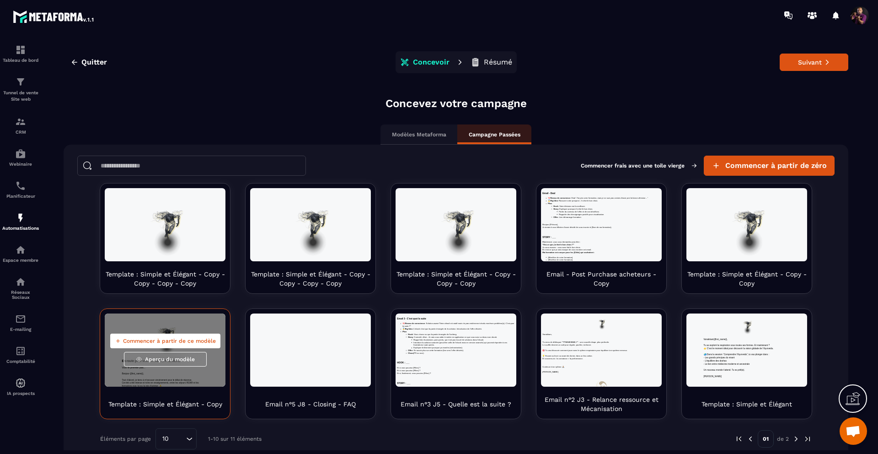
click at [156, 358] on span "Aperçu du modèle" at bounding box center [170, 358] width 50 height 7
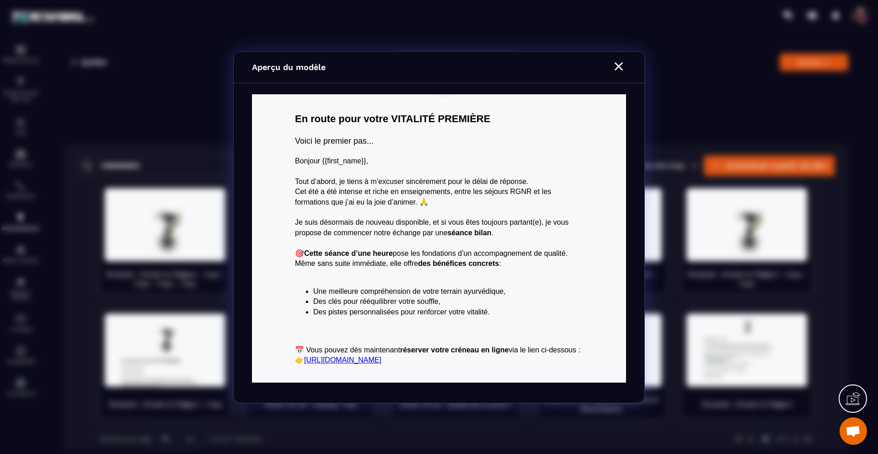
scroll to position [134, 0]
click at [192, 331] on section "Aperçu du modèle" at bounding box center [439, 227] width 878 height 454
click at [621, 64] on icon "Modal window" at bounding box center [619, 66] width 15 height 15
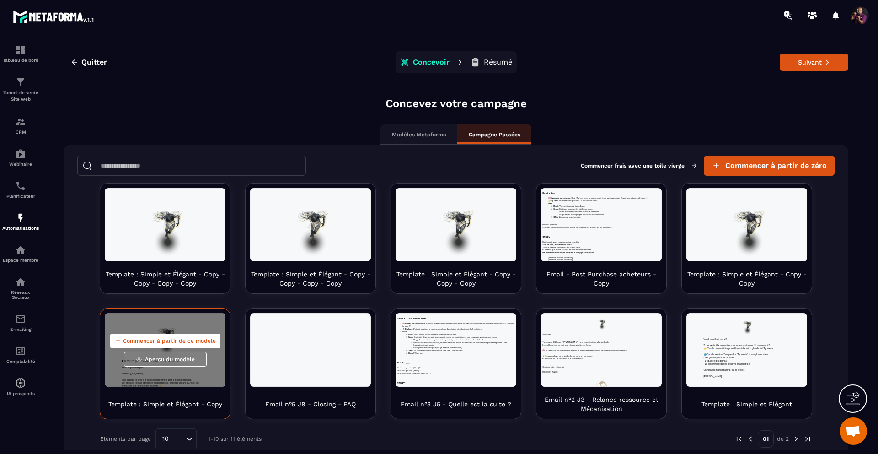
click at [162, 341] on span "Commencer à partir de ce modèle" at bounding box center [169, 340] width 93 height 7
